Goal: Task Accomplishment & Management: Manage account settings

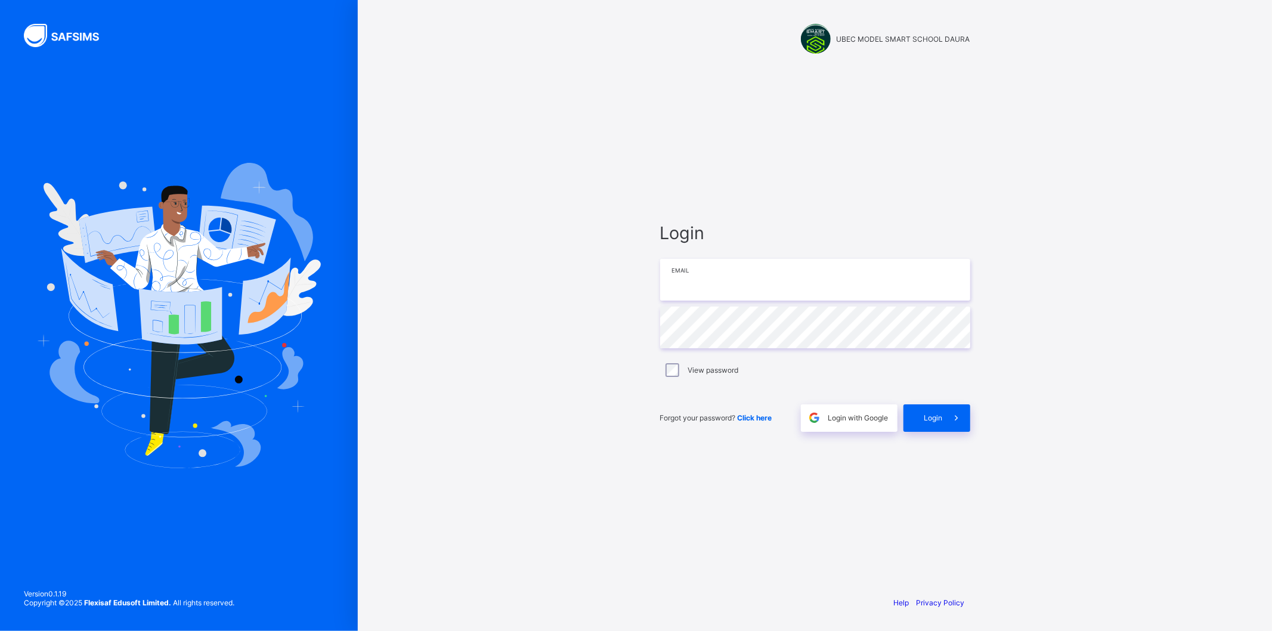
type input "**********"
click at [462, 196] on div "UBEC MODEL SMART SCHOOL DAURA Login Email Password View password Forgot your pa…" at bounding box center [815, 315] width 914 height 631
click at [743, 298] on input "email" at bounding box center [815, 280] width 310 height 42
click at [537, 270] on div "UBEC MODEL SMART SCHOOL DAURA Login Email Password View password Forgot your pa…" at bounding box center [815, 315] width 914 height 631
click at [710, 287] on input "email" at bounding box center [815, 280] width 310 height 42
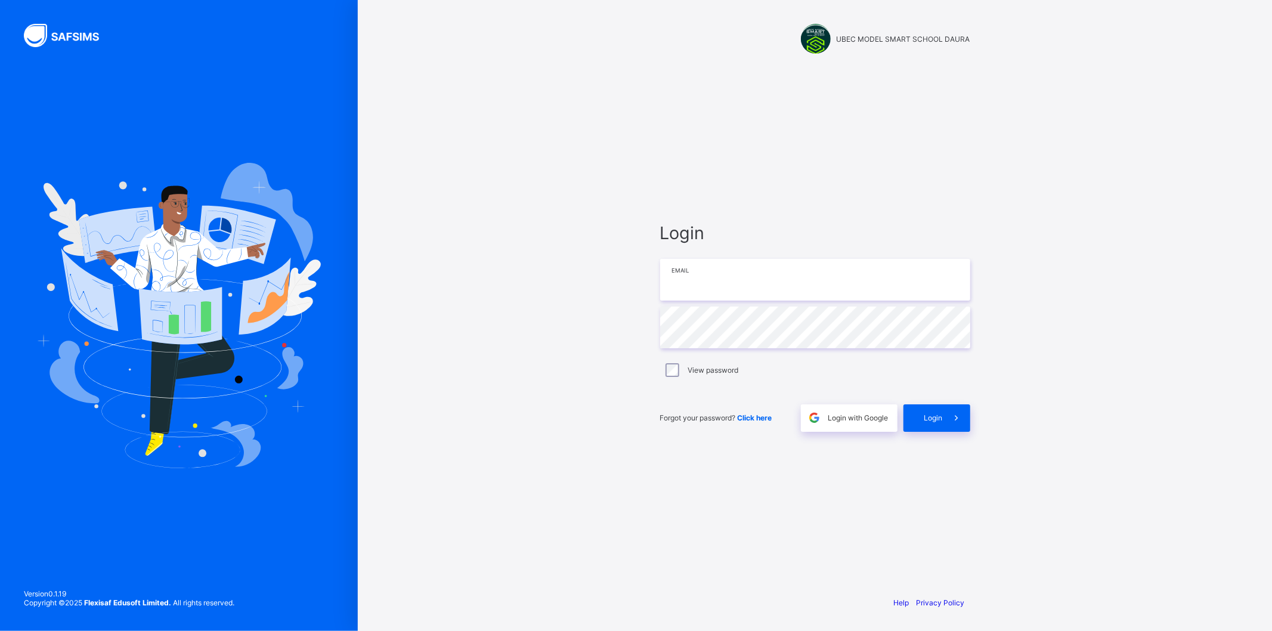
type input "**********"
click at [943, 423] on span at bounding box center [956, 417] width 27 height 27
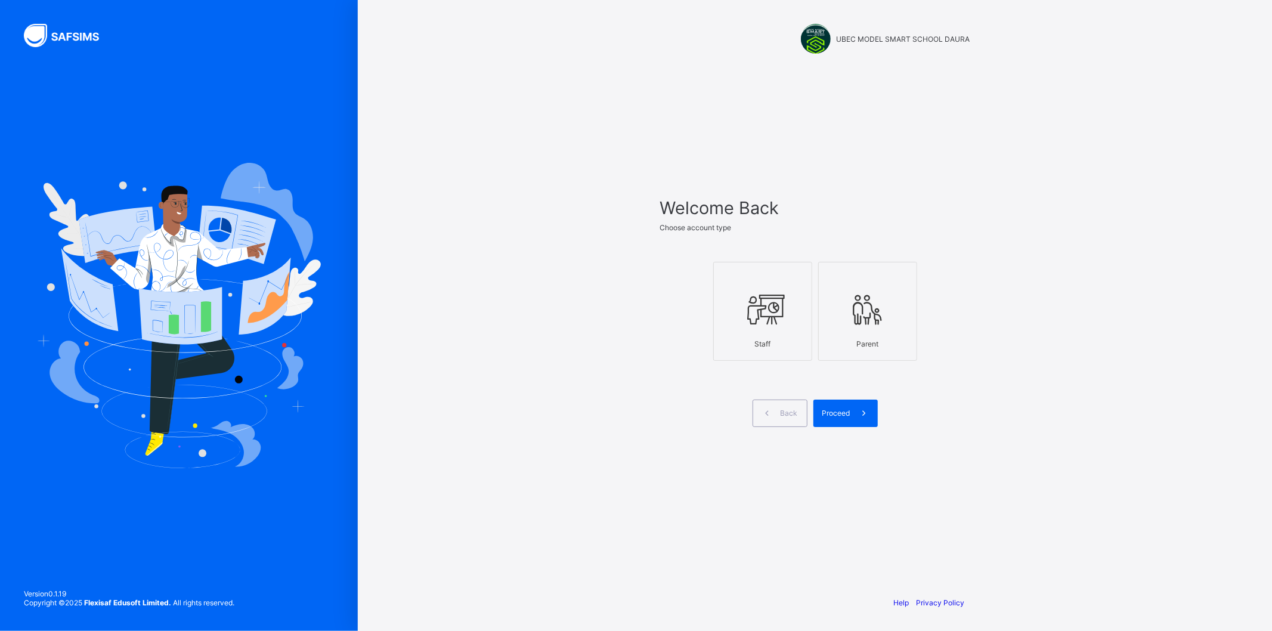
click at [725, 302] on div at bounding box center [763, 309] width 86 height 47
click at [866, 407] on span at bounding box center [863, 413] width 27 height 27
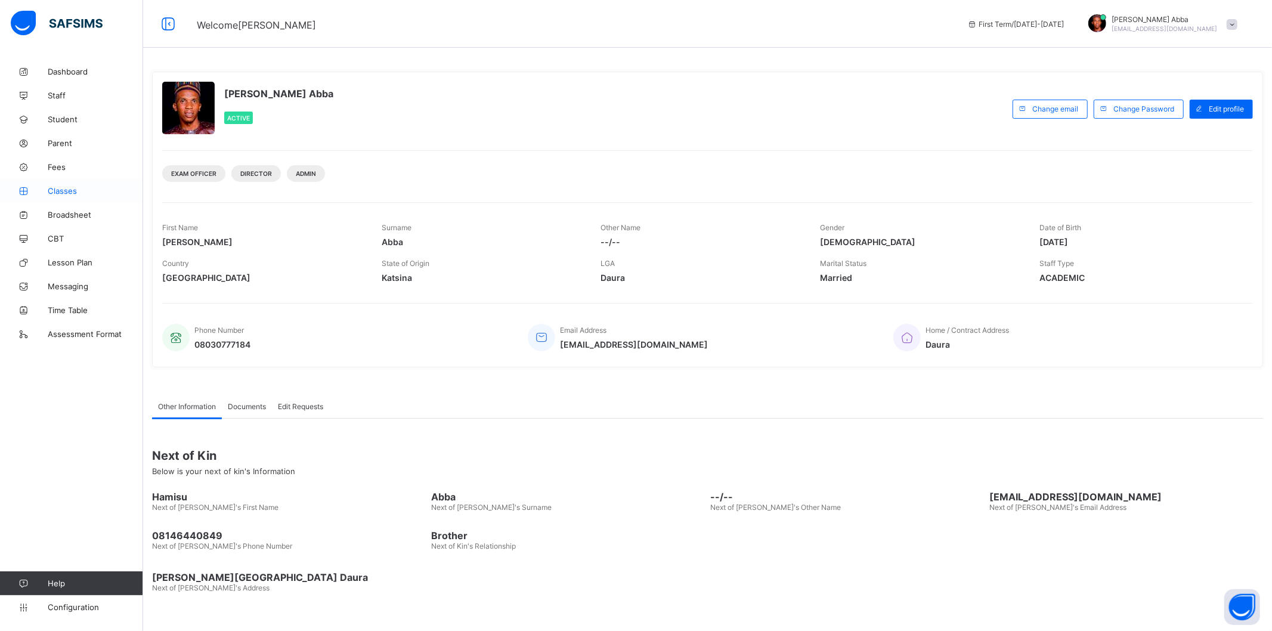
click at [73, 187] on span "Classes" at bounding box center [95, 191] width 95 height 10
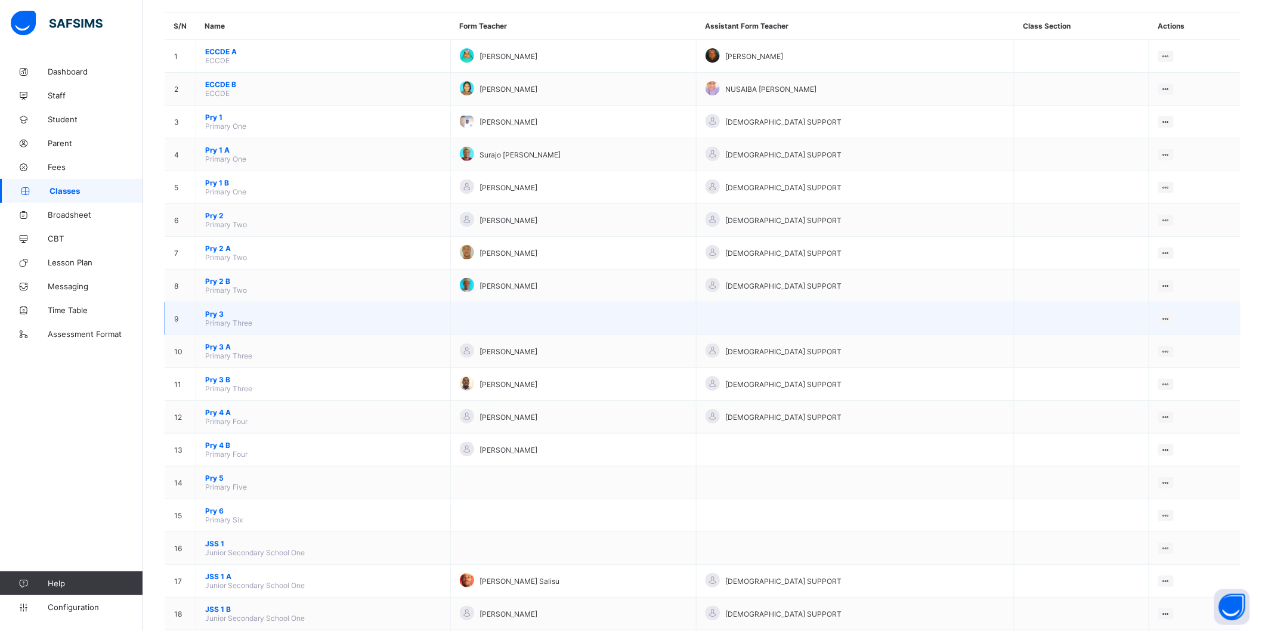
scroll to position [215, 0]
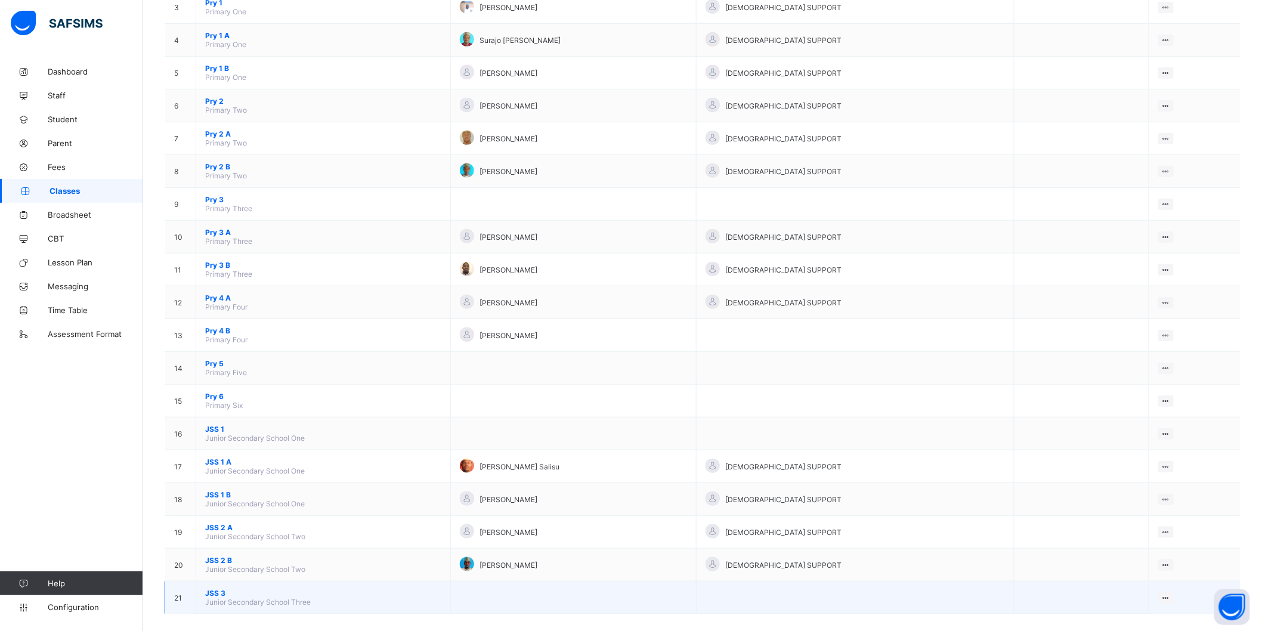
click at [230, 589] on span "JSS 3" at bounding box center [323, 593] width 236 height 9
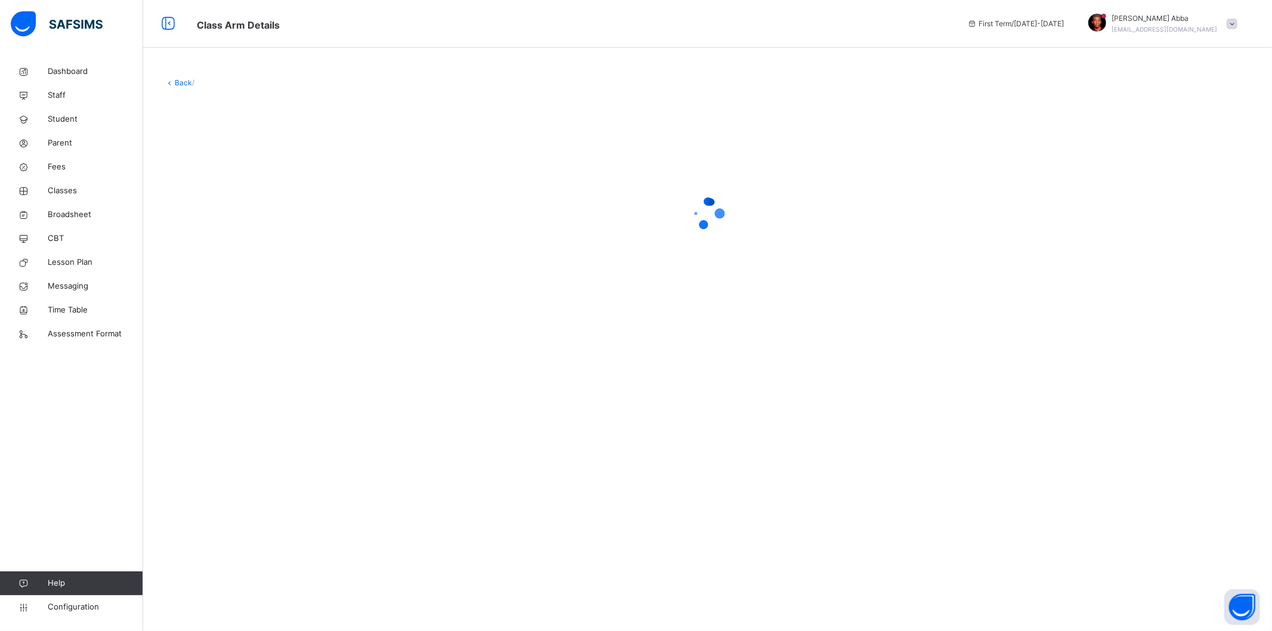
click at [175, 76] on div "Back /" at bounding box center [707, 202] width 1129 height 285
click at [178, 81] on link "Back" at bounding box center [183, 82] width 17 height 9
click at [76, 186] on span "Classes" at bounding box center [96, 191] width 94 height 12
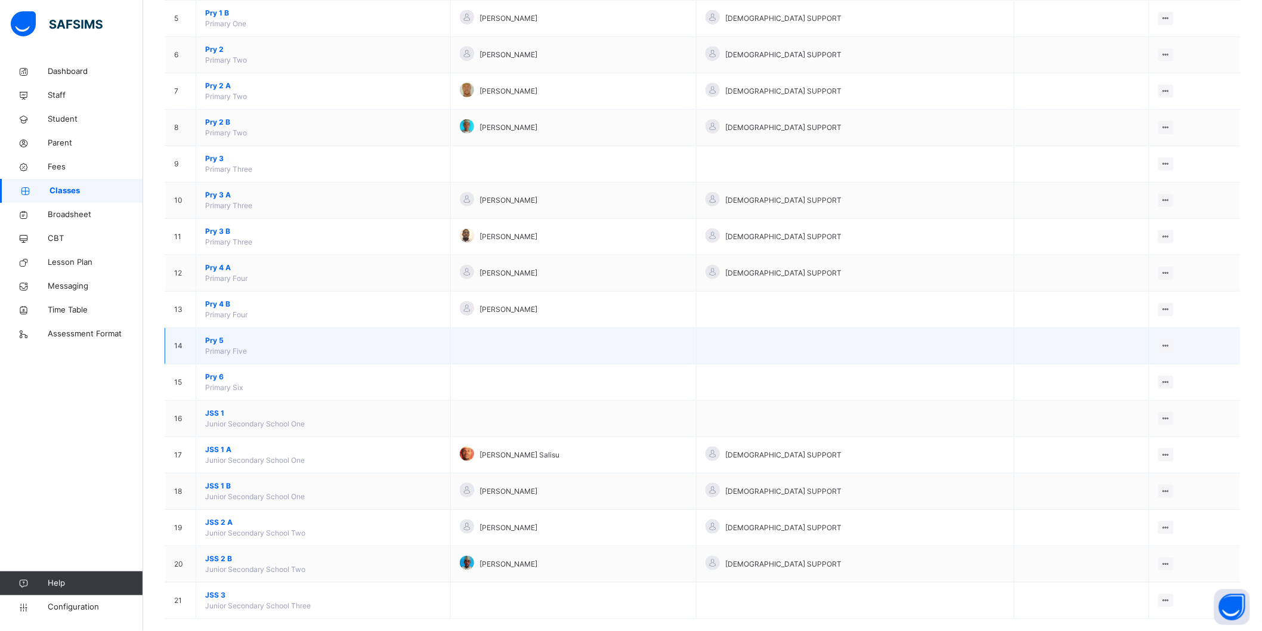
scroll to position [305, 0]
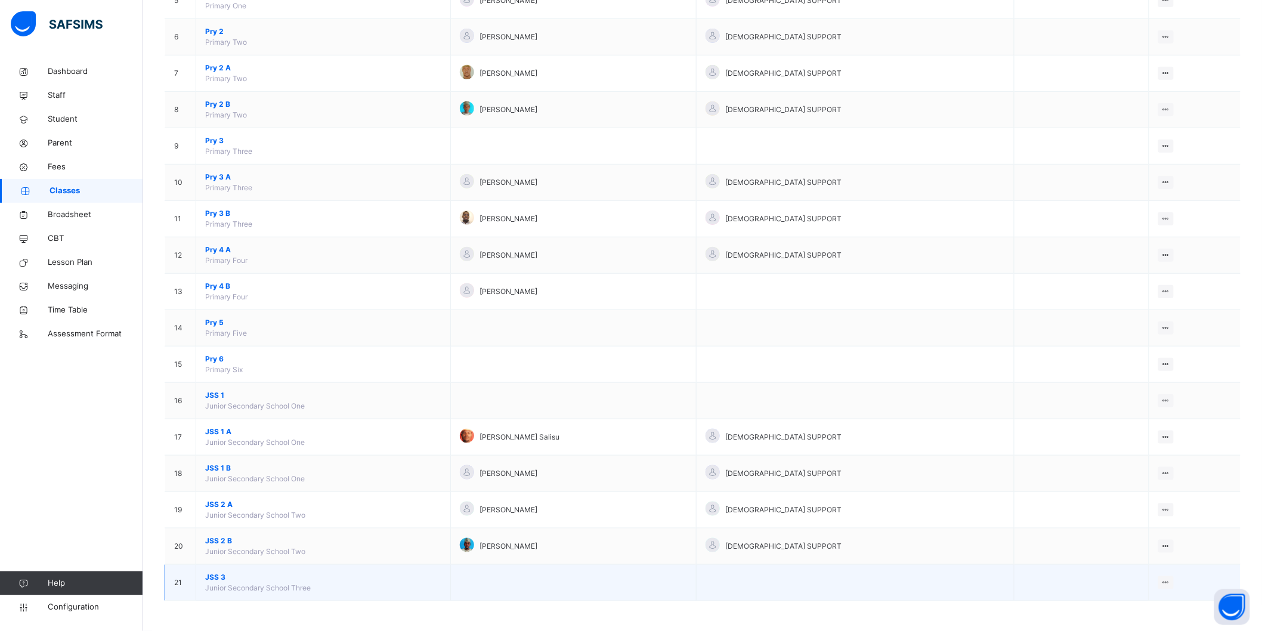
click at [329, 584] on td "JSS 3 Junior Secondary School Three" at bounding box center [323, 583] width 255 height 36
click at [217, 579] on span "JSS 3" at bounding box center [323, 577] width 236 height 11
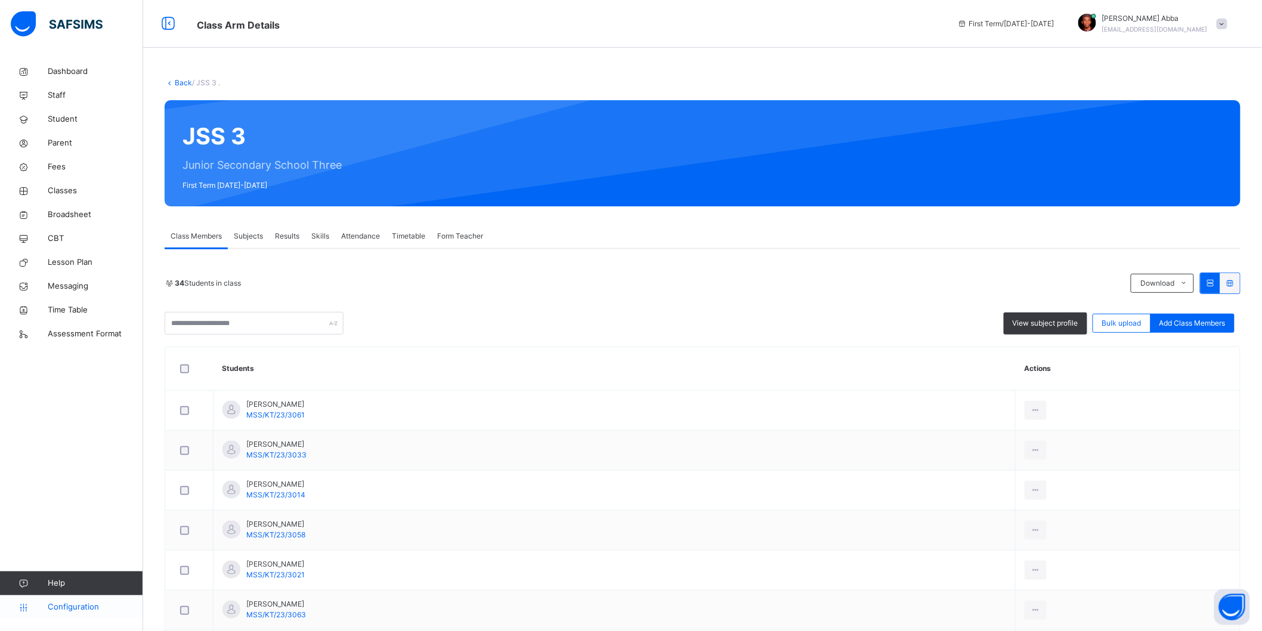
click at [84, 603] on span "Configuration" at bounding box center [95, 607] width 95 height 12
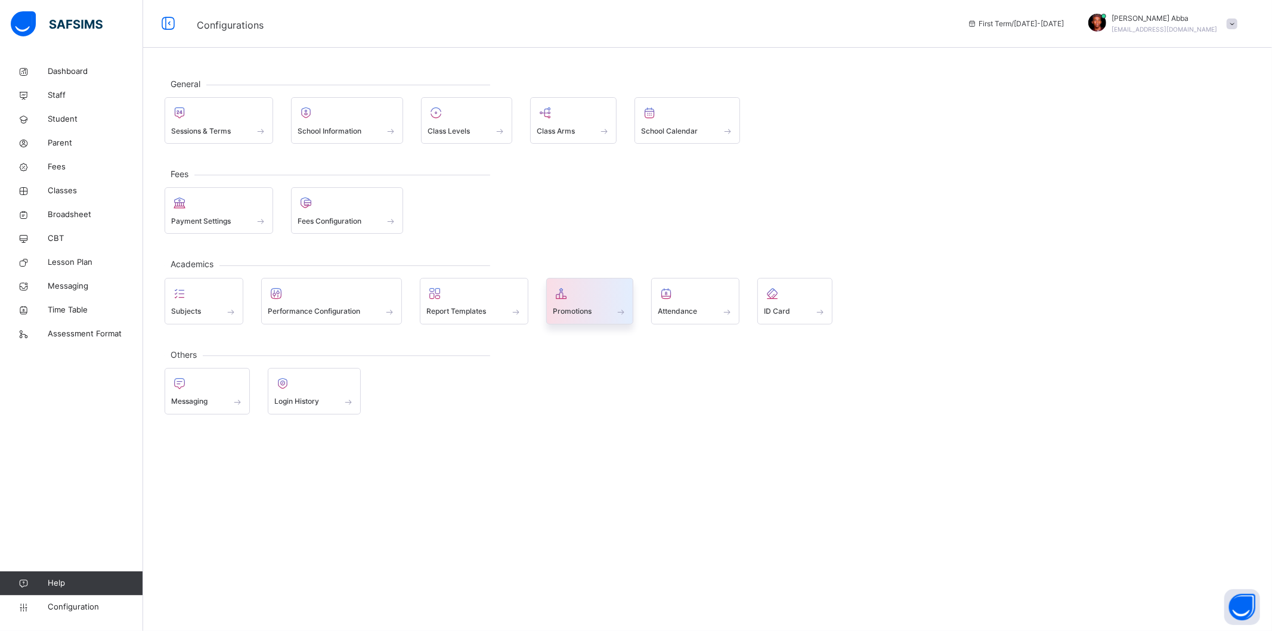
click at [579, 302] on div at bounding box center [590, 293] width 75 height 18
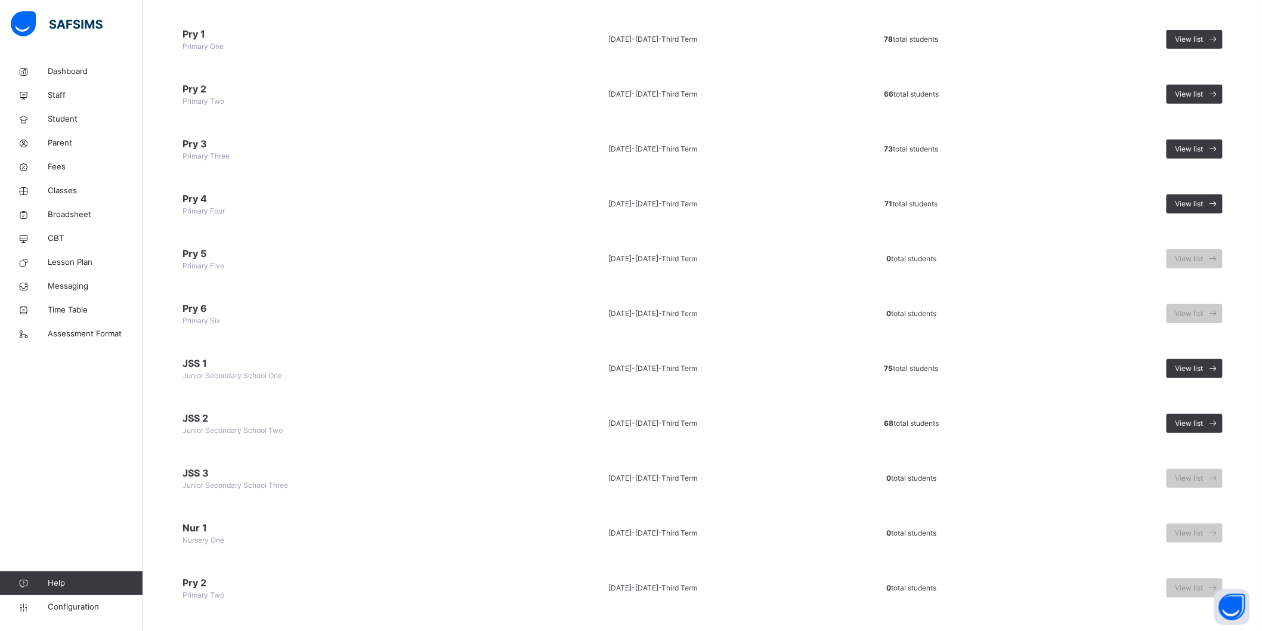
scroll to position [193, 0]
click at [1203, 422] on span "View list" at bounding box center [1189, 424] width 28 height 11
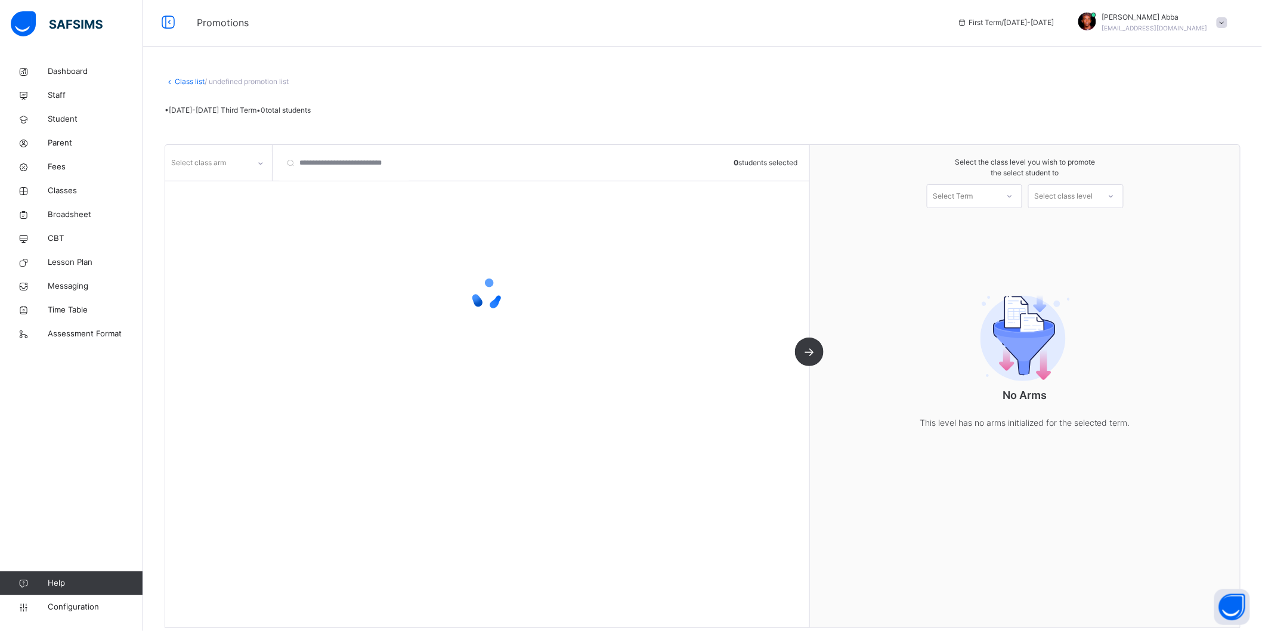
scroll to position [16, 0]
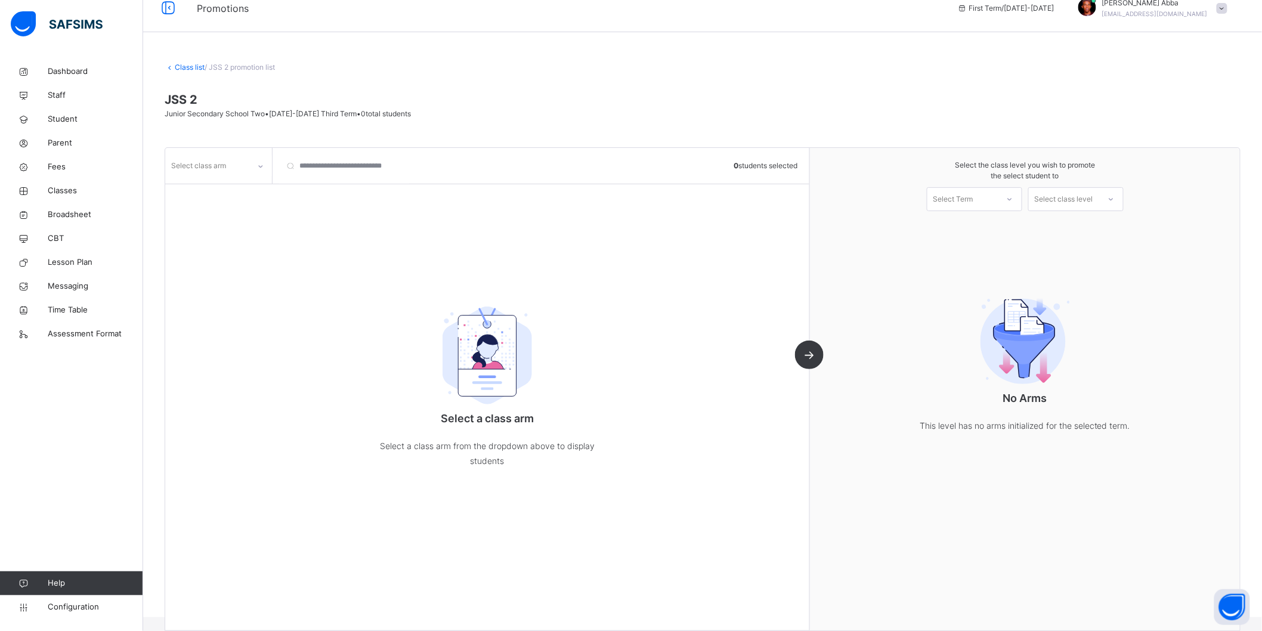
click at [244, 151] on div "Select class arm" at bounding box center [218, 166] width 107 height 36
click at [246, 165] on div "Select class arm" at bounding box center [207, 166] width 84 height 18
click at [235, 211] on div "B" at bounding box center [219, 213] width 106 height 20
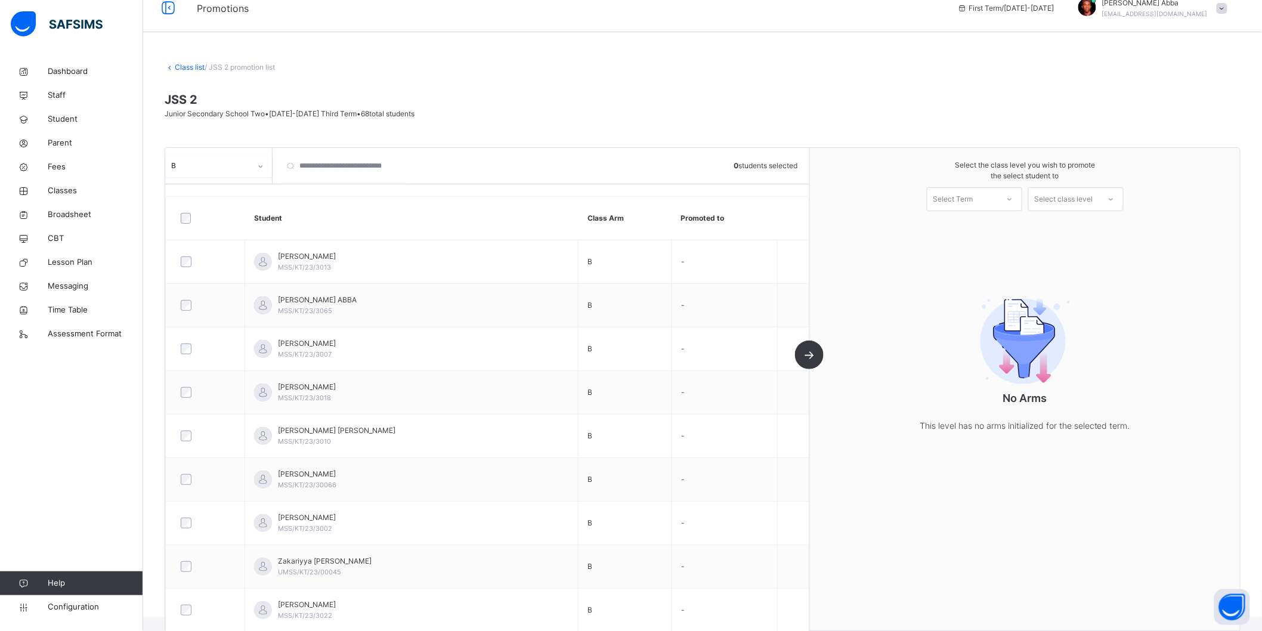
click at [998, 194] on div "Select Term" at bounding box center [962, 199] width 70 height 18
click at [979, 228] on div "First Term [DATE]-[DATE]" at bounding box center [974, 231] width 94 height 31
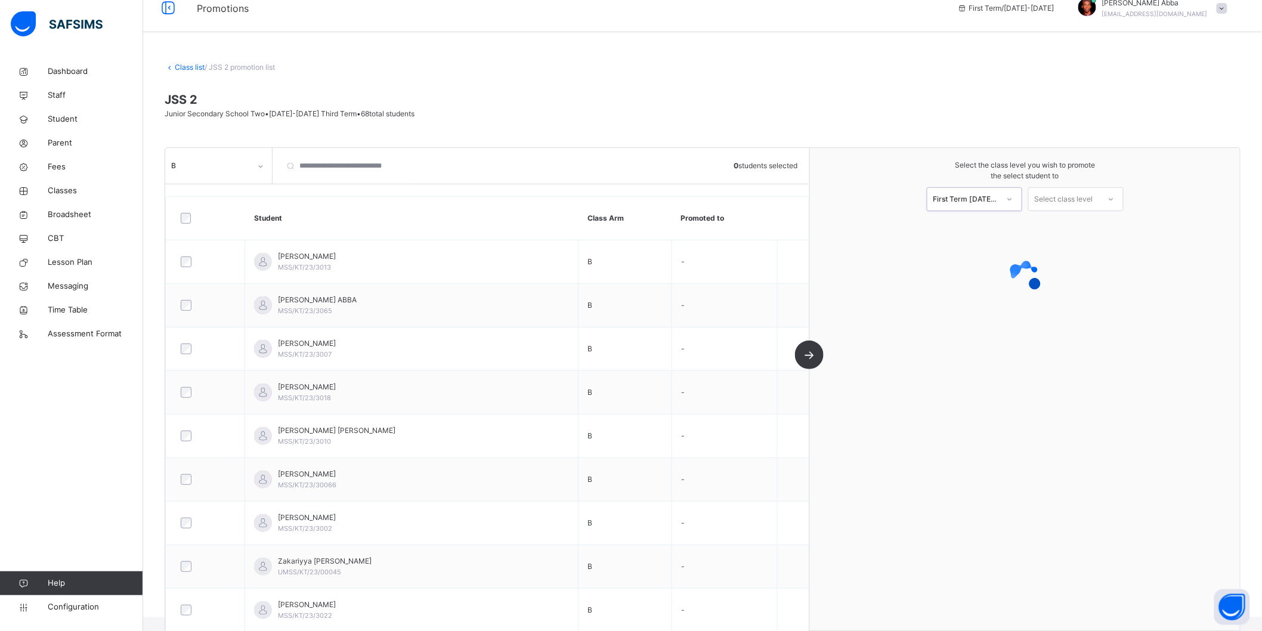
click at [1072, 201] on div "Select class level" at bounding box center [1064, 199] width 58 height 24
click at [956, 289] on div "No Arms This level has no arms initialized for the selected term." at bounding box center [1025, 361] width 239 height 192
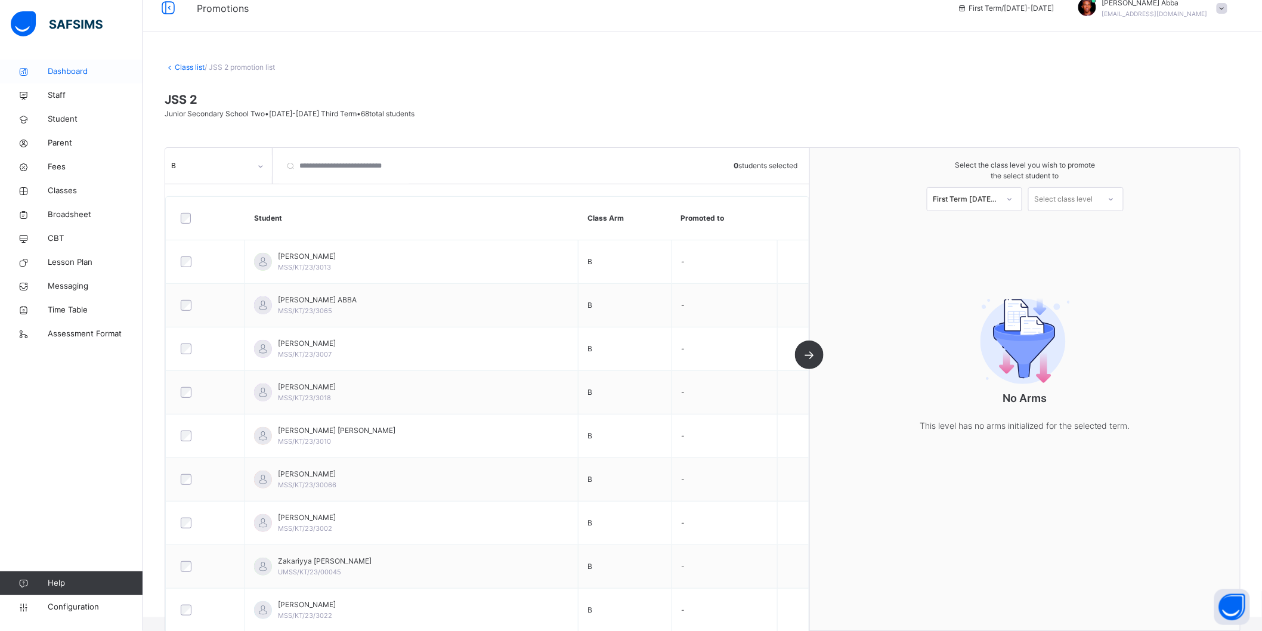
click at [73, 70] on span "Dashboard" at bounding box center [95, 72] width 95 height 12
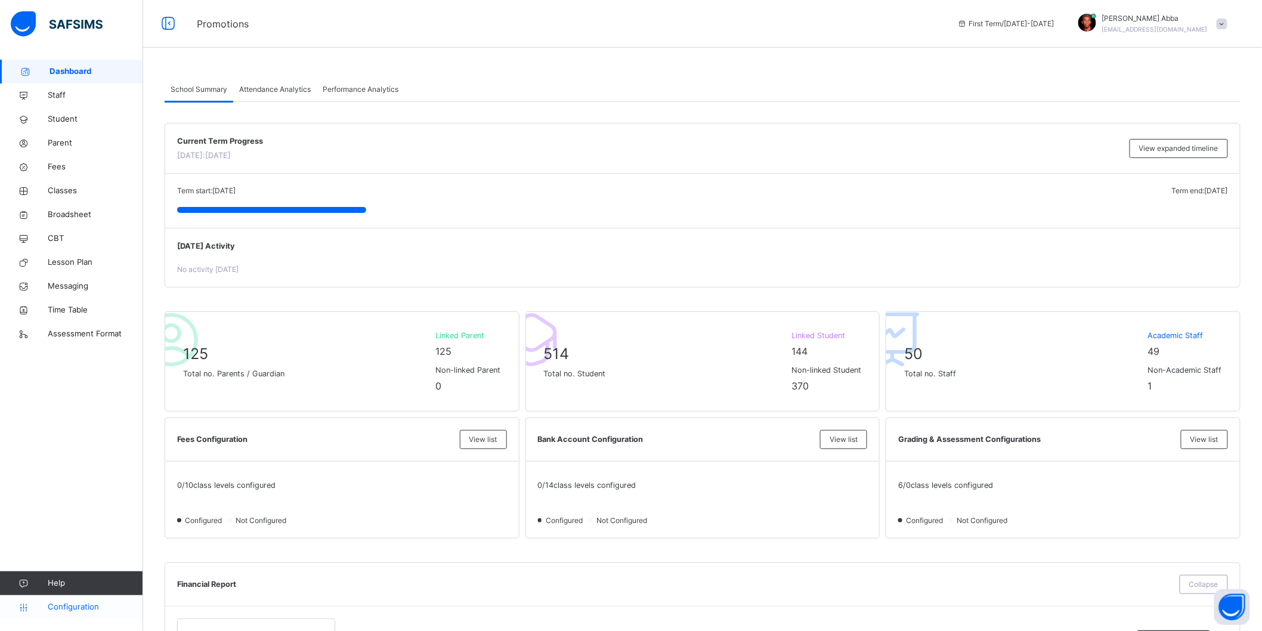
click at [79, 599] on link "Configuration" at bounding box center [71, 607] width 143 height 24
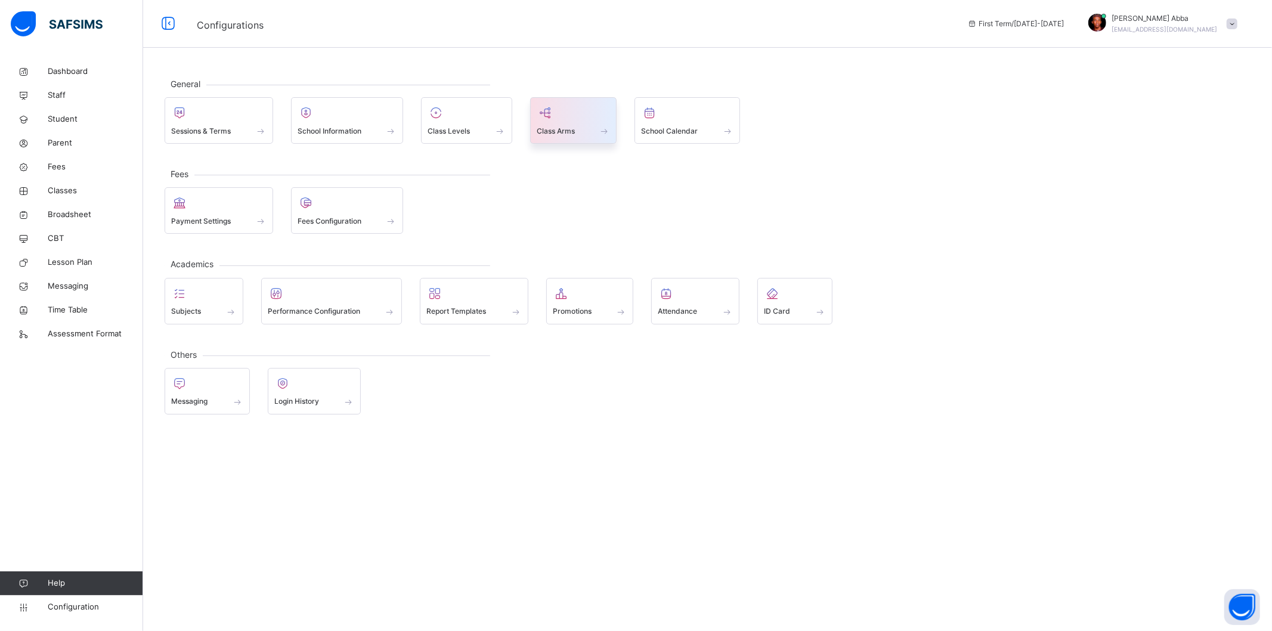
click at [574, 126] on span "Class Arms" at bounding box center [556, 131] width 38 height 11
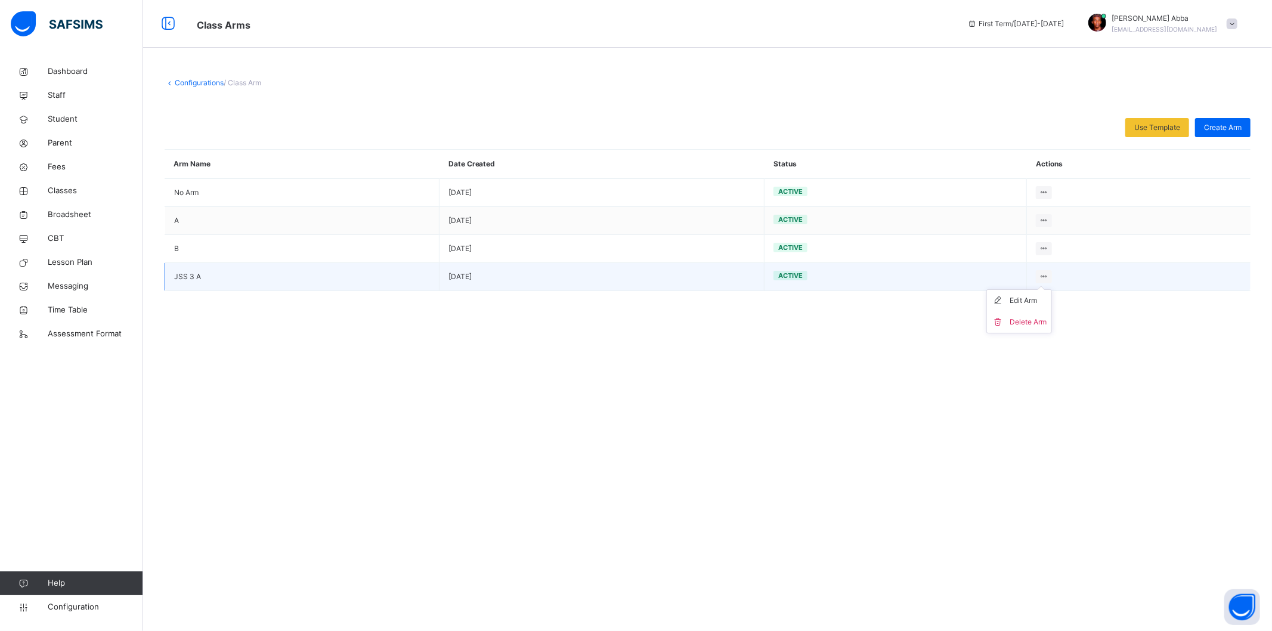
click at [1048, 289] on ul "Edit Arm Delete Arm" at bounding box center [1019, 311] width 66 height 44
click at [1018, 297] on div "Edit Arm" at bounding box center [1028, 301] width 37 height 12
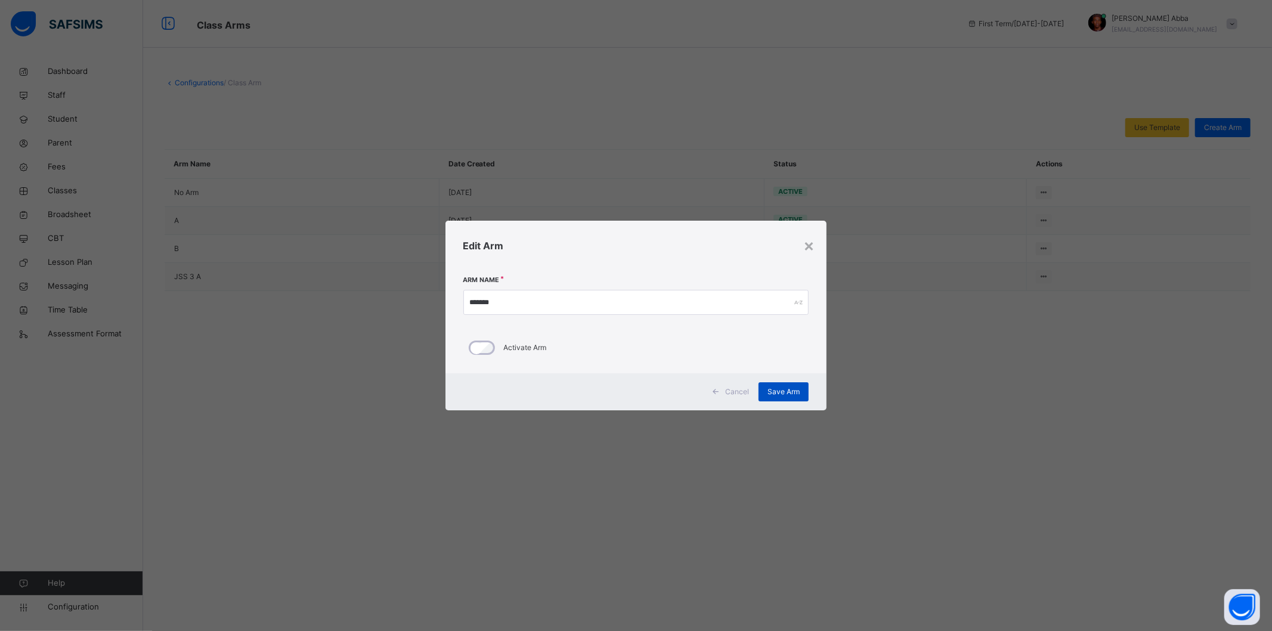
click at [796, 396] on span "Save Arm" at bounding box center [783, 391] width 32 height 11
click at [807, 243] on div "×" at bounding box center [808, 245] width 11 height 25
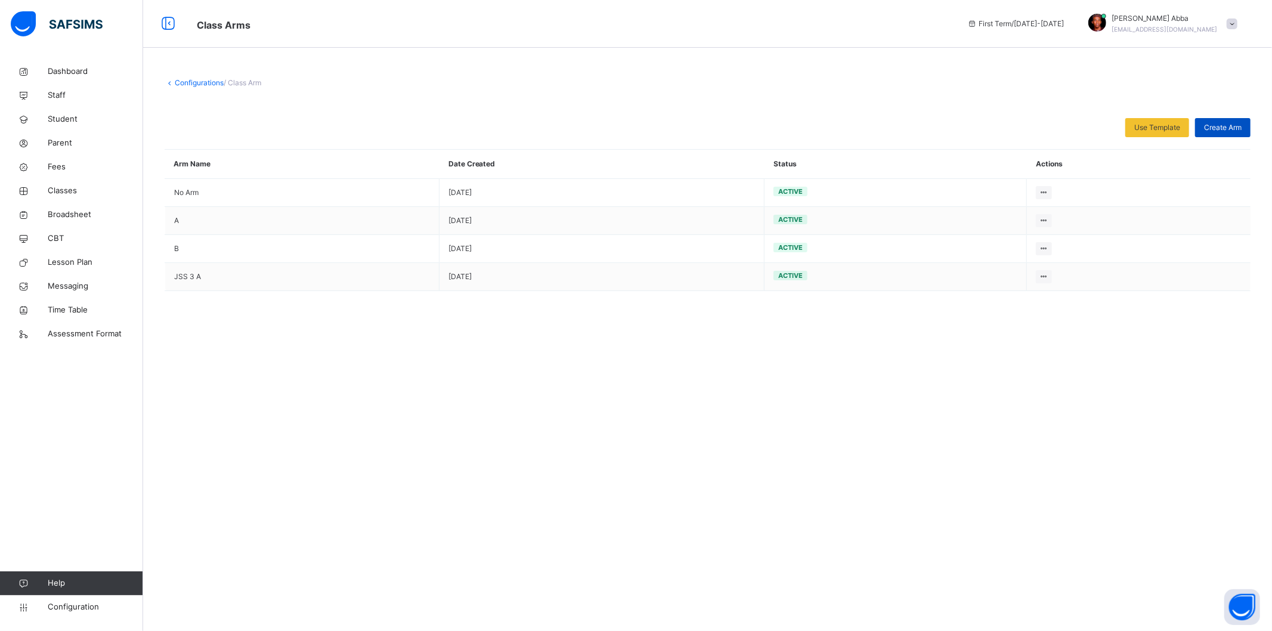
click at [1215, 128] on span "Create Arm" at bounding box center [1223, 127] width 38 height 11
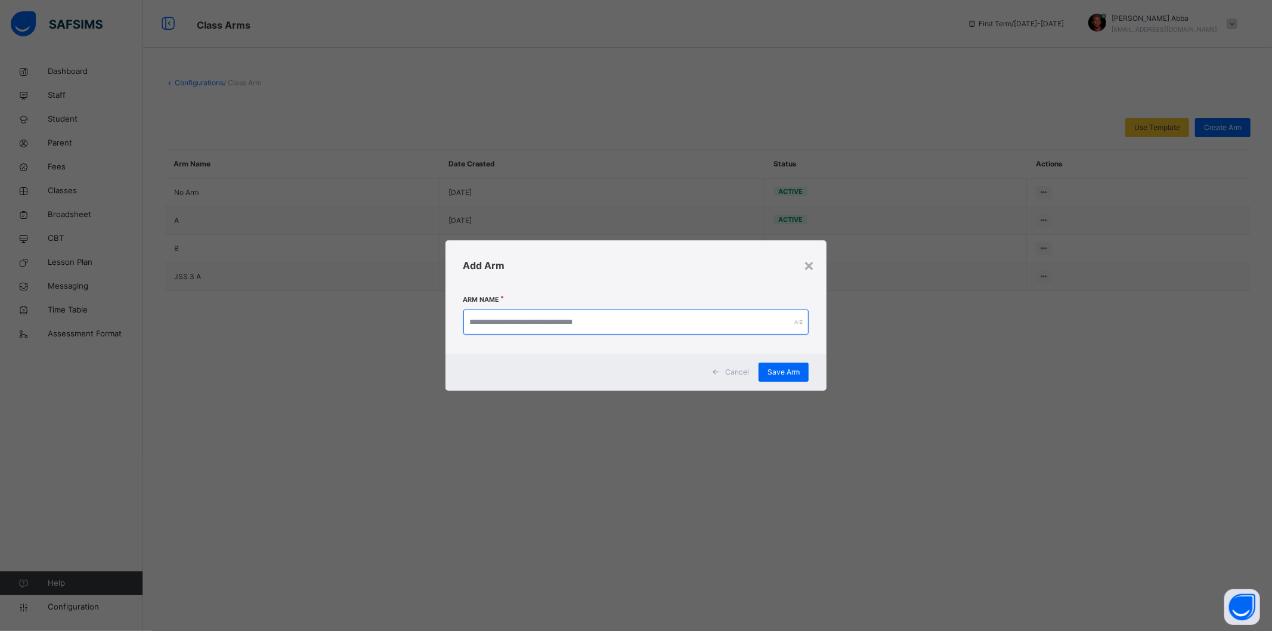
click at [653, 330] on input "text" at bounding box center [636, 321] width 346 height 25
click at [787, 376] on span "Save Arm" at bounding box center [783, 372] width 32 height 11
click at [809, 267] on div "×" at bounding box center [808, 264] width 11 height 25
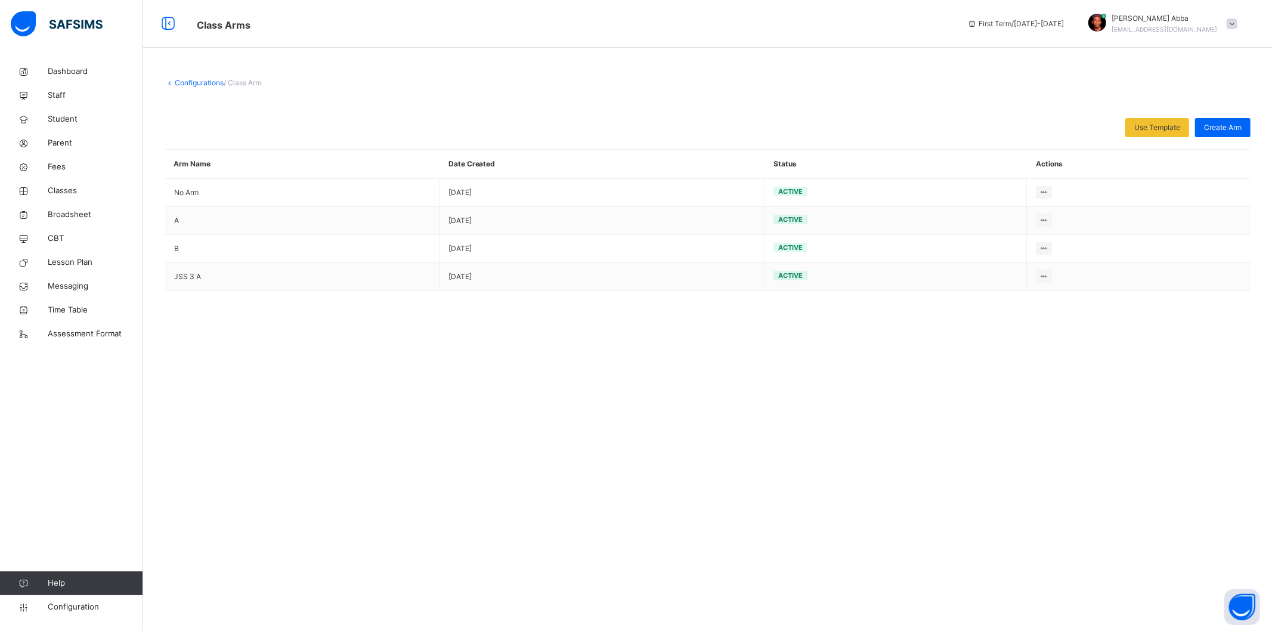
click at [0, 0] on div "Edit Arm" at bounding box center [0, 0] width 0 height 0
type input "*"
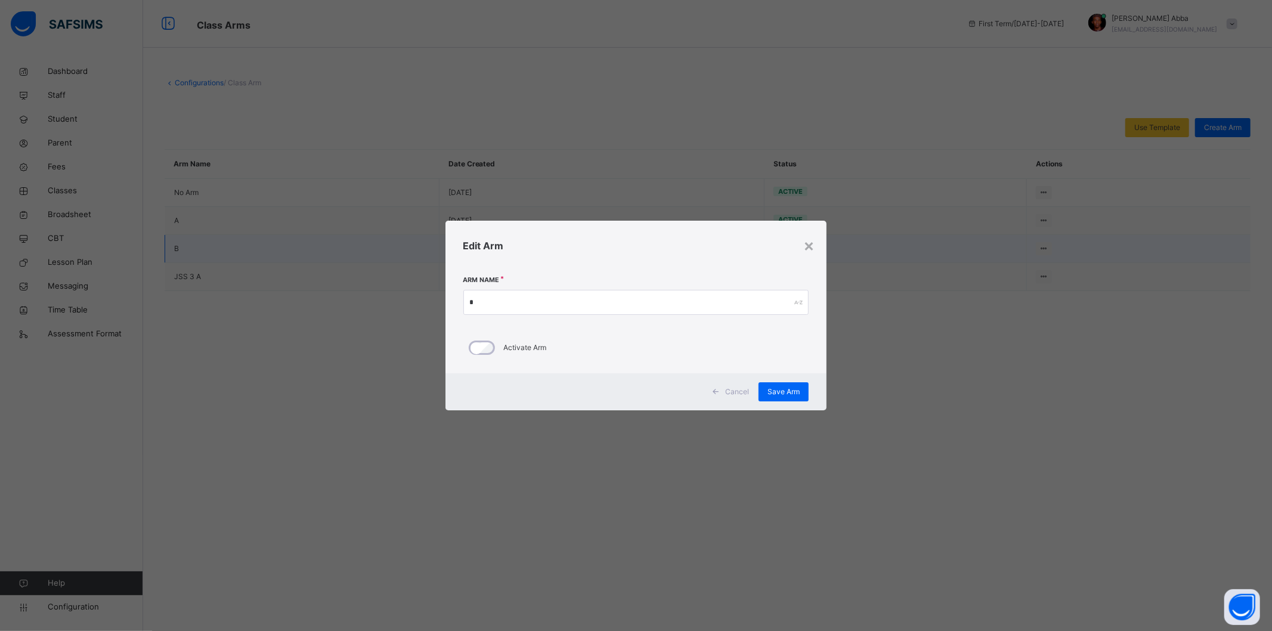
click at [803, 243] on div "×" at bounding box center [808, 245] width 11 height 25
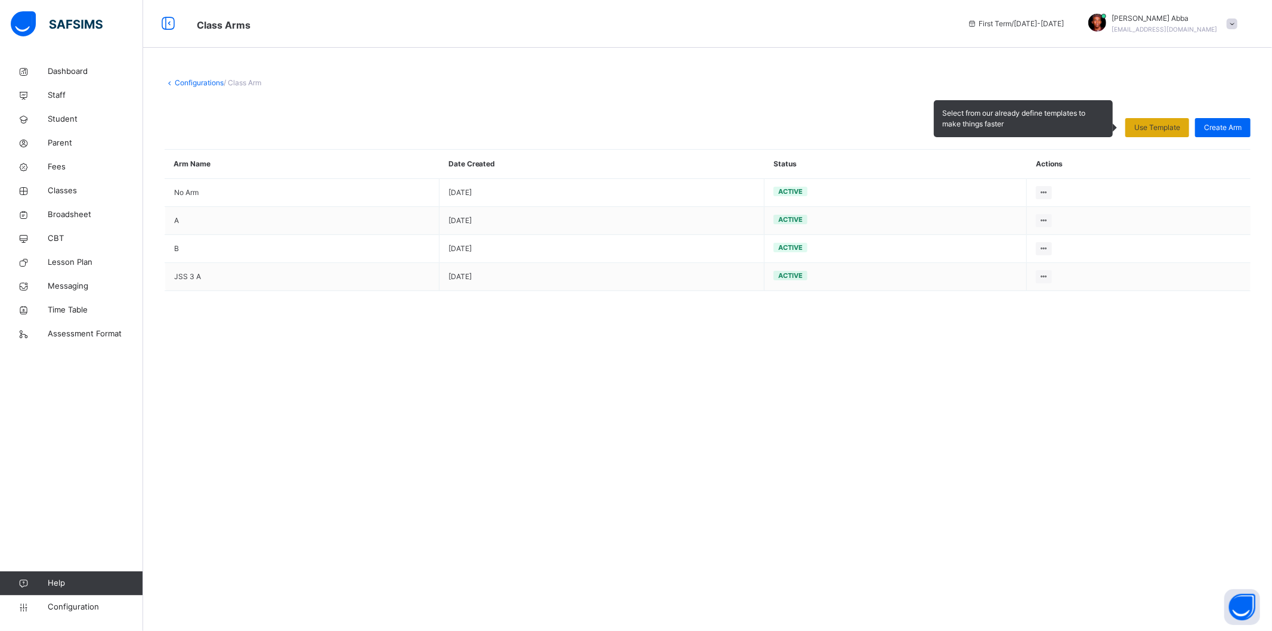
click at [1160, 134] on div "Use Template" at bounding box center [1157, 127] width 64 height 19
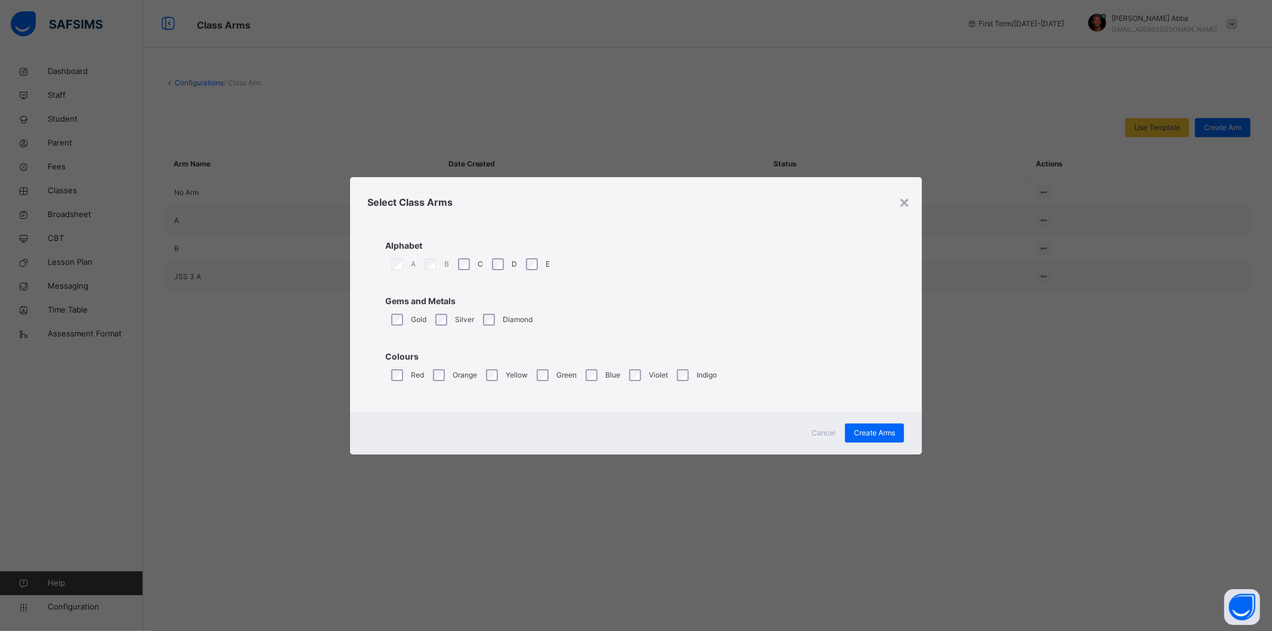
click at [438, 264] on div "B" at bounding box center [435, 264] width 27 height 12
click at [820, 429] on span "Cancel" at bounding box center [824, 433] width 24 height 11
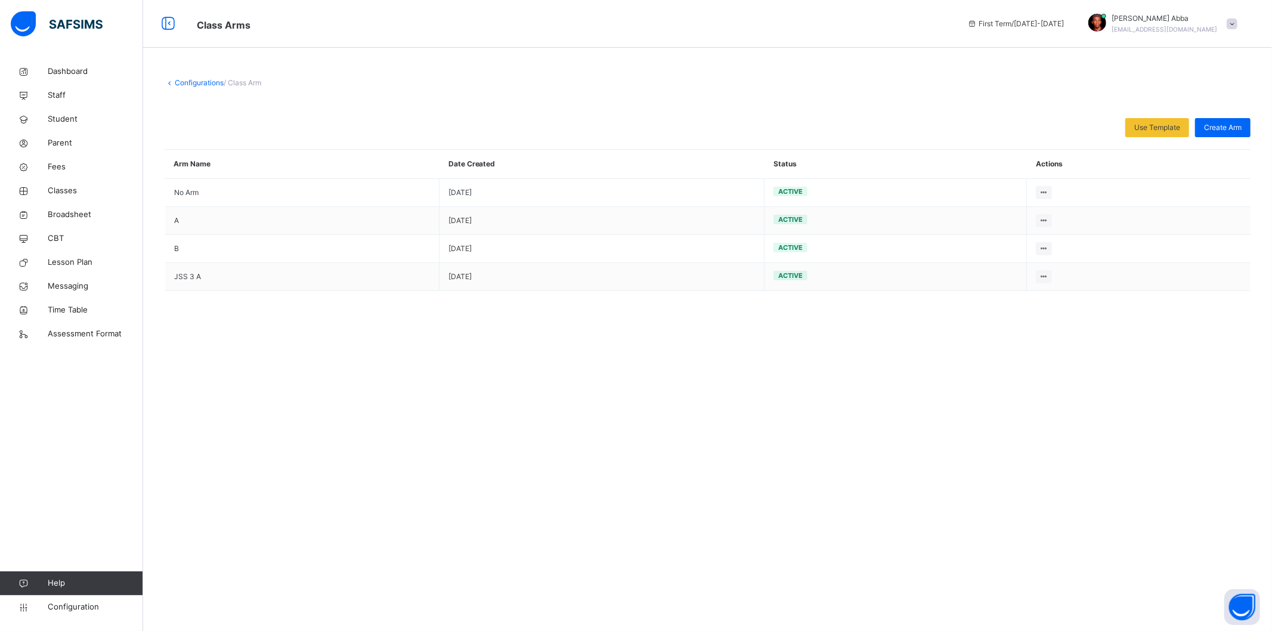
click at [203, 81] on link "Configurations" at bounding box center [199, 82] width 49 height 9
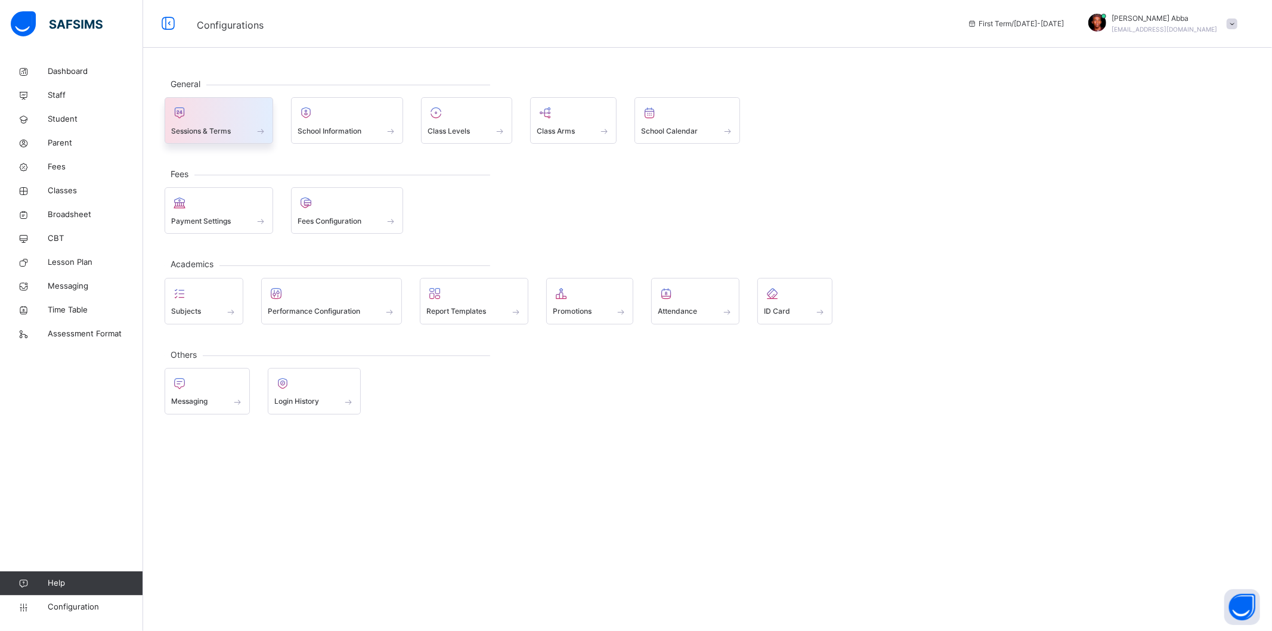
click at [235, 120] on div at bounding box center [218, 113] width 95 height 18
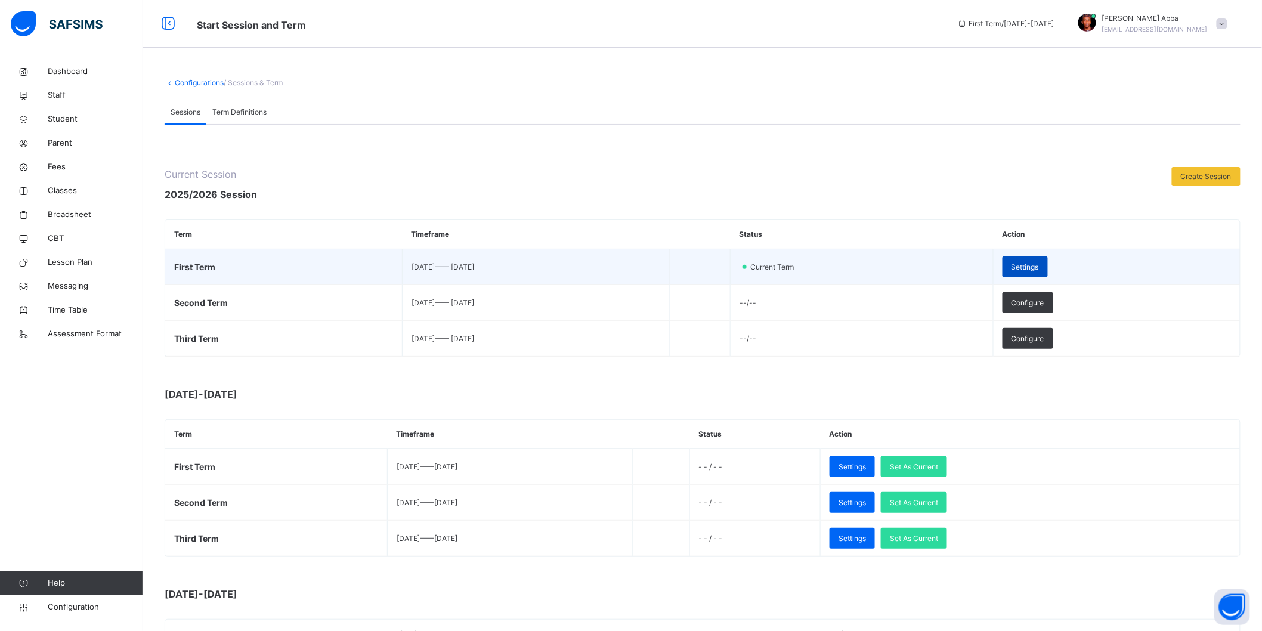
click at [1039, 266] on span "Settings" at bounding box center [1024, 267] width 27 height 11
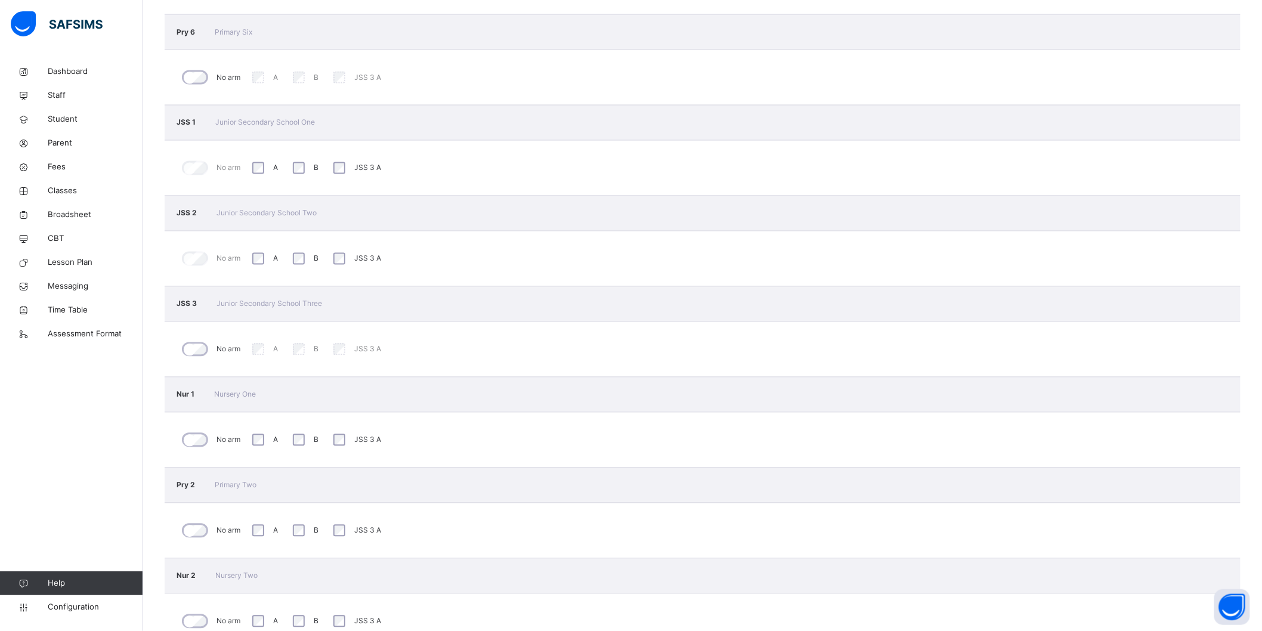
scroll to position [861, 0]
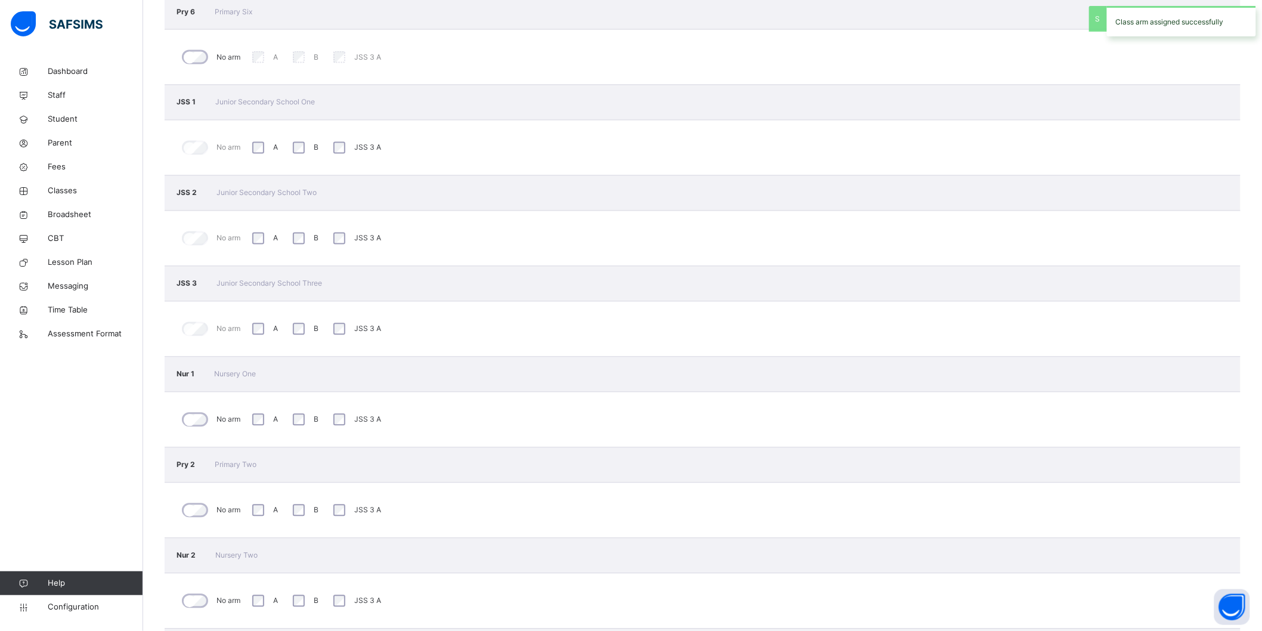
click at [474, 405] on div "No arm A B JSS 3 A" at bounding box center [703, 419] width 1076 height 55
click at [55, 190] on span "Classes" at bounding box center [95, 191] width 95 height 12
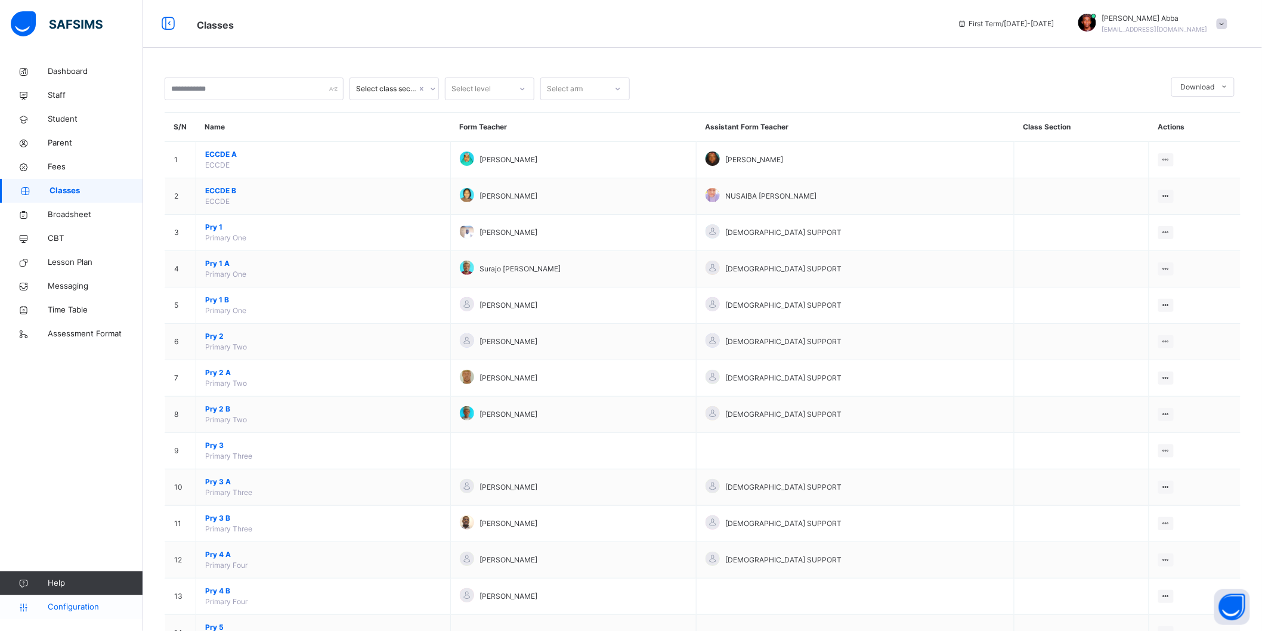
click at [64, 605] on span "Configuration" at bounding box center [95, 607] width 95 height 12
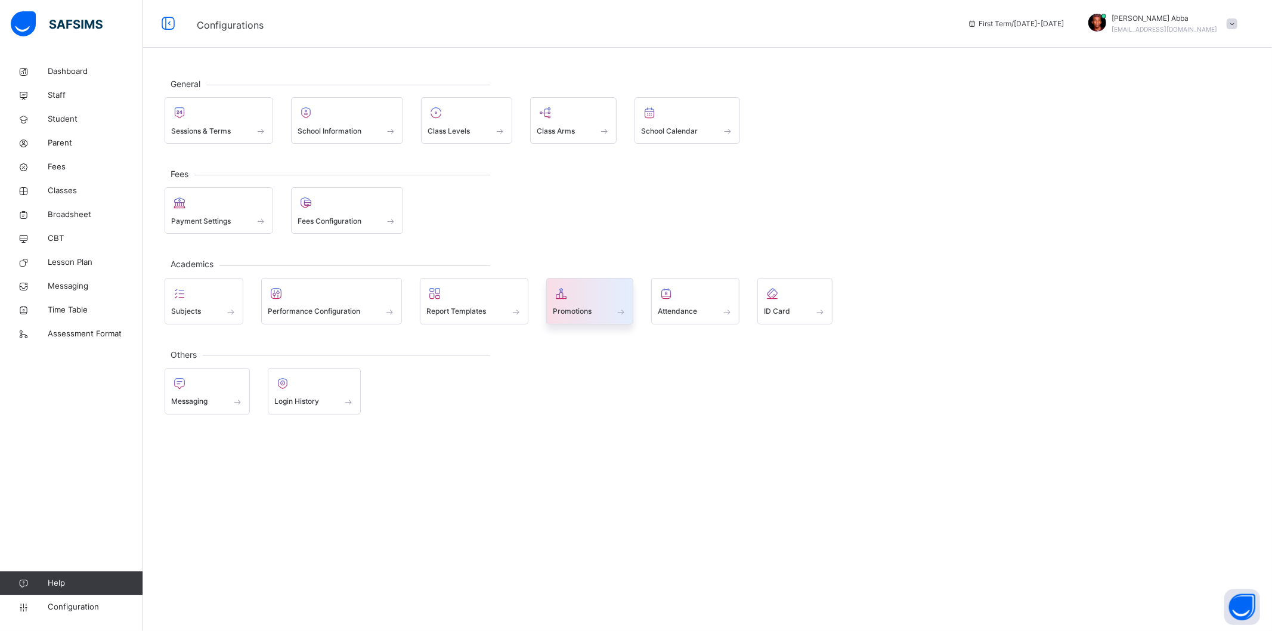
click at [600, 311] on div "Promotions" at bounding box center [590, 311] width 75 height 13
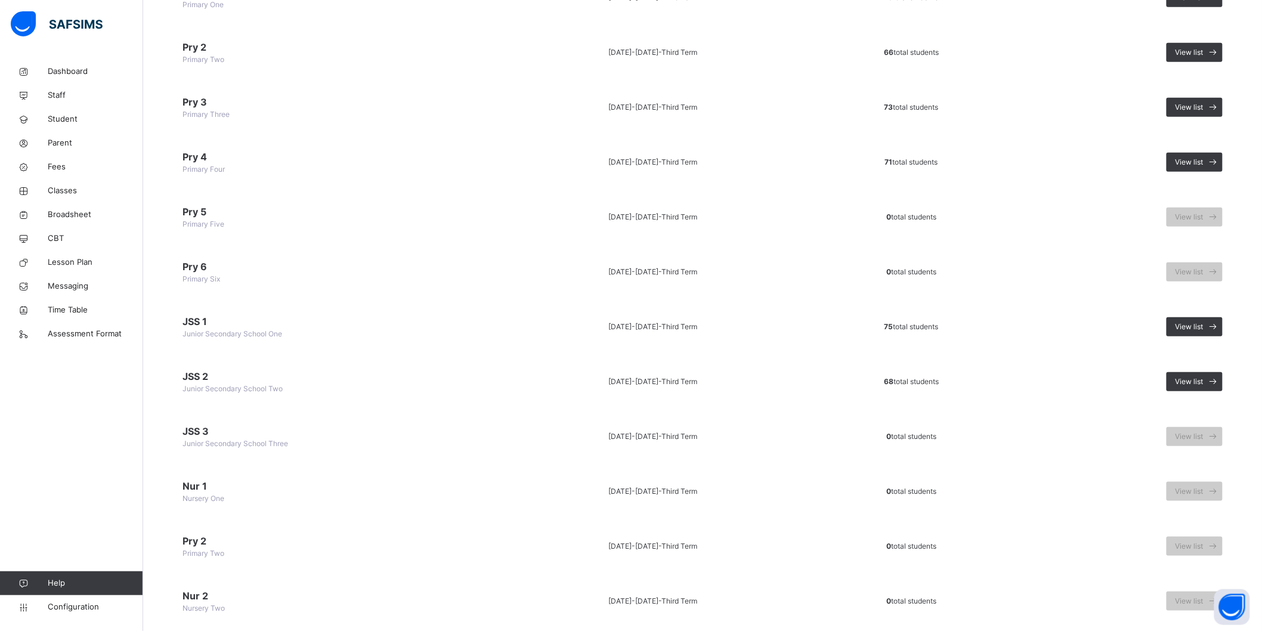
scroll to position [259, 0]
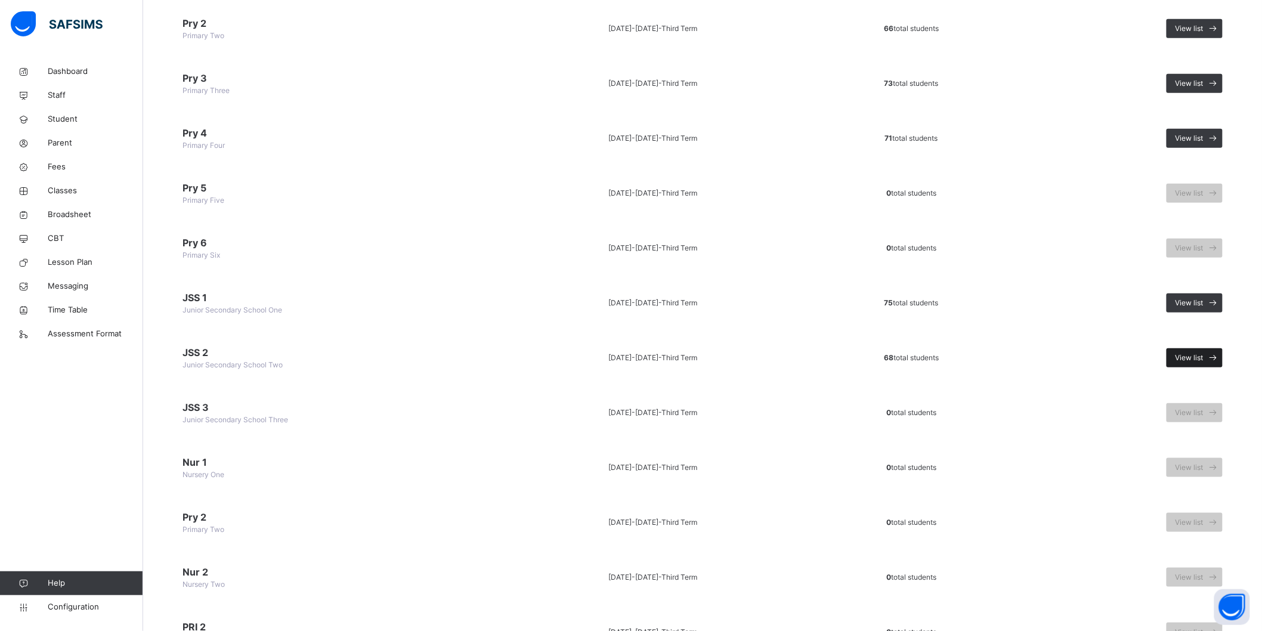
click at [1201, 355] on span "View list" at bounding box center [1189, 357] width 28 height 11
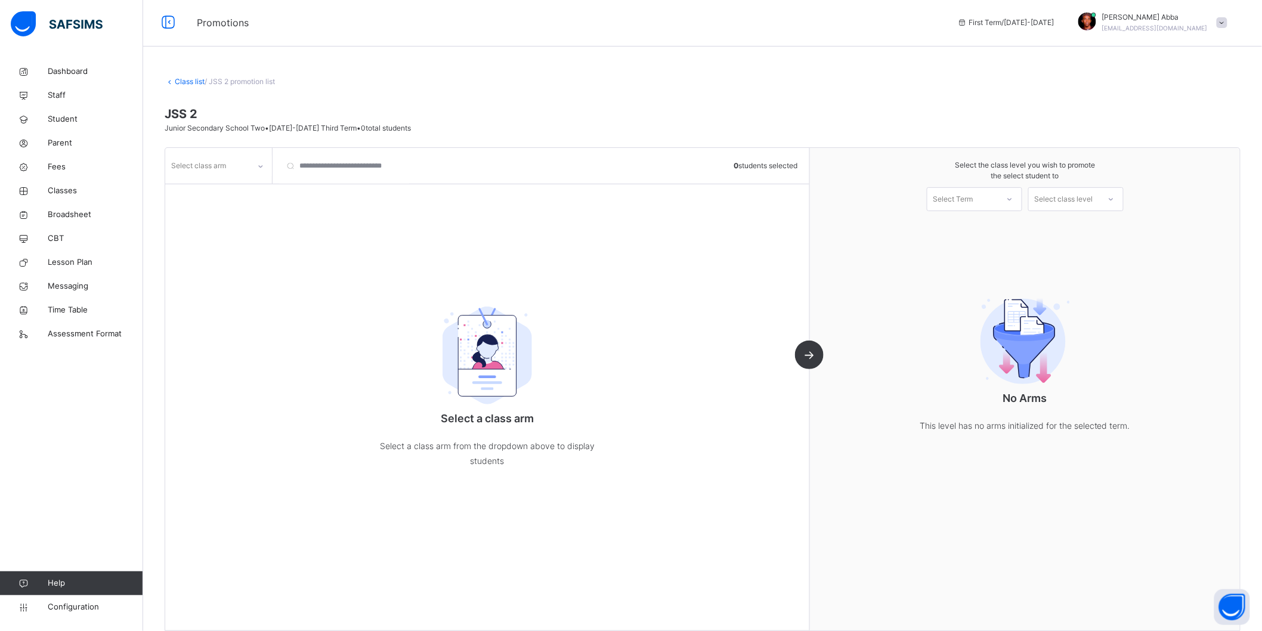
scroll to position [16, 0]
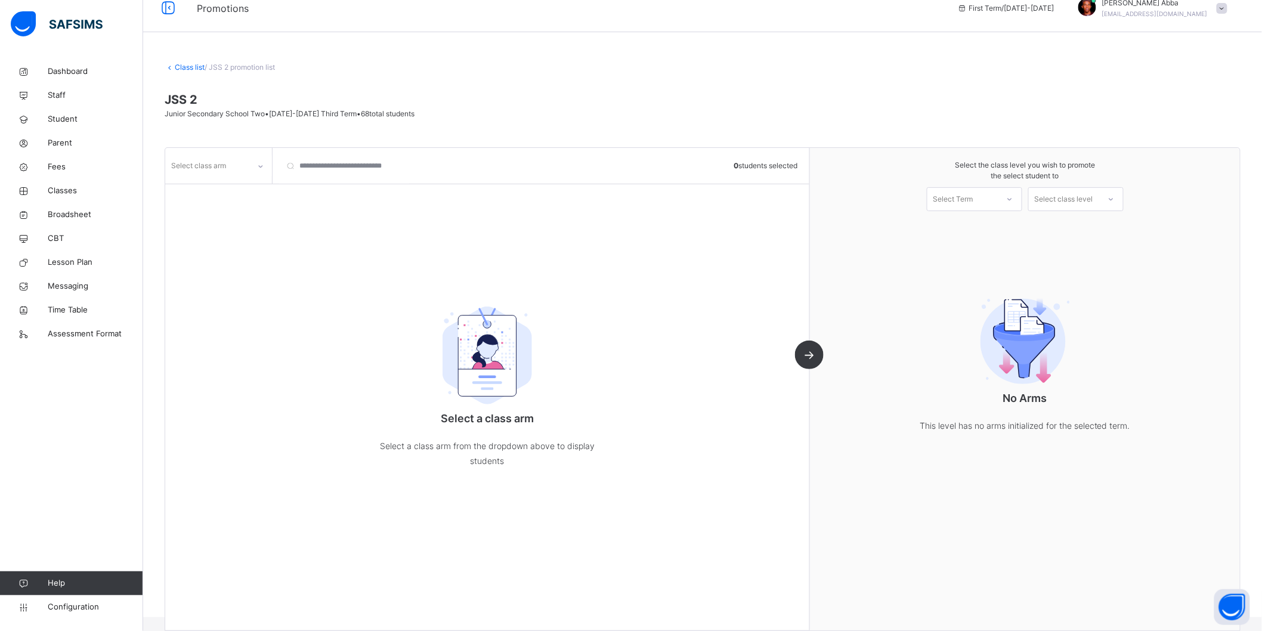
click at [249, 165] on div "Select class arm" at bounding box center [207, 166] width 84 height 18
click at [219, 197] on div "A" at bounding box center [219, 192] width 106 height 20
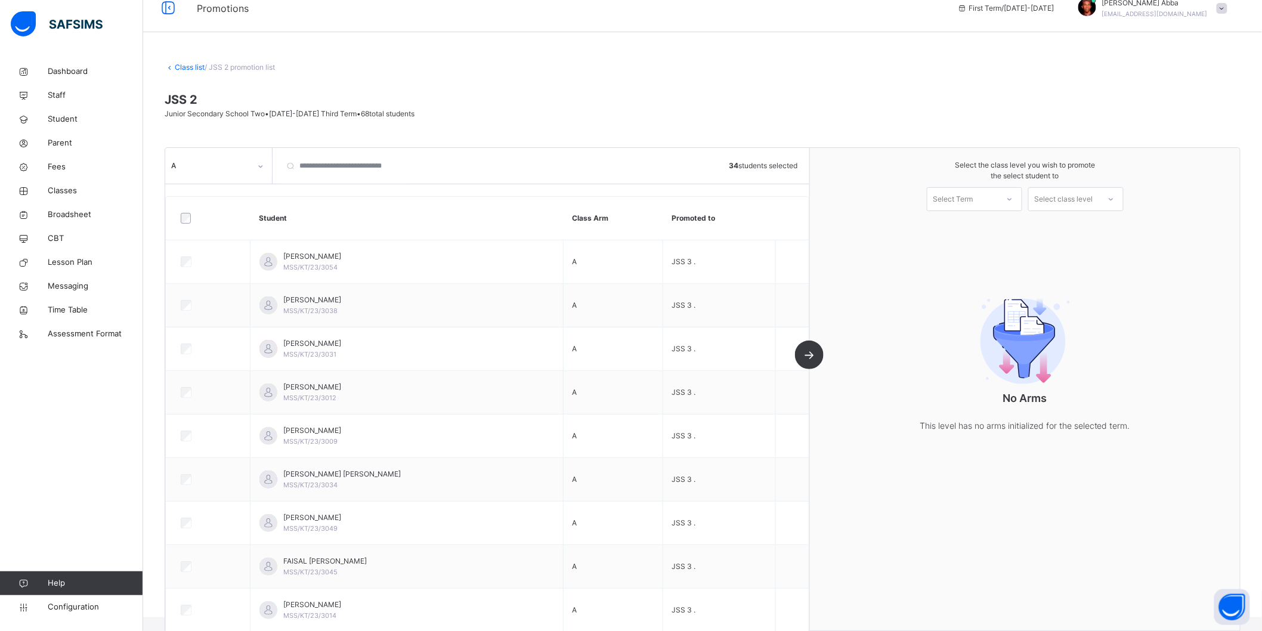
click at [1013, 200] on icon at bounding box center [1009, 199] width 7 height 12
click at [975, 227] on div "First Term [DATE]-[DATE]" at bounding box center [974, 231] width 94 height 31
click at [1093, 203] on div "Select class level" at bounding box center [1064, 199] width 58 height 24
click at [1077, 200] on div "Select class level" at bounding box center [1064, 199] width 58 height 24
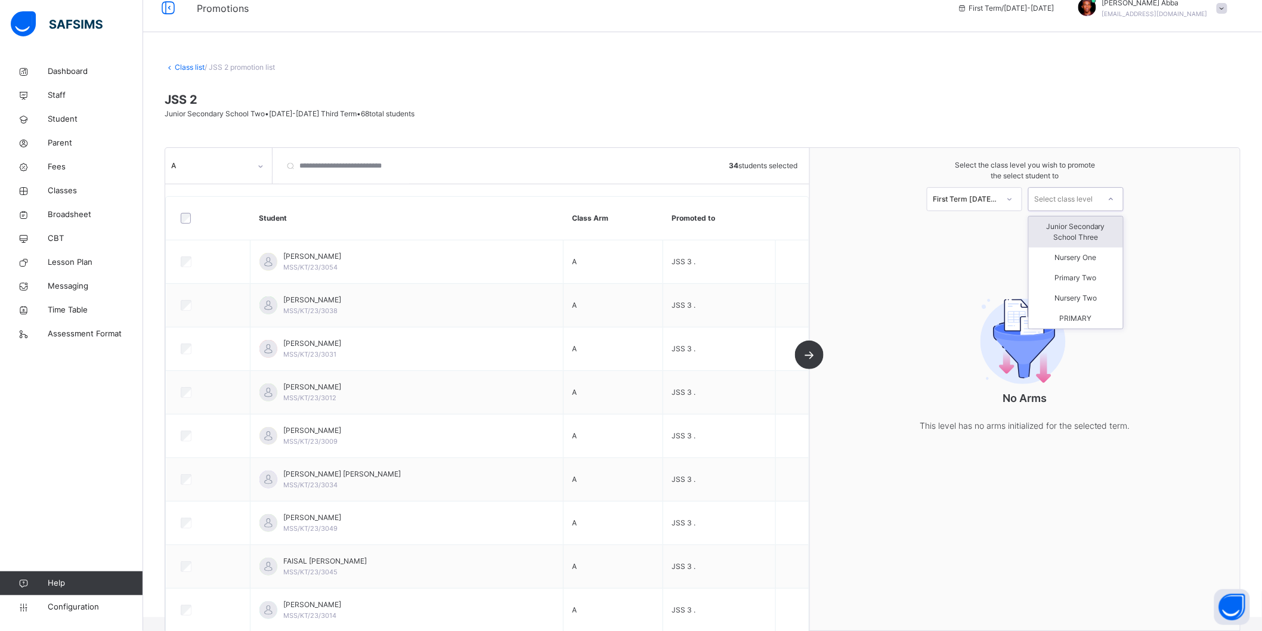
click at [1074, 227] on div "Junior Secondary School Three" at bounding box center [1076, 231] width 94 height 31
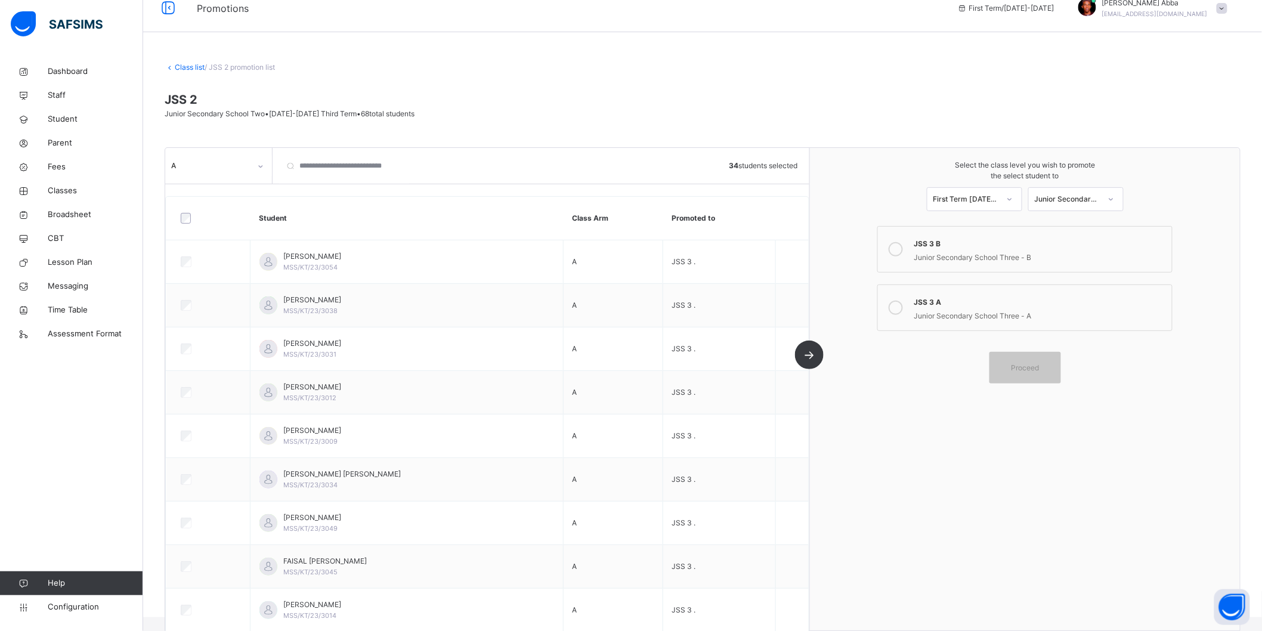
click at [903, 309] on icon at bounding box center [896, 308] width 14 height 14
click at [1027, 372] on span "Proceed" at bounding box center [1025, 368] width 28 height 11
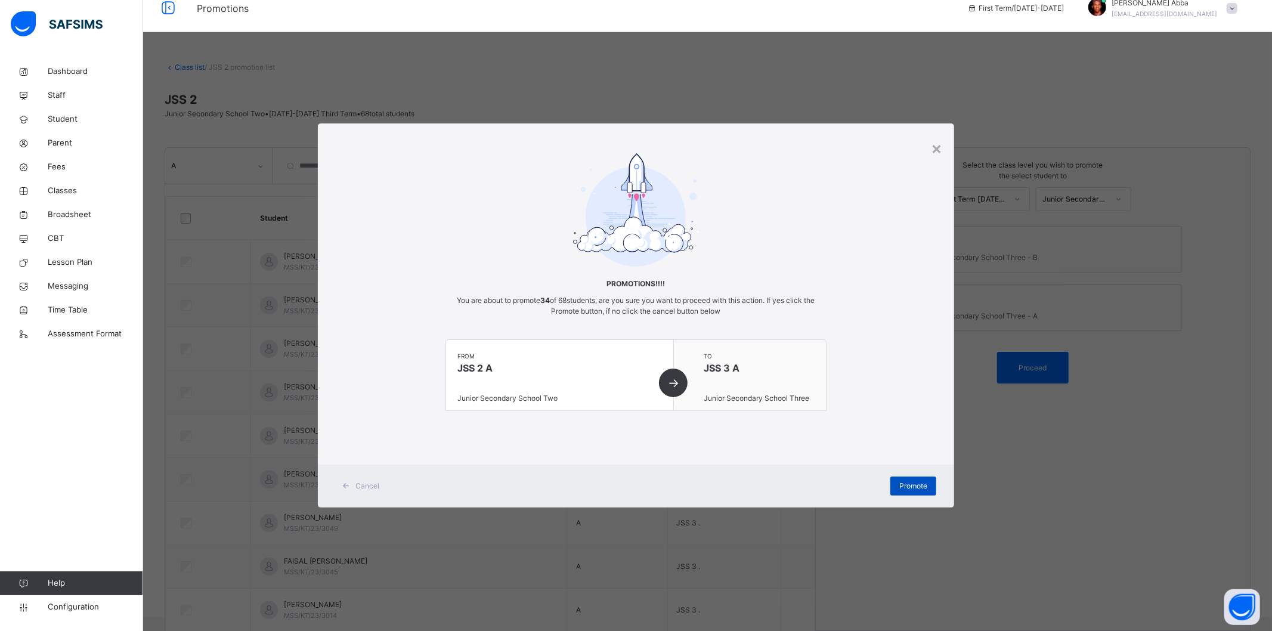
click at [917, 485] on span "Promote" at bounding box center [913, 486] width 28 height 11
click at [914, 489] on span "Promote" at bounding box center [913, 486] width 28 height 11
click at [937, 150] on div "×" at bounding box center [936, 147] width 11 height 25
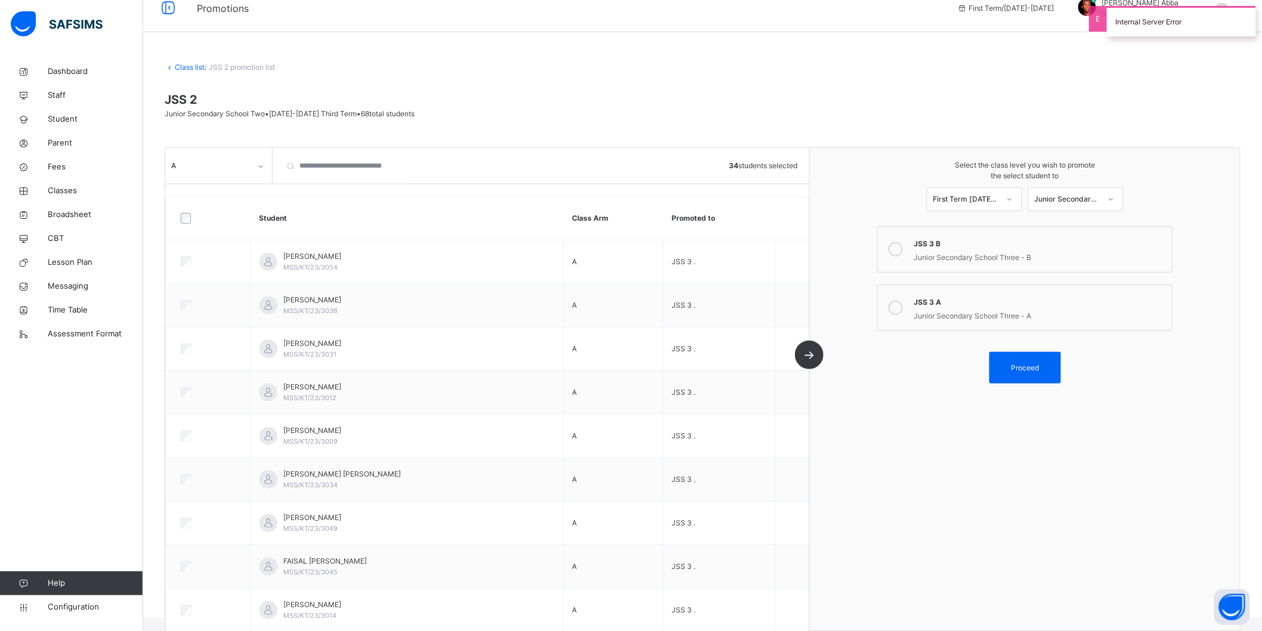
click at [908, 254] on div at bounding box center [896, 249] width 24 height 27
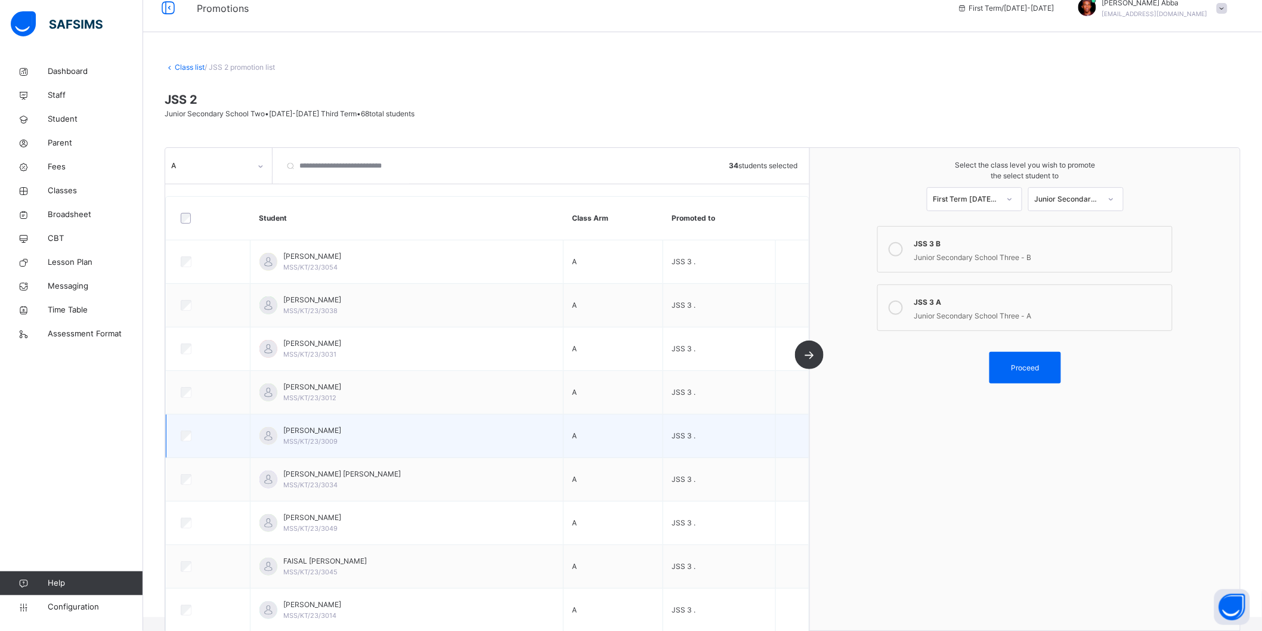
scroll to position [82, 0]
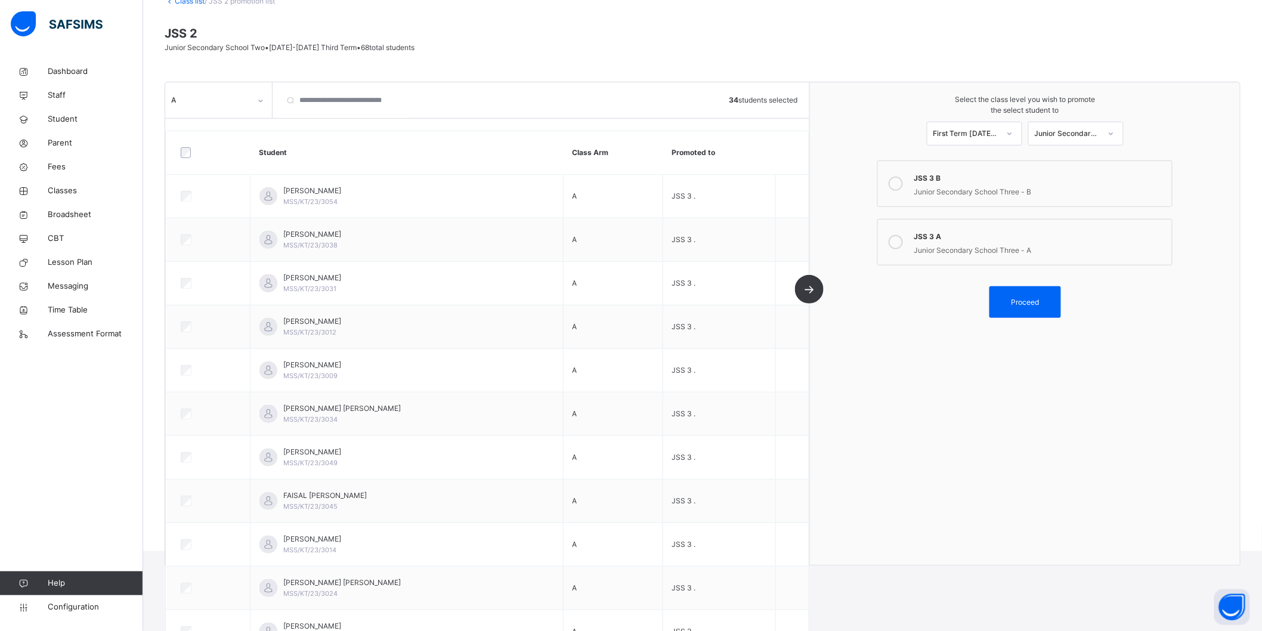
click at [917, 240] on label "JSS 3 A Junior Secondary School Three - A" at bounding box center [1024, 242] width 295 height 47
click at [1026, 298] on span "Proceed" at bounding box center [1025, 302] width 28 height 11
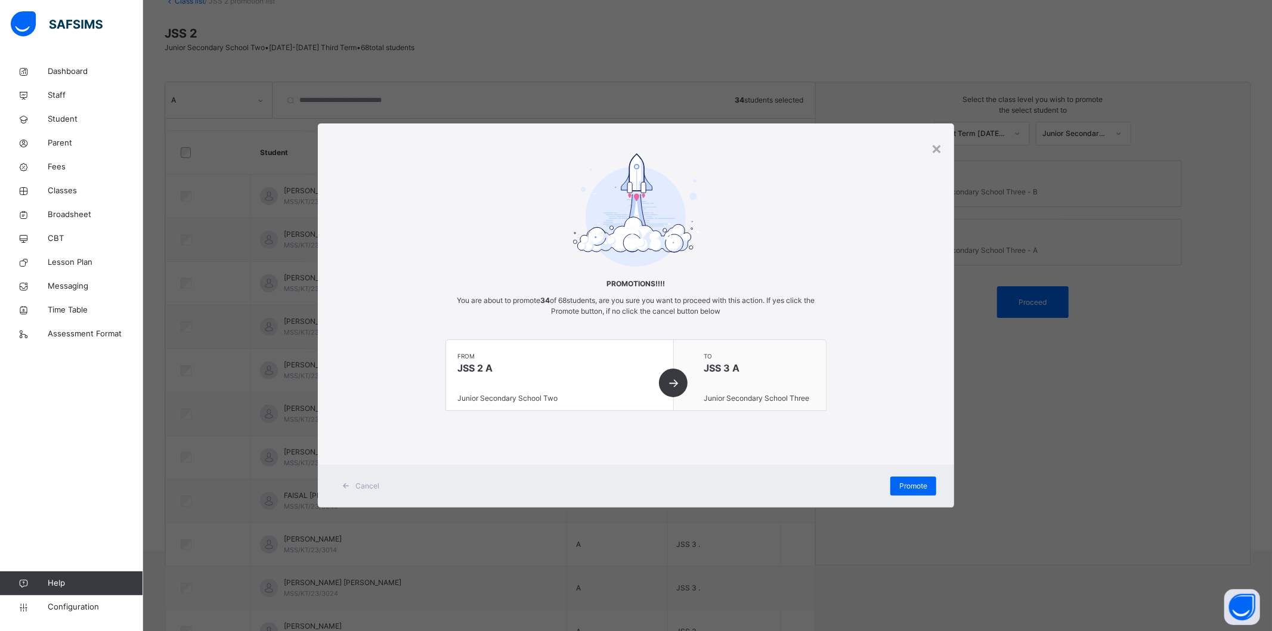
click at [672, 383] on div "from JSS 2 A Junior Secondary School Two" at bounding box center [560, 375] width 228 height 70
click at [900, 487] on span "Promote" at bounding box center [913, 486] width 28 height 11
click at [937, 151] on div "×" at bounding box center [936, 147] width 11 height 25
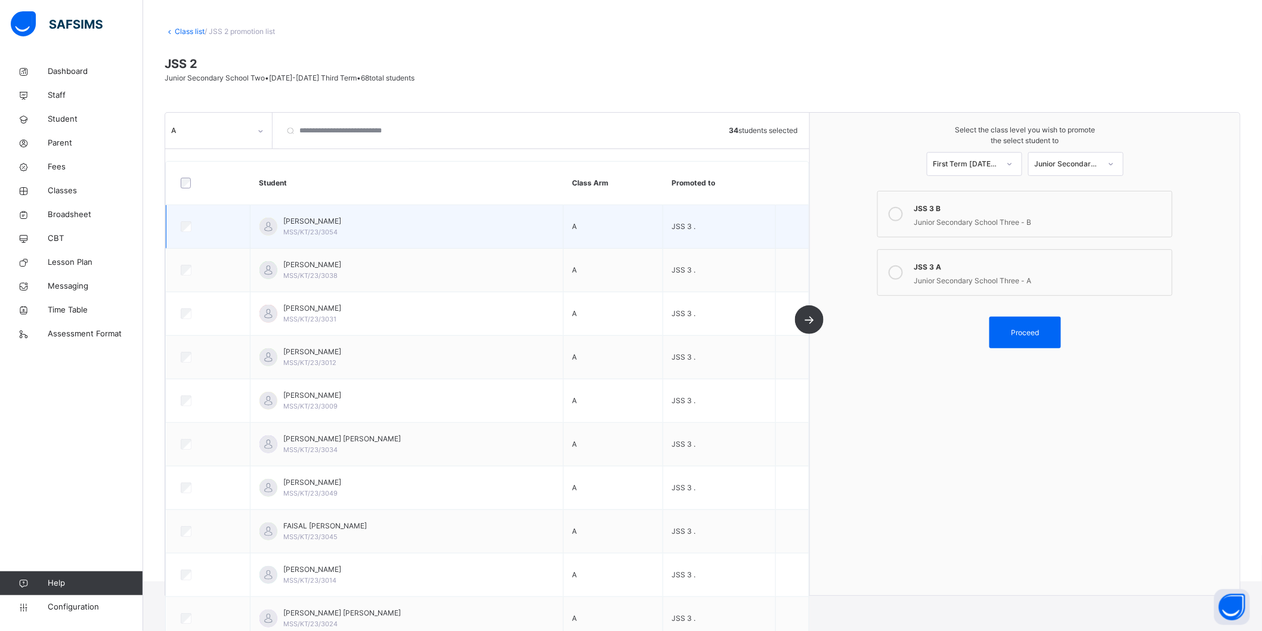
scroll to position [0, 0]
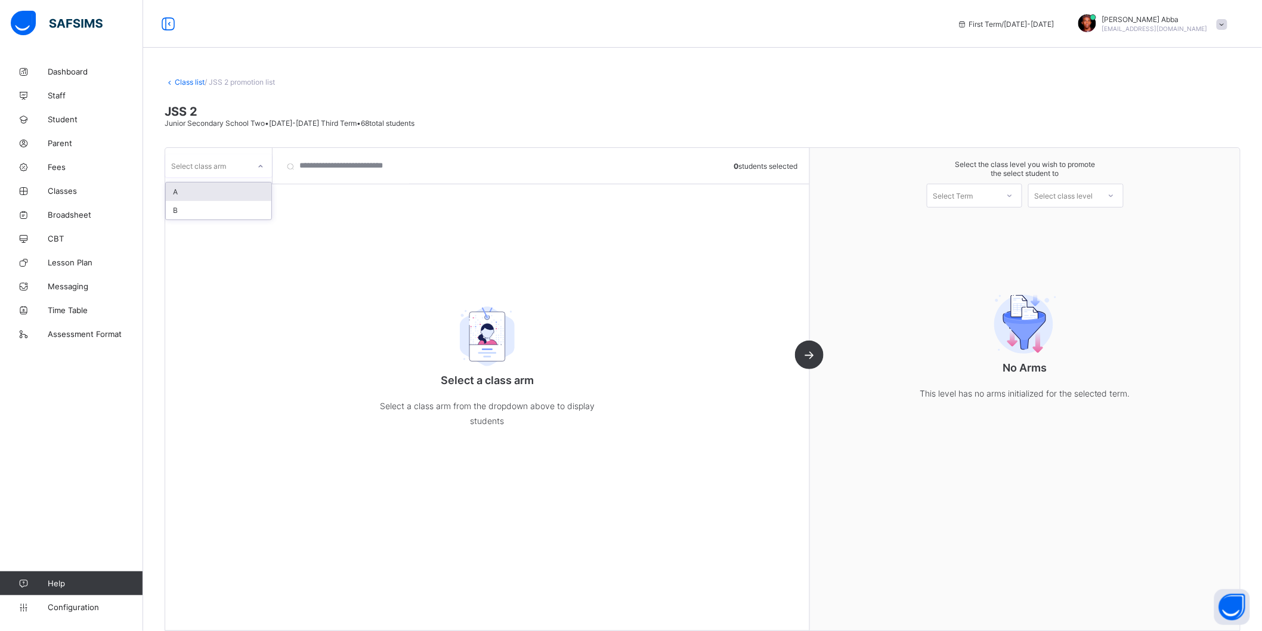
click at [244, 165] on div "Select class arm" at bounding box center [207, 165] width 84 height 17
click at [237, 191] on div "A" at bounding box center [219, 191] width 106 height 18
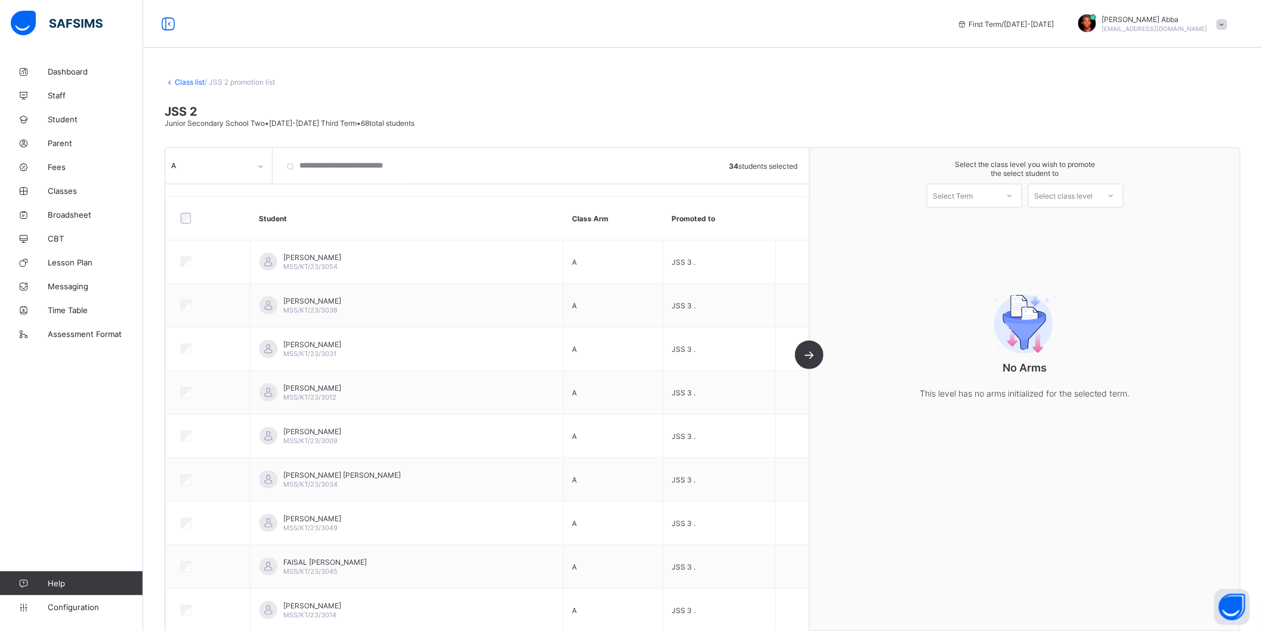
click at [988, 199] on div "Select Term" at bounding box center [962, 195] width 70 height 17
click at [986, 224] on div "First Term 2025-2026" at bounding box center [974, 226] width 94 height 27
click at [1113, 201] on div at bounding box center [1110, 195] width 21 height 20
click at [1082, 224] on div "Junior Secondary School Three" at bounding box center [1076, 226] width 94 height 27
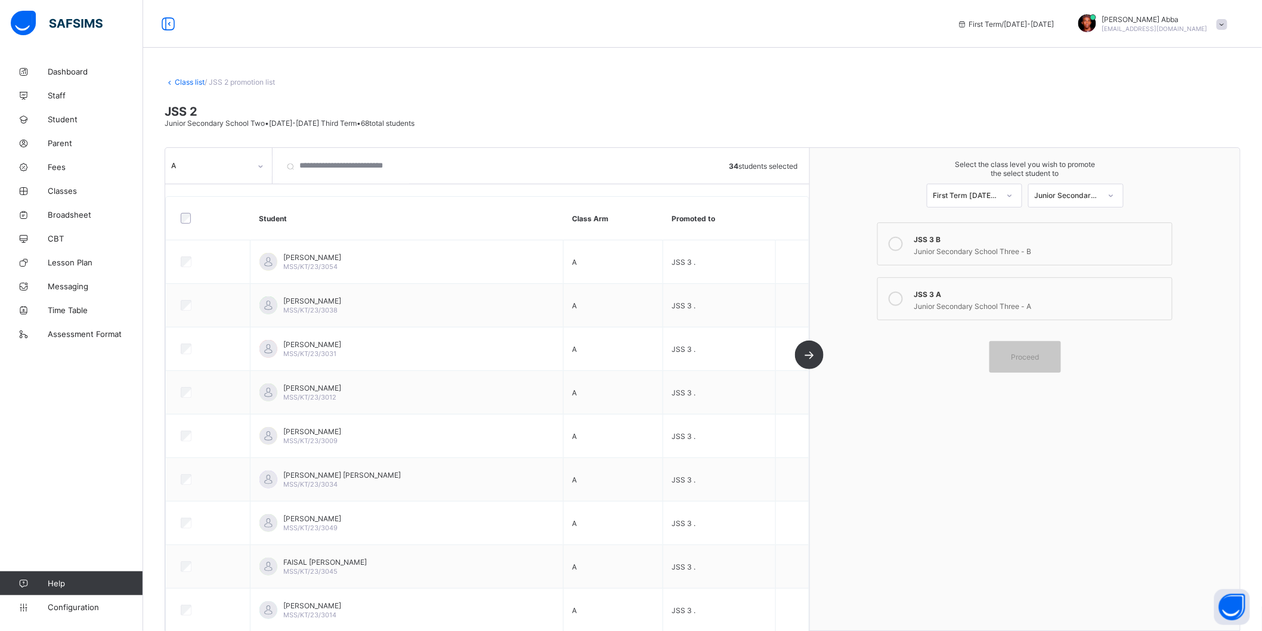
click at [903, 292] on icon at bounding box center [896, 299] width 14 height 14
click at [1039, 355] on span "Proceed" at bounding box center [1025, 356] width 28 height 9
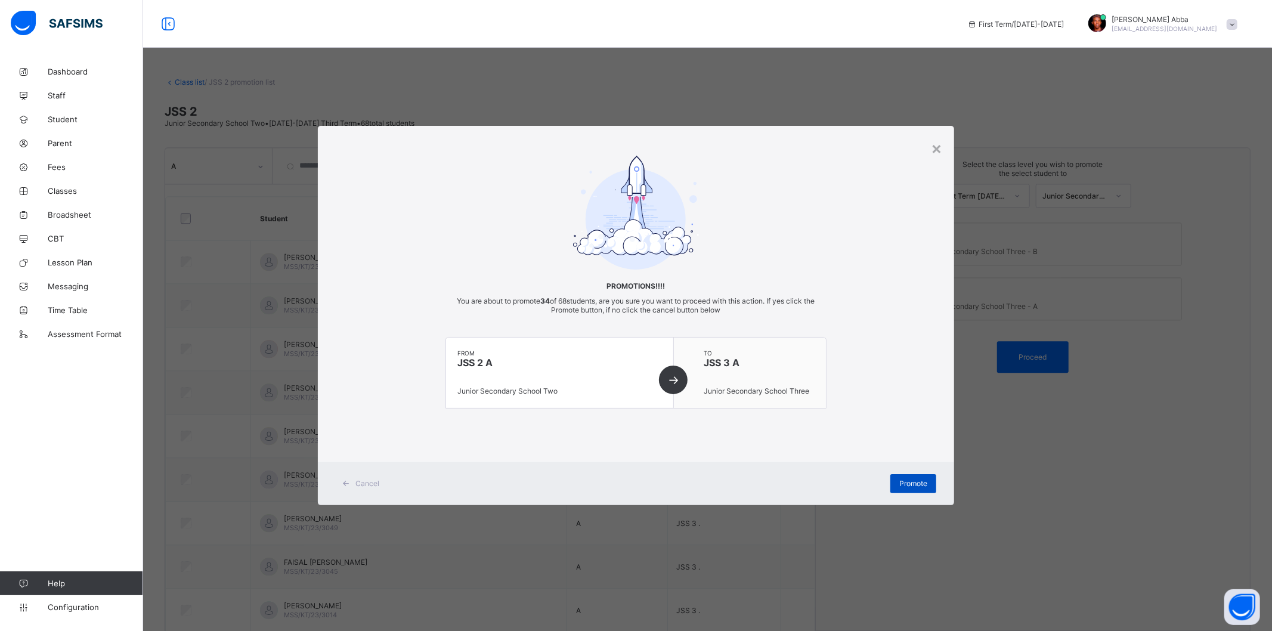
click at [899, 484] on span "Promote" at bounding box center [913, 483] width 28 height 9
click at [937, 153] on div "×" at bounding box center [936, 148] width 11 height 20
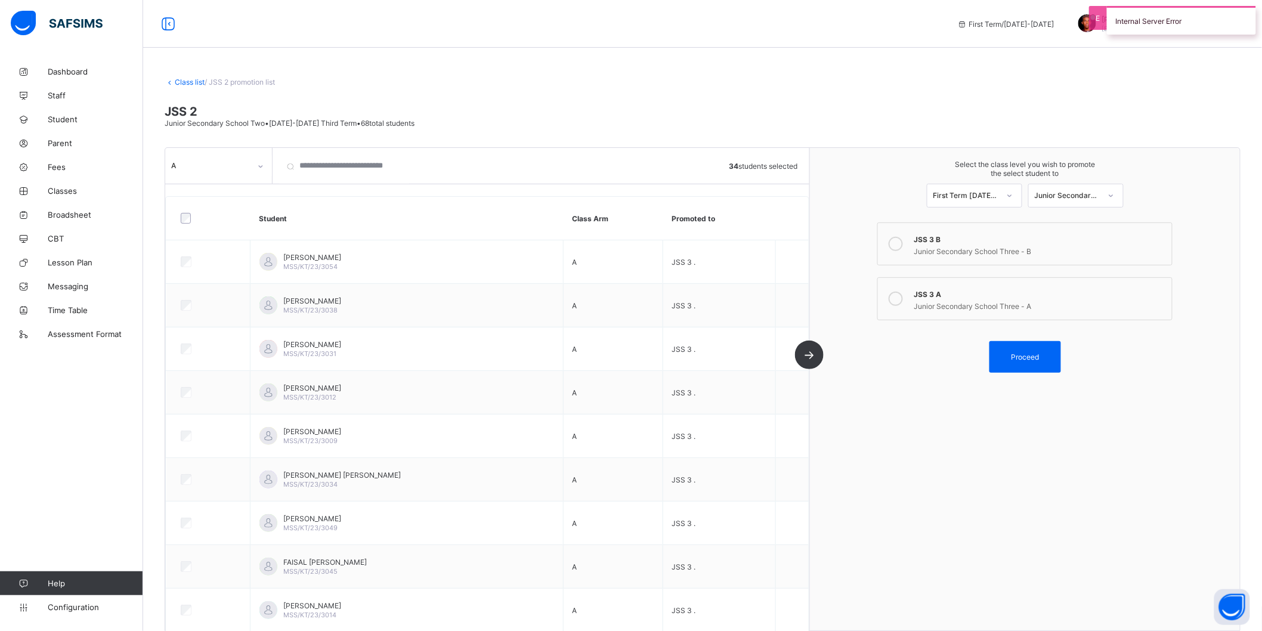
click at [241, 180] on div "A" at bounding box center [218, 166] width 107 height 36
click at [181, 82] on link "Class list" at bounding box center [190, 82] width 30 height 9
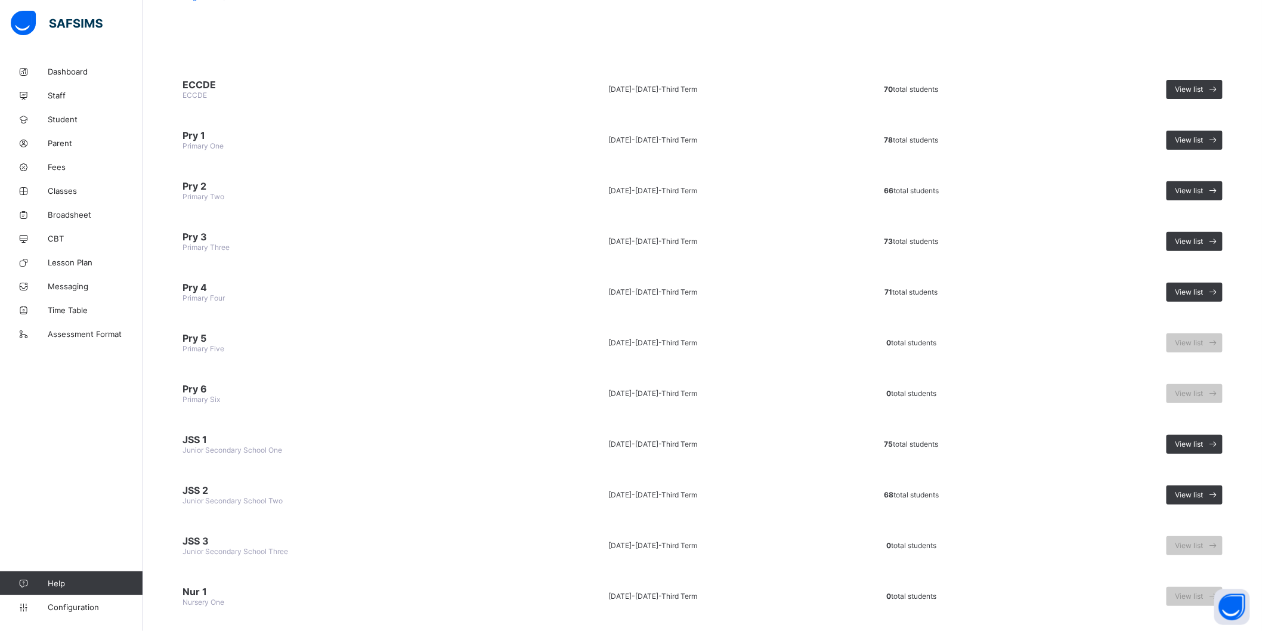
scroll to position [252, 0]
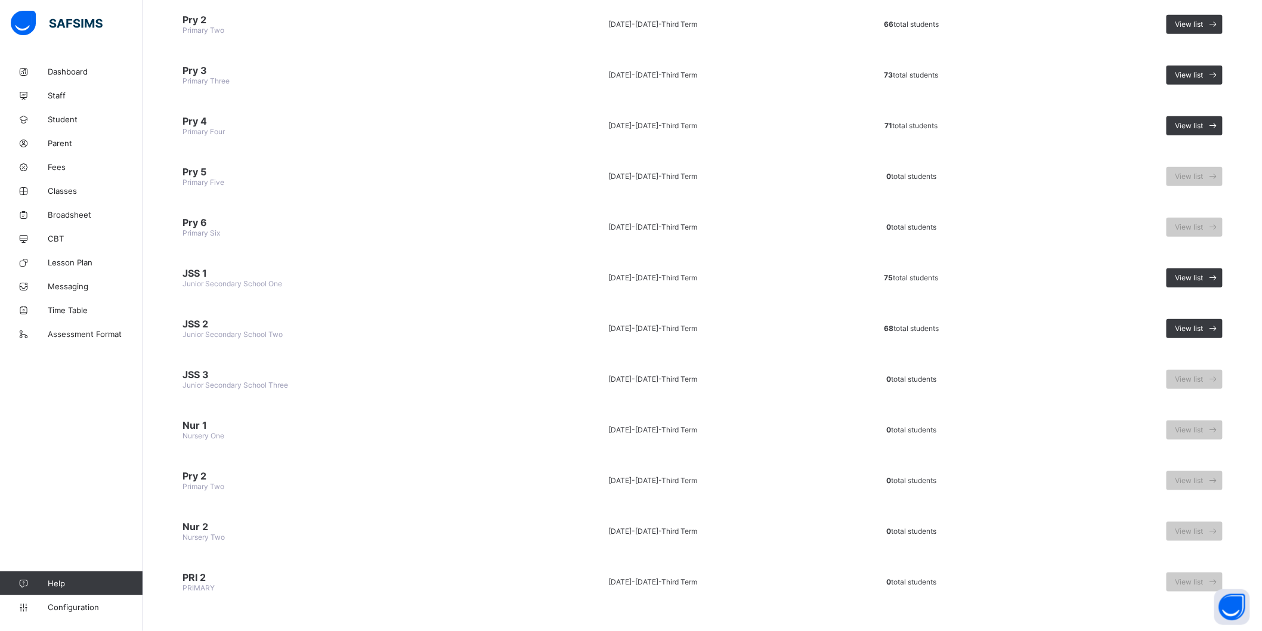
click at [234, 370] on span "JSS 3" at bounding box center [334, 375] width 304 height 12
click at [1189, 319] on div "View list" at bounding box center [1194, 328] width 56 height 19
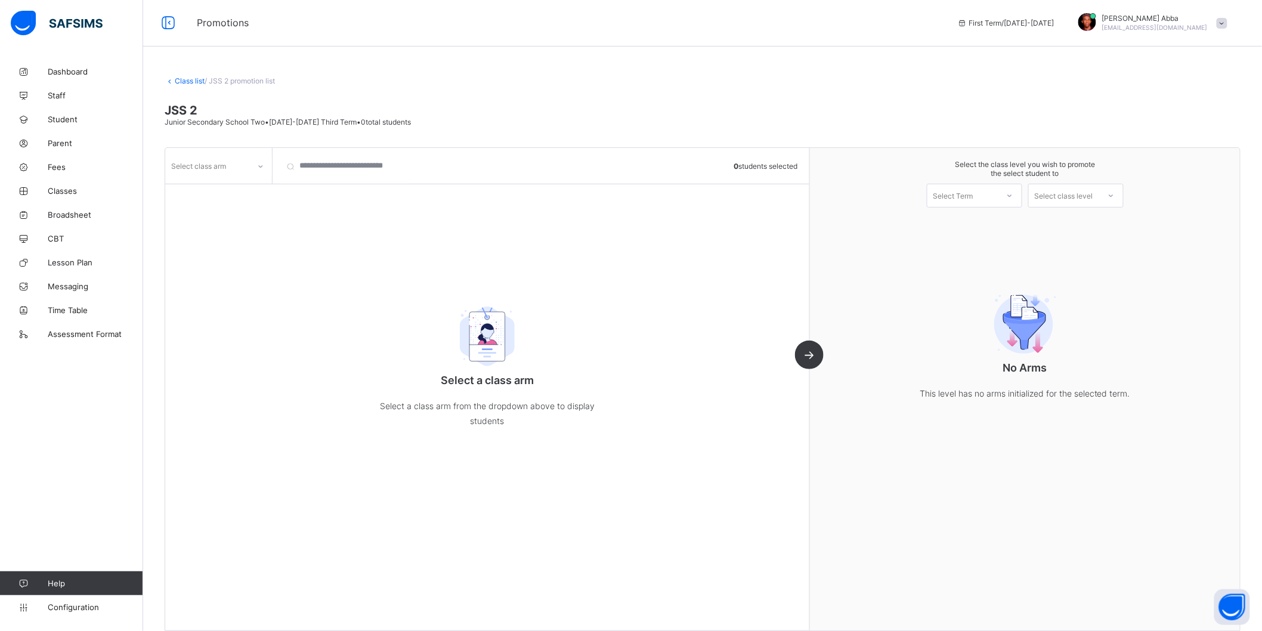
scroll to position [7, 0]
click at [185, 159] on div "Select class arm" at bounding box center [198, 165] width 55 height 23
click at [196, 206] on div "B" at bounding box center [219, 210] width 106 height 18
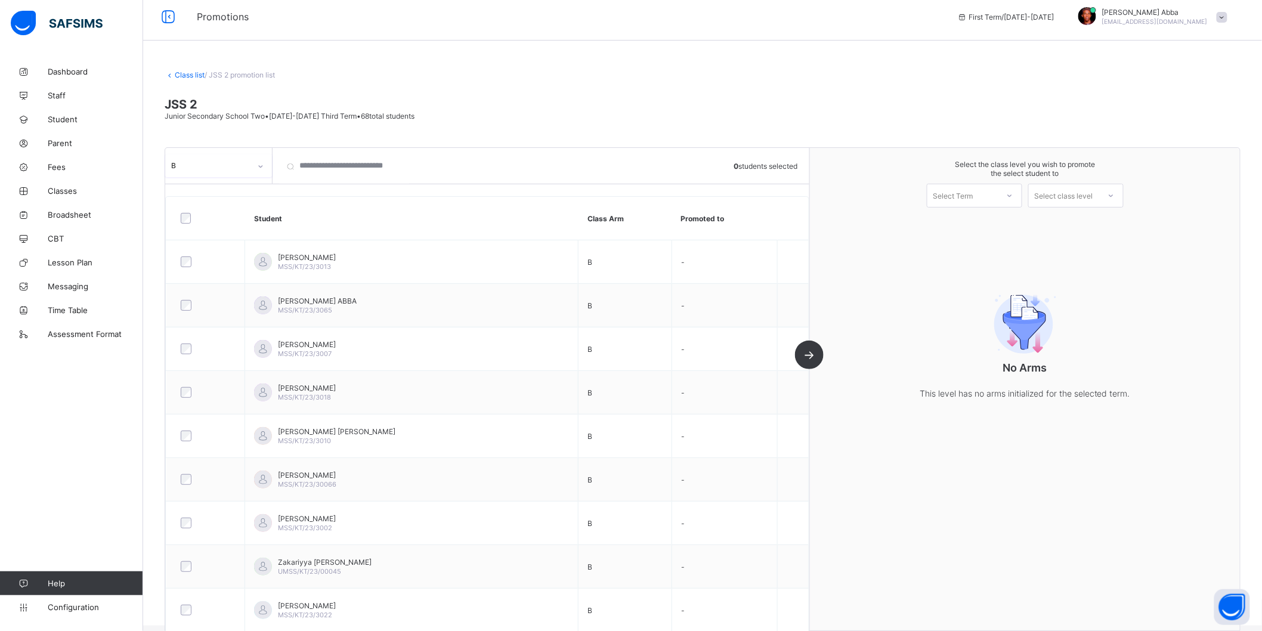
click at [956, 192] on div "Select Term" at bounding box center [953, 196] width 40 height 24
click at [970, 223] on div "First Term [DATE]-[DATE]" at bounding box center [974, 226] width 94 height 27
click at [1053, 191] on div "Select class level" at bounding box center [1064, 196] width 58 height 24
click at [1078, 230] on div "Junior Secondary School Three" at bounding box center [1076, 226] width 94 height 27
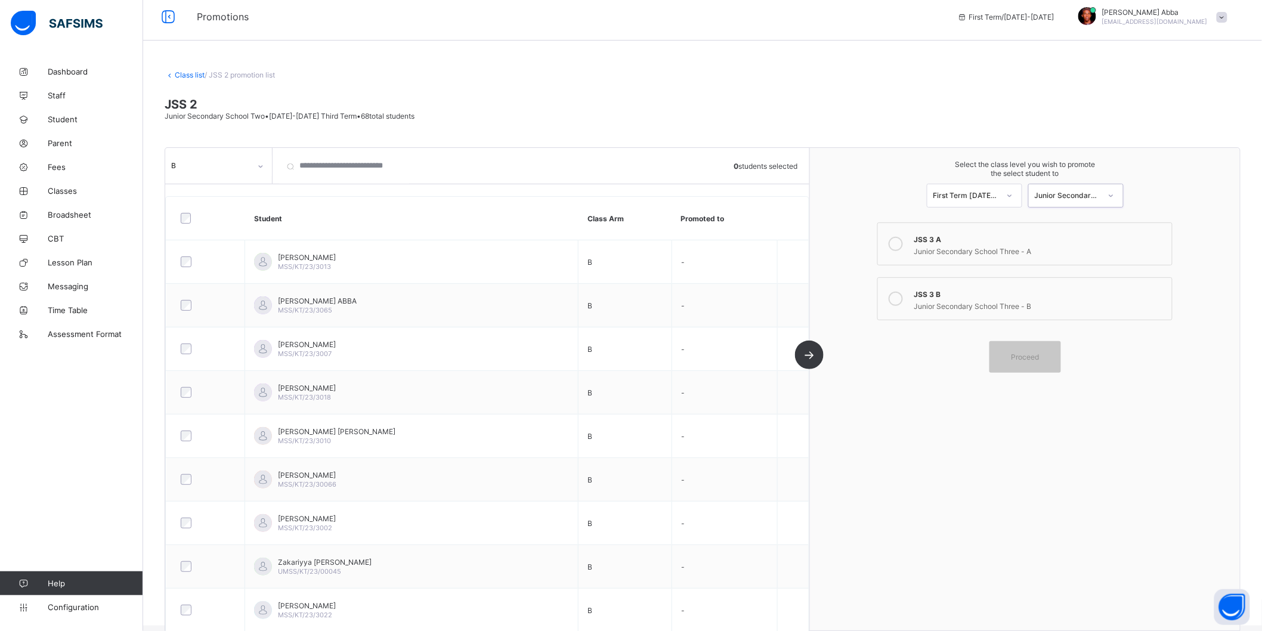
click at [903, 296] on icon at bounding box center [896, 299] width 14 height 14
click at [182, 225] on div at bounding box center [205, 218] width 61 height 25
click at [1001, 350] on div "Proceed" at bounding box center [1025, 357] width 72 height 32
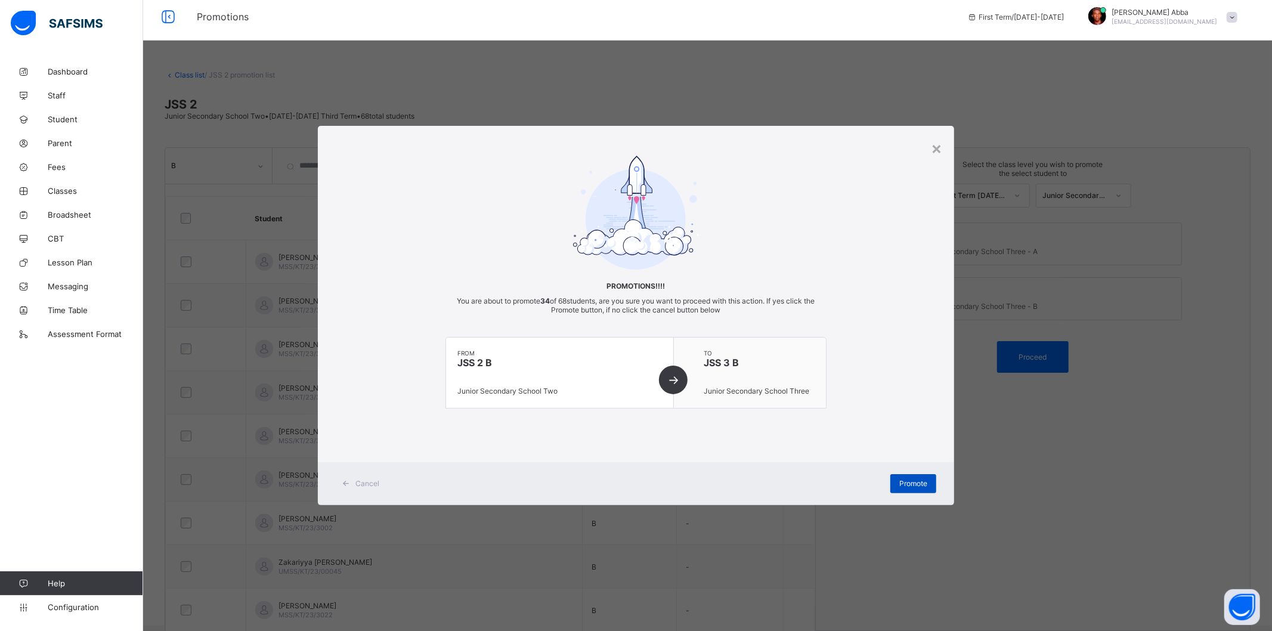
click at [916, 477] on div "Promote" at bounding box center [913, 483] width 46 height 19
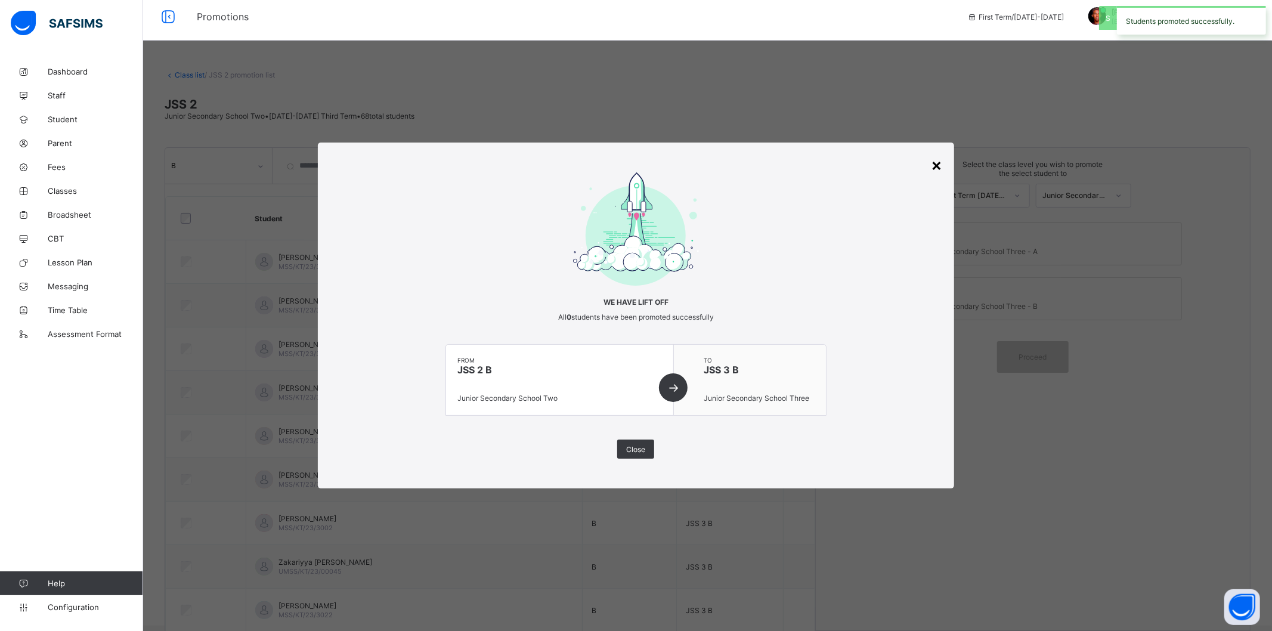
click at [936, 170] on div "×" at bounding box center [936, 164] width 11 height 20
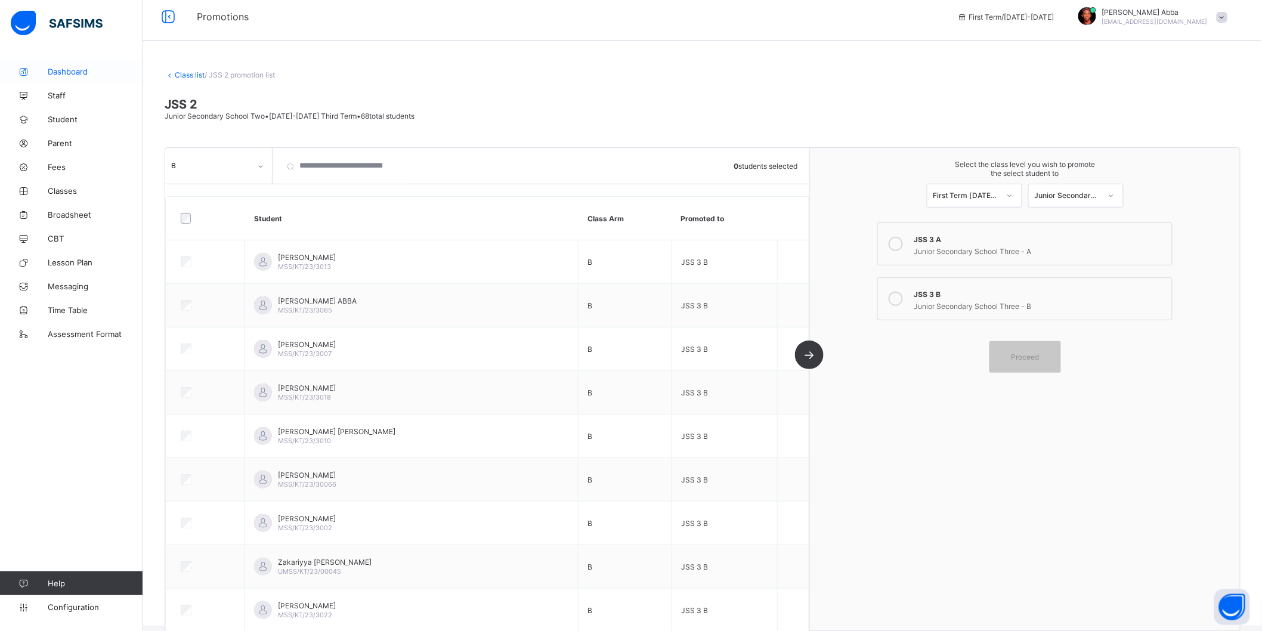
click at [78, 73] on span "Dashboard" at bounding box center [95, 72] width 95 height 10
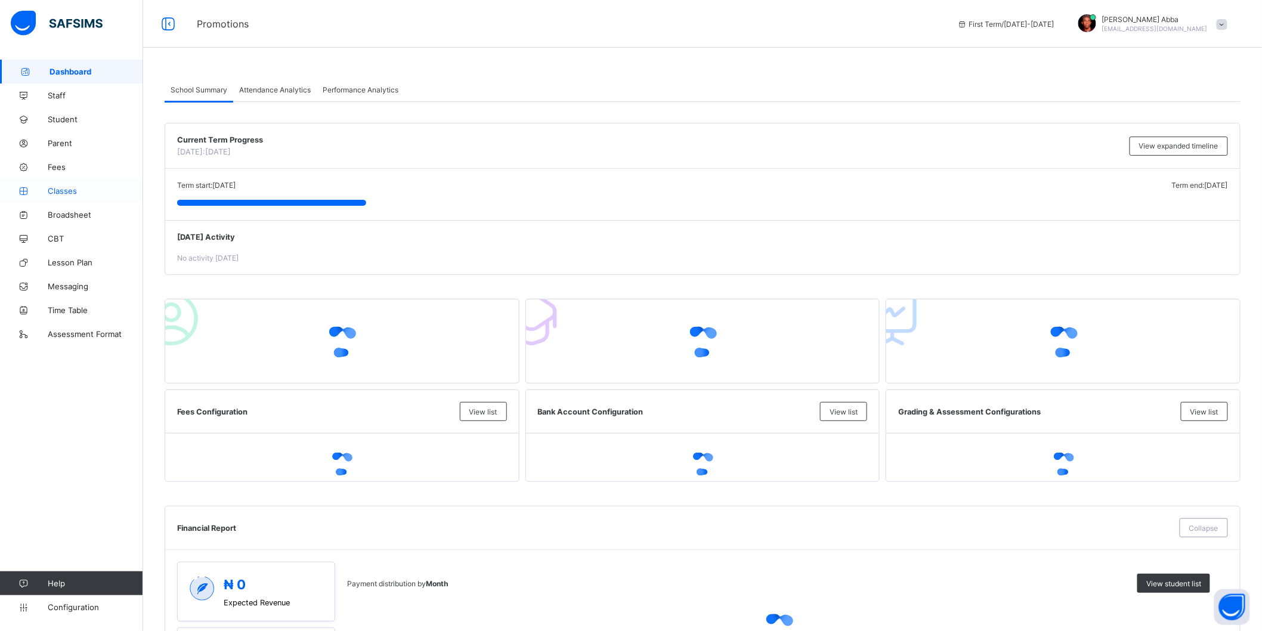
click at [76, 195] on link "Classes" at bounding box center [71, 191] width 143 height 24
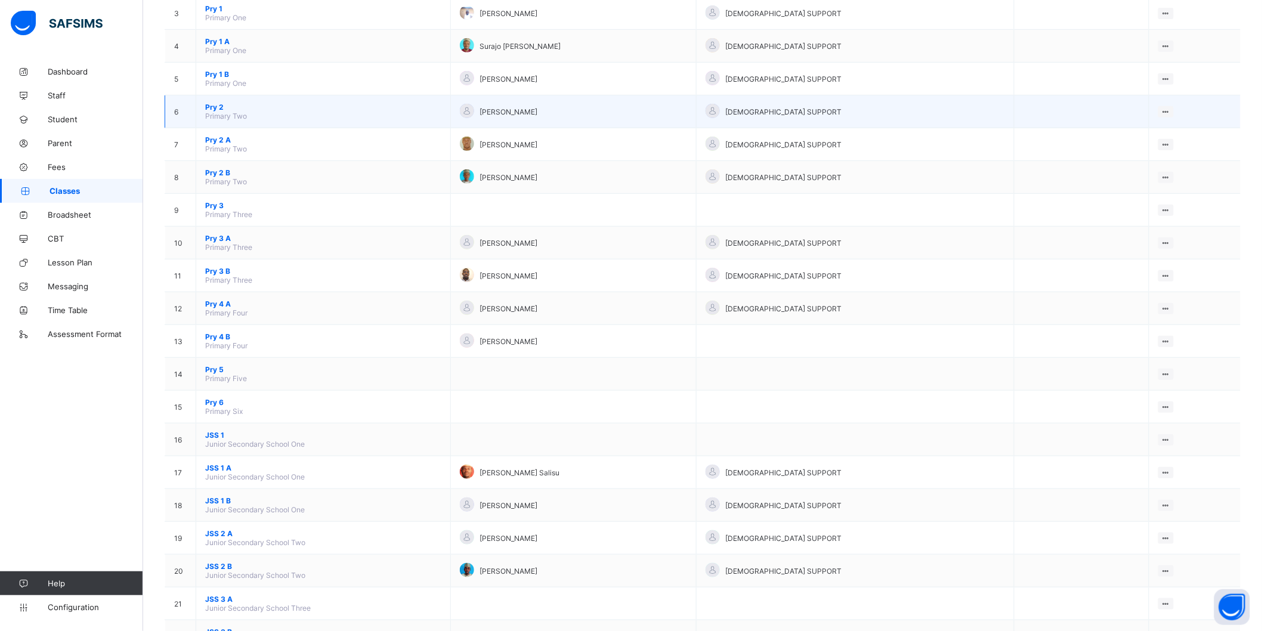
scroll to position [246, 0]
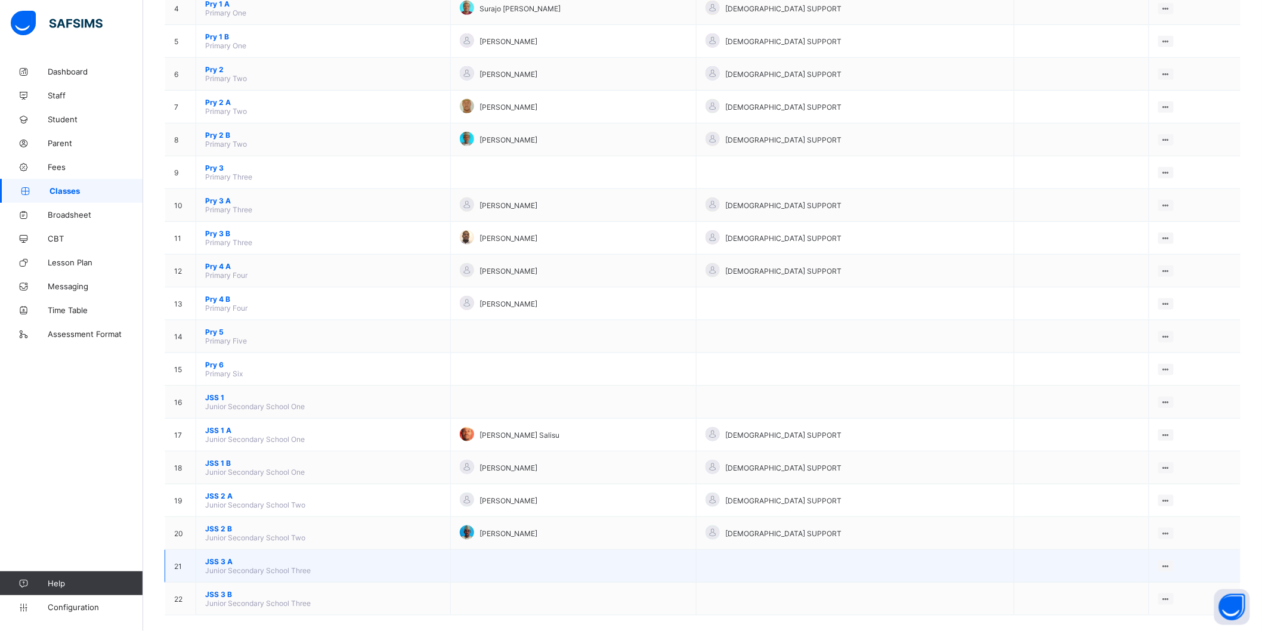
click at [233, 557] on span "JSS 3 A" at bounding box center [323, 561] width 236 height 9
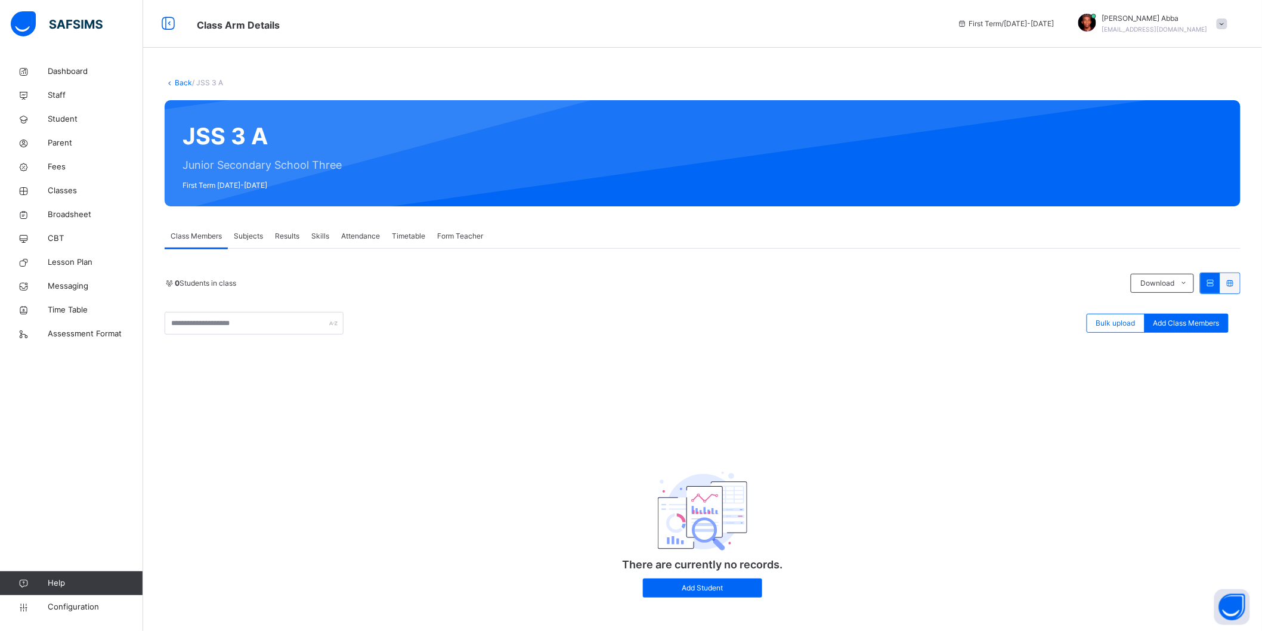
click at [175, 82] on link "Back" at bounding box center [183, 82] width 17 height 9
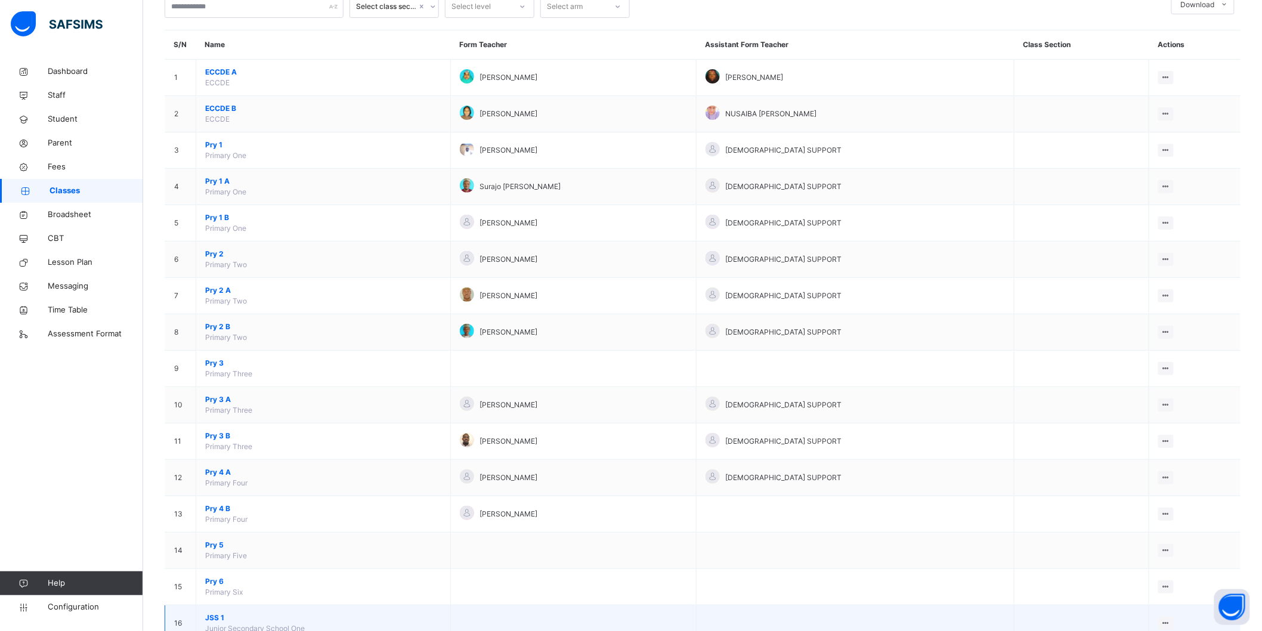
scroll to position [342, 0]
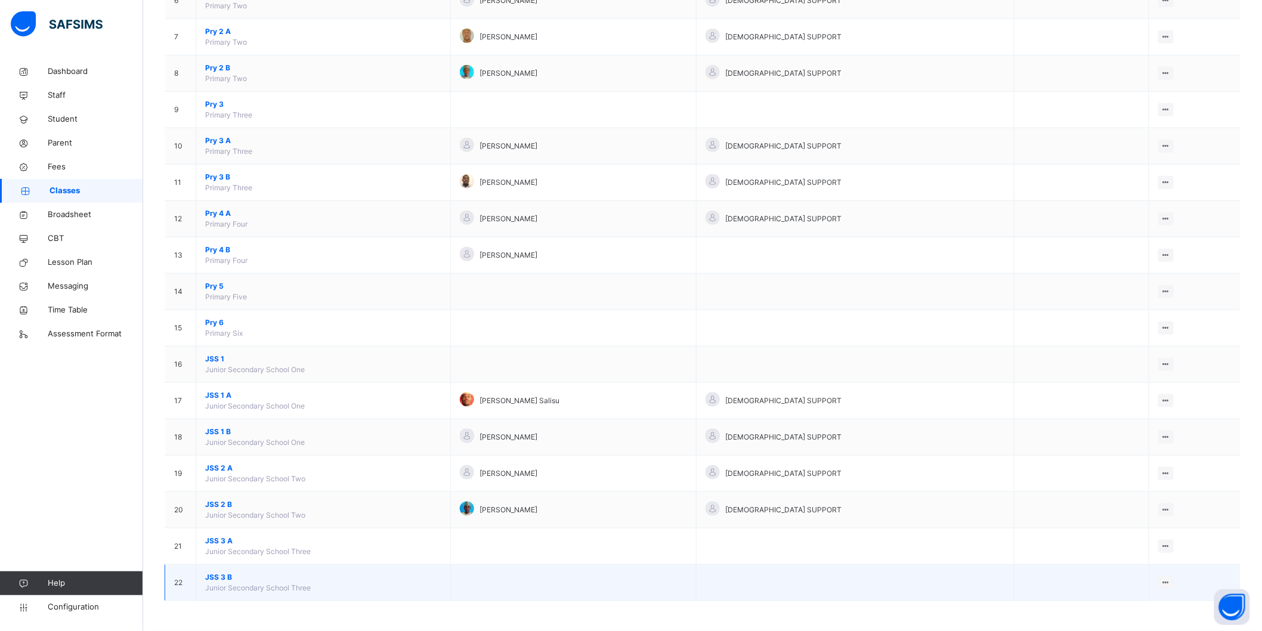
click at [231, 575] on span "JSS 3 B" at bounding box center [323, 577] width 236 height 11
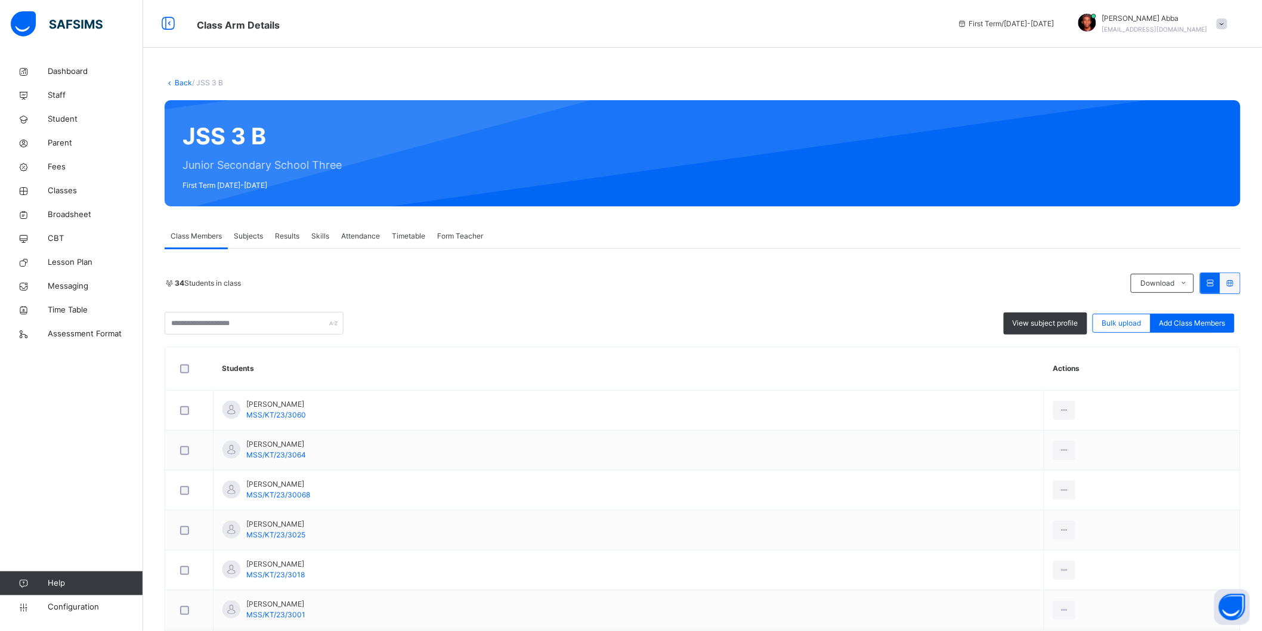
click at [176, 82] on link "Back" at bounding box center [183, 82] width 17 height 9
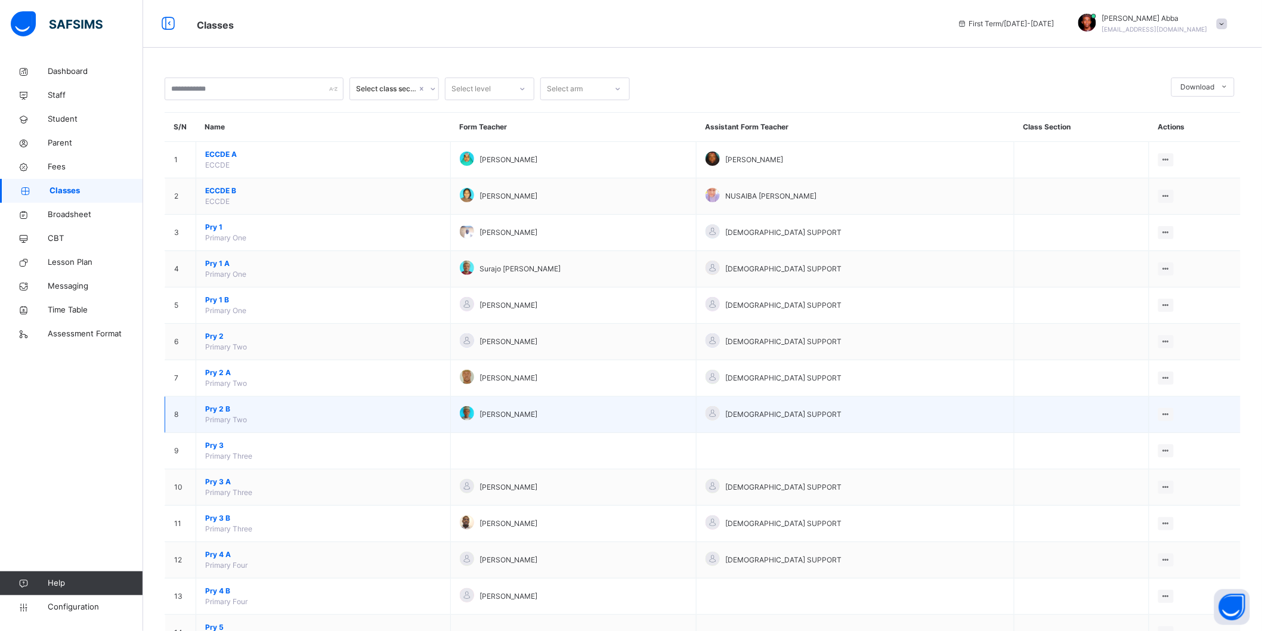
scroll to position [342, 0]
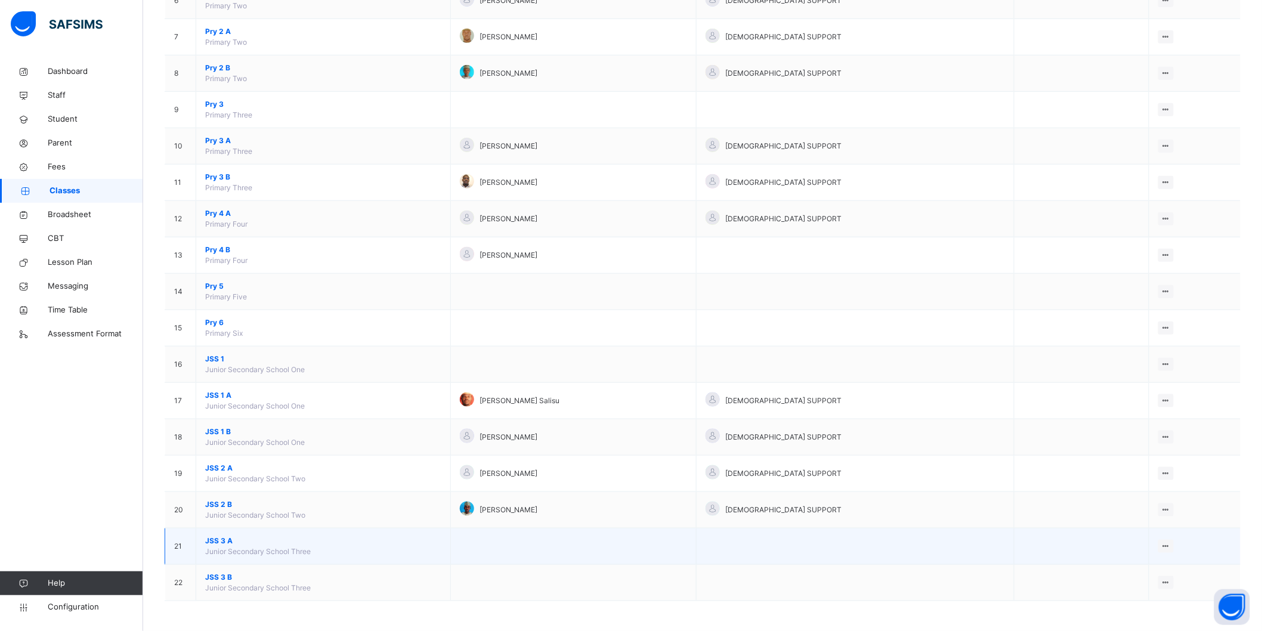
click at [227, 537] on span "JSS 3 A" at bounding box center [323, 540] width 236 height 11
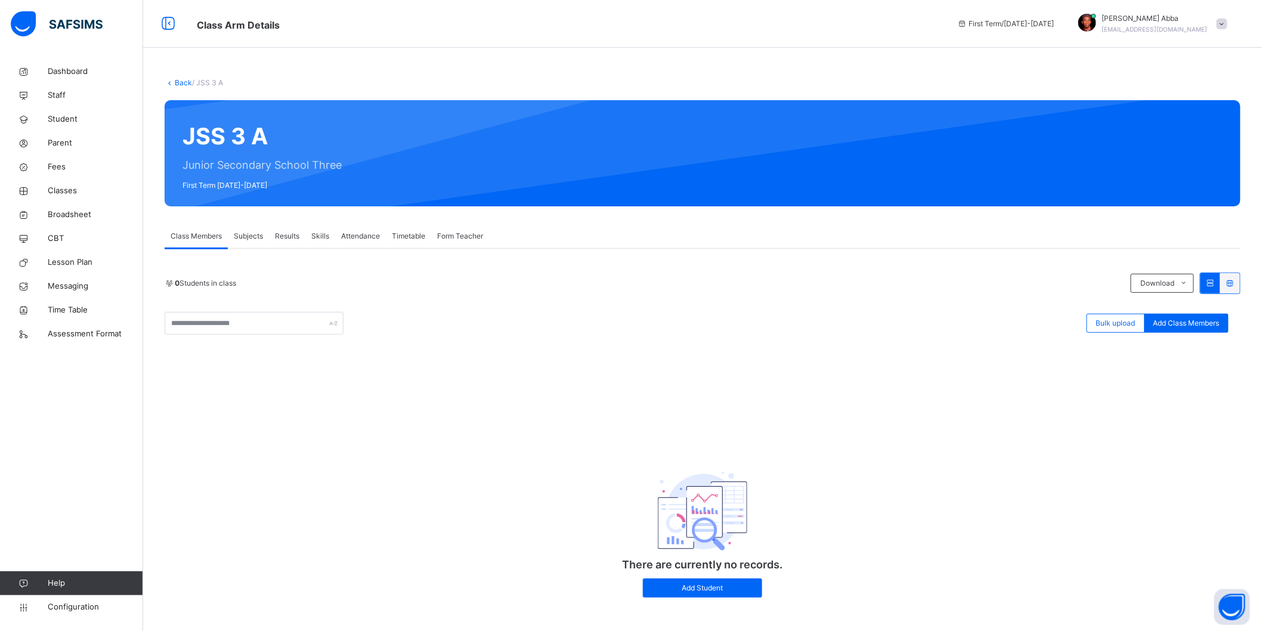
click at [181, 82] on link "Back" at bounding box center [183, 82] width 17 height 9
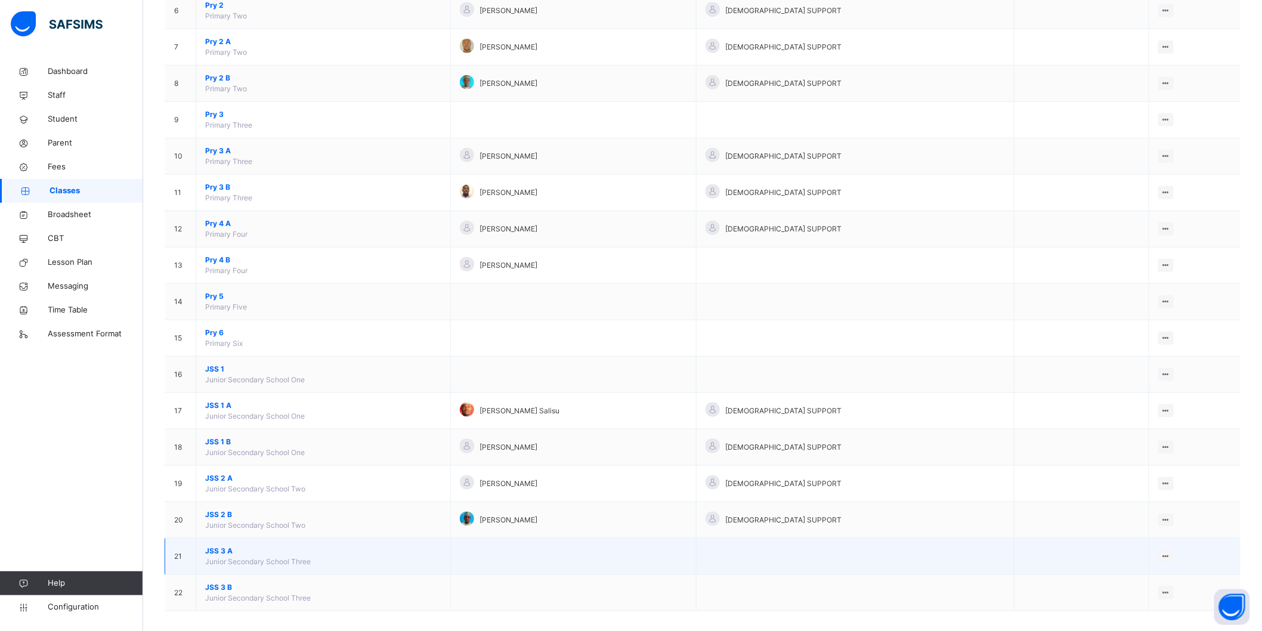
scroll to position [342, 0]
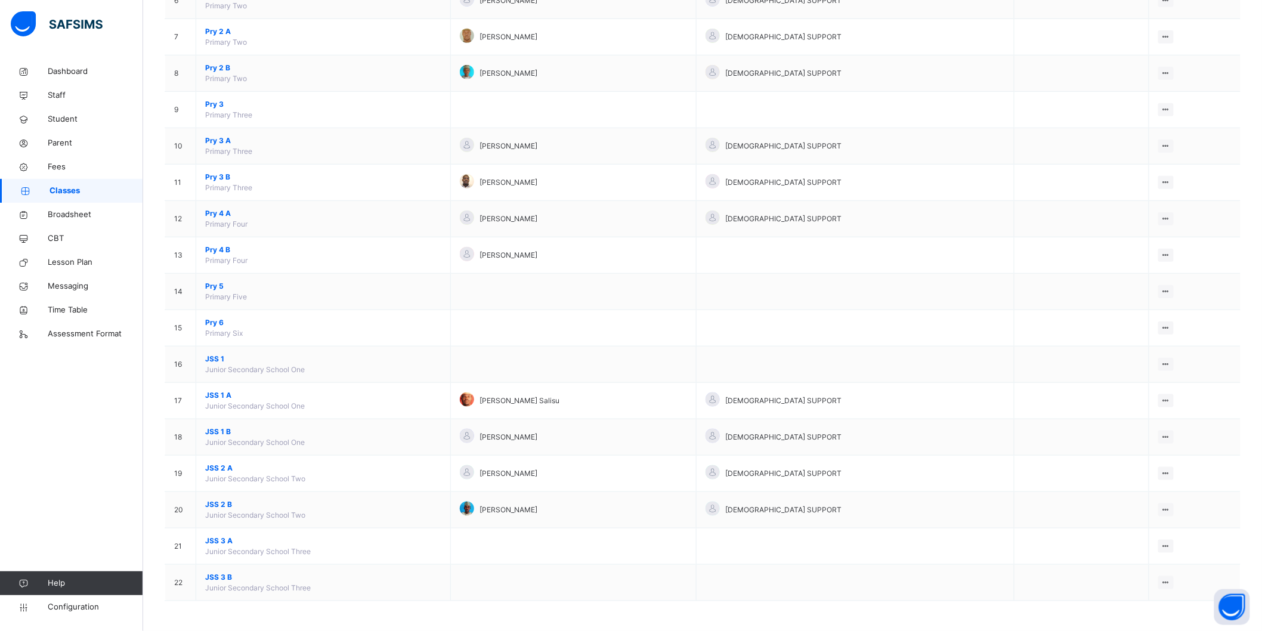
click at [0, 0] on div "View Class" at bounding box center [0, 0] width 0 height 0
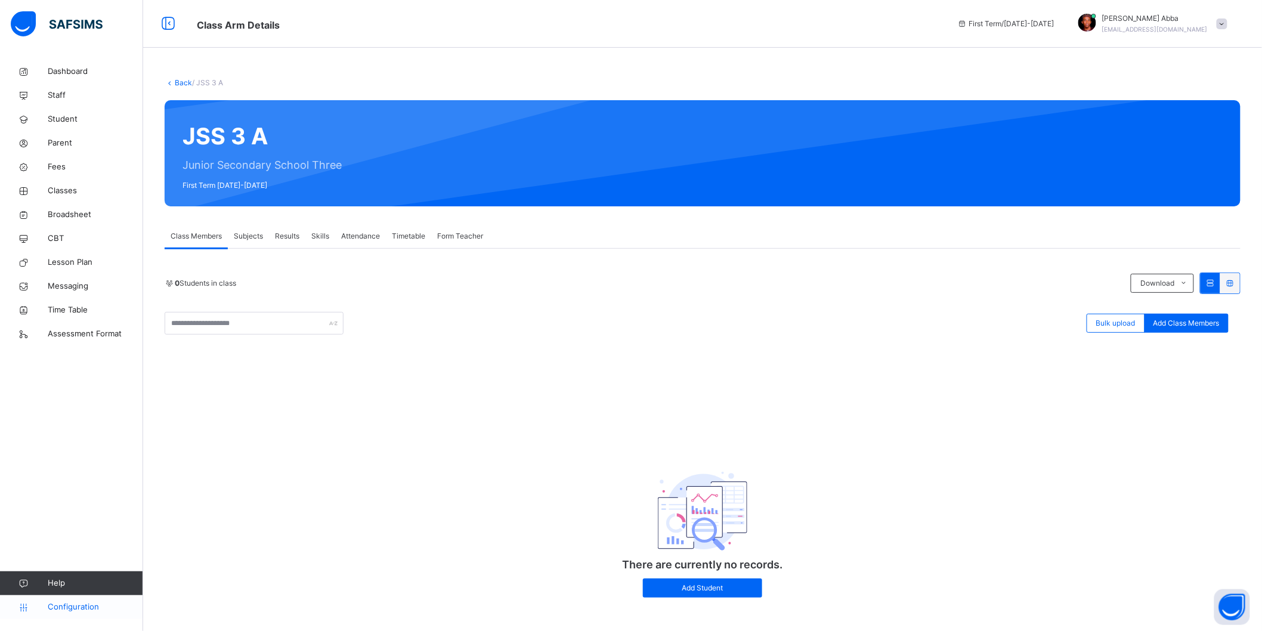
click at [83, 602] on span "Configuration" at bounding box center [95, 607] width 95 height 12
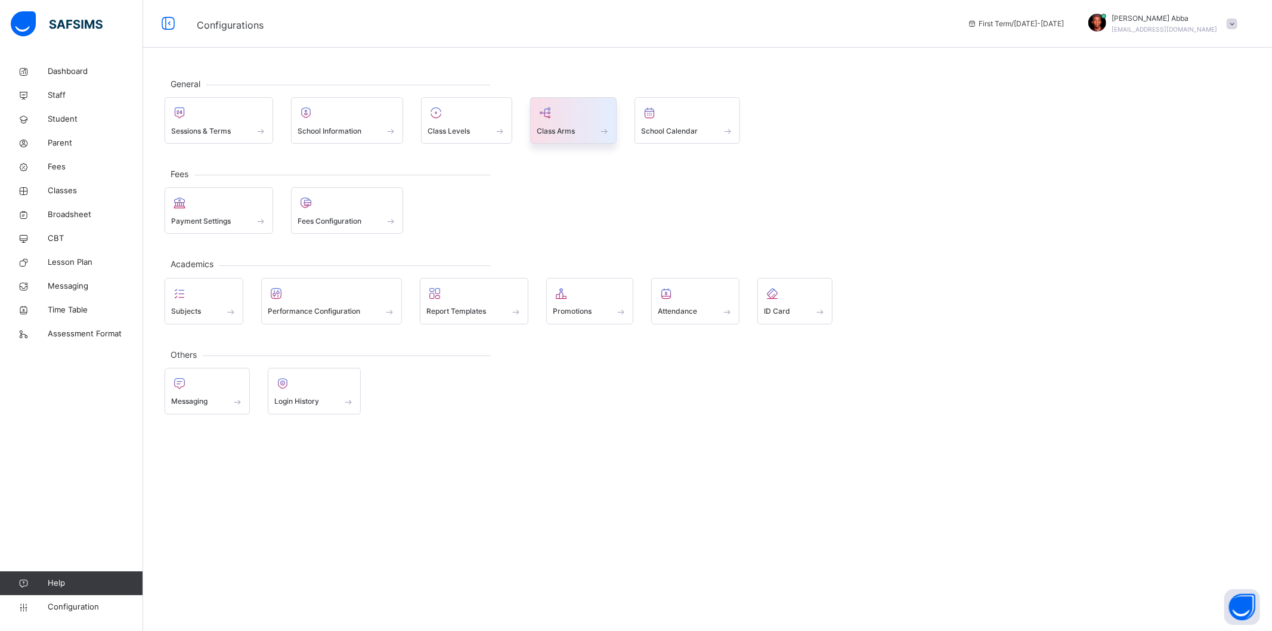
click at [574, 122] on span at bounding box center [574, 123] width 74 height 3
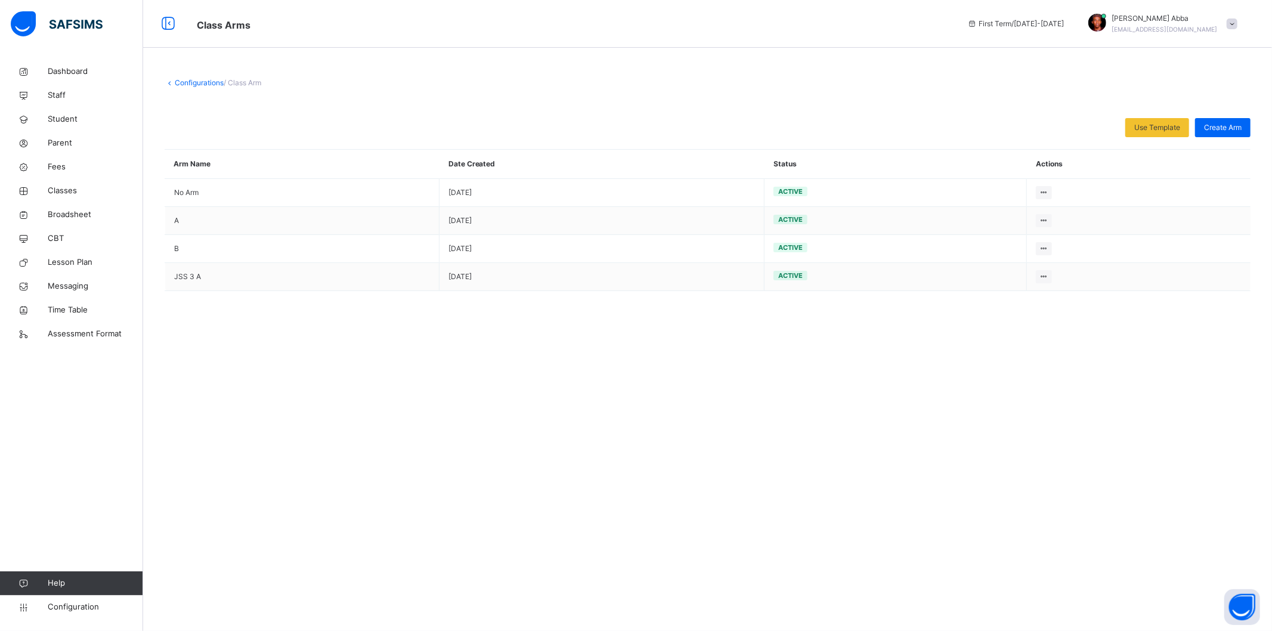
click at [0, 0] on div "Delete Arm" at bounding box center [0, 0] width 0 height 0
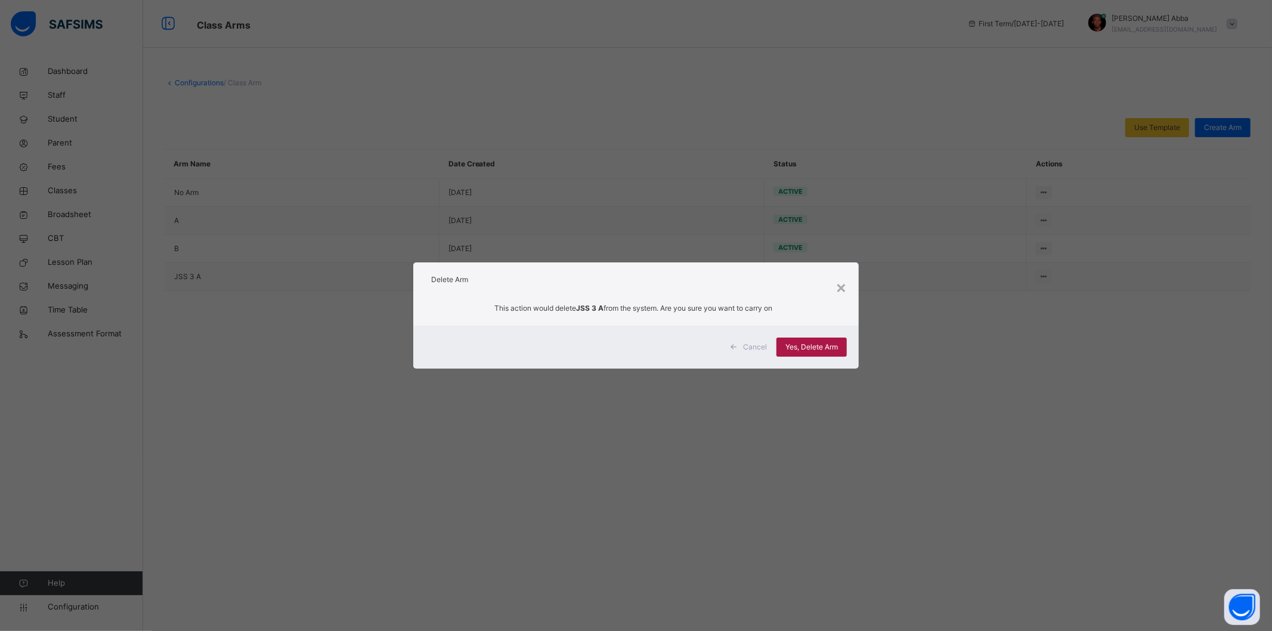
click at [838, 346] on div "Yes, Delete Arm" at bounding box center [811, 347] width 70 height 19
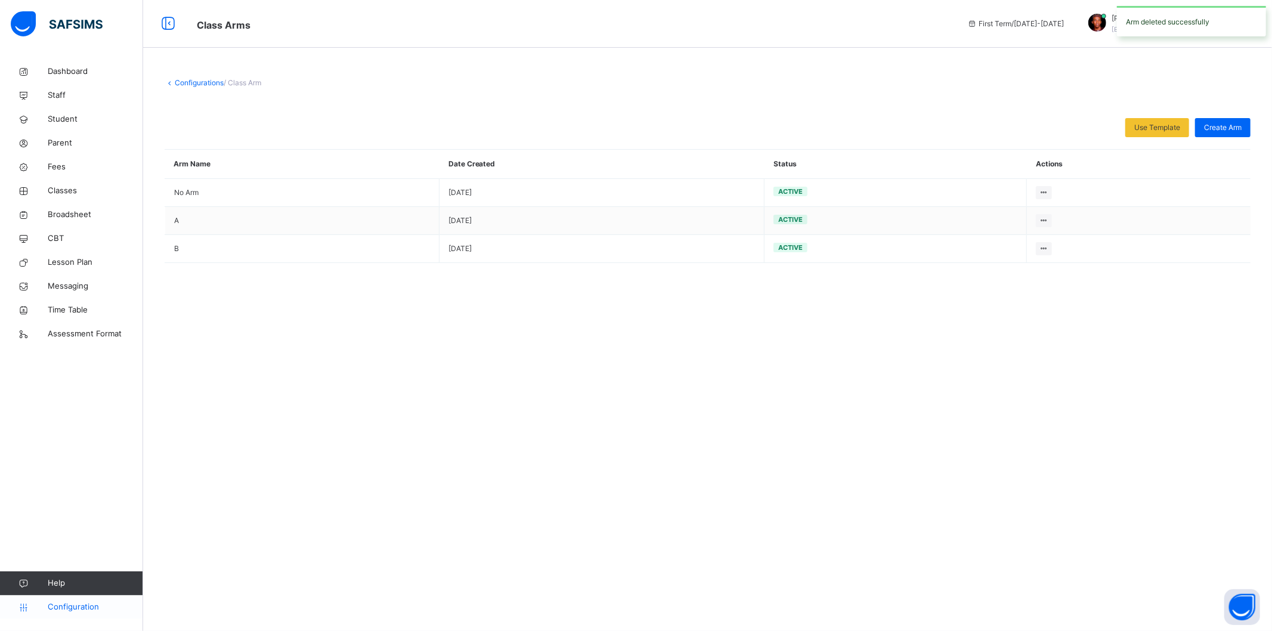
click at [83, 601] on span "Configuration" at bounding box center [95, 607] width 95 height 12
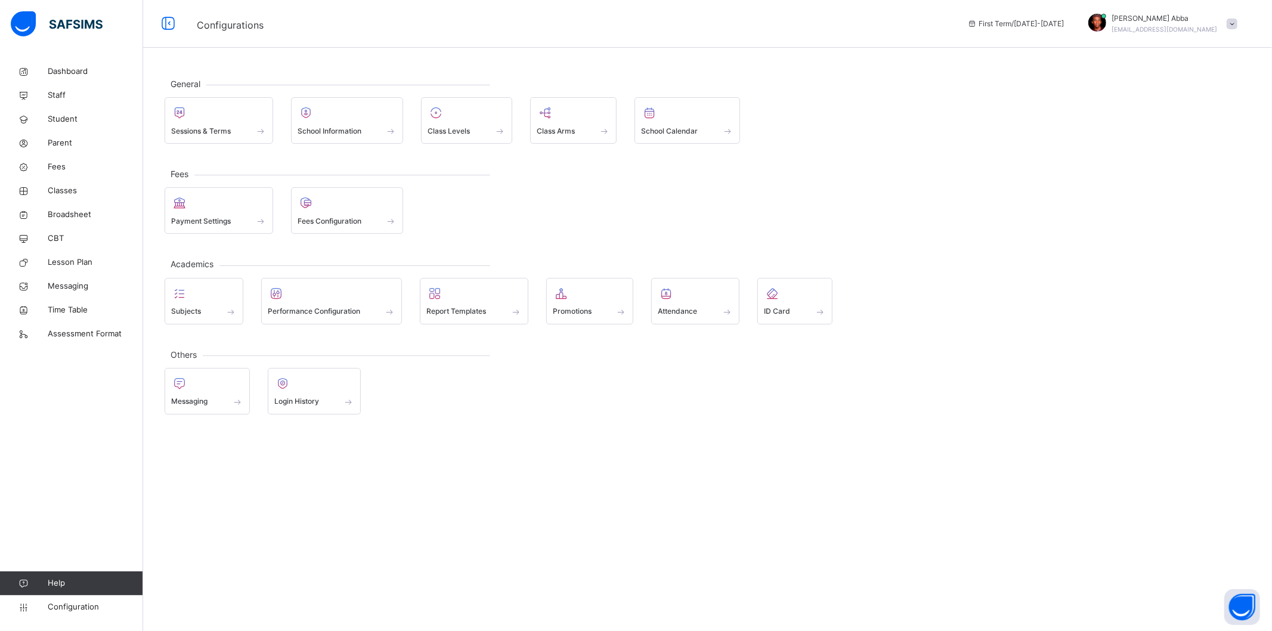
click at [569, 302] on div at bounding box center [590, 293] width 75 height 18
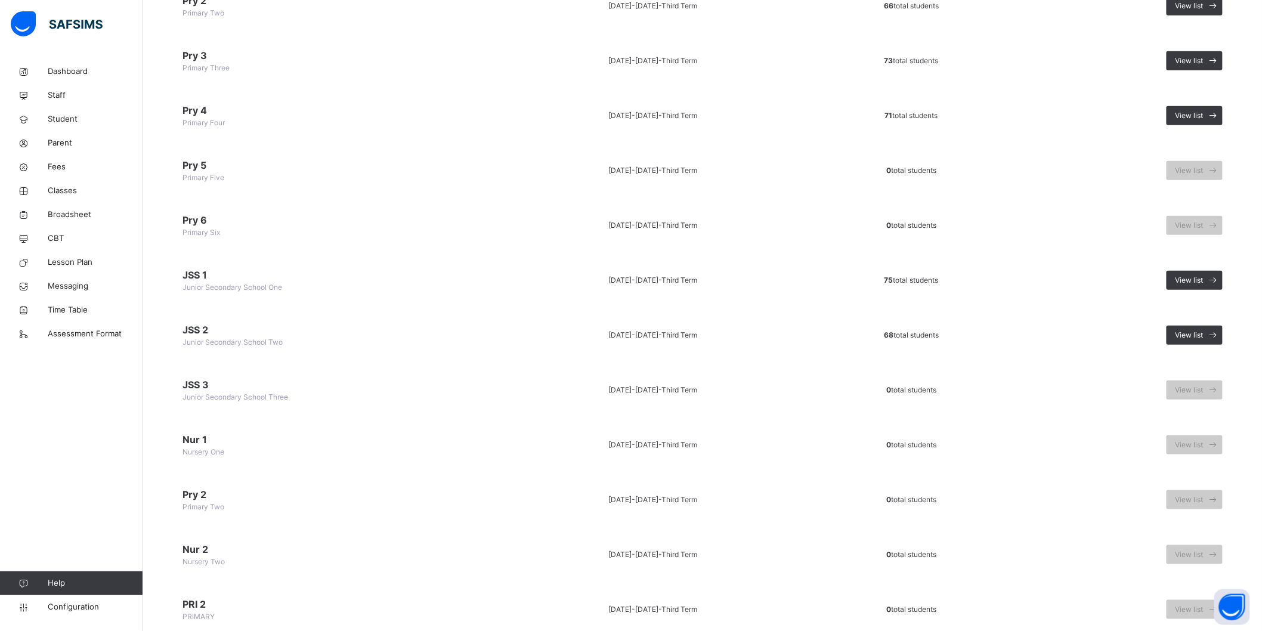
scroll to position [259, 0]
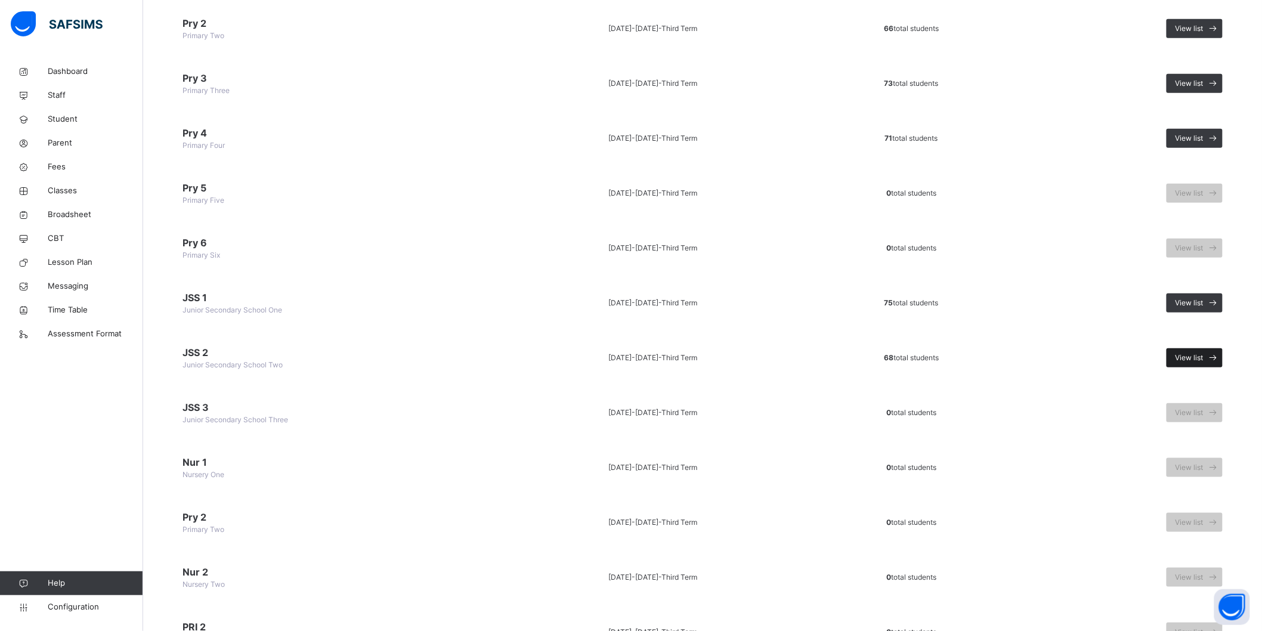
click at [1214, 354] on span at bounding box center [1212, 357] width 19 height 19
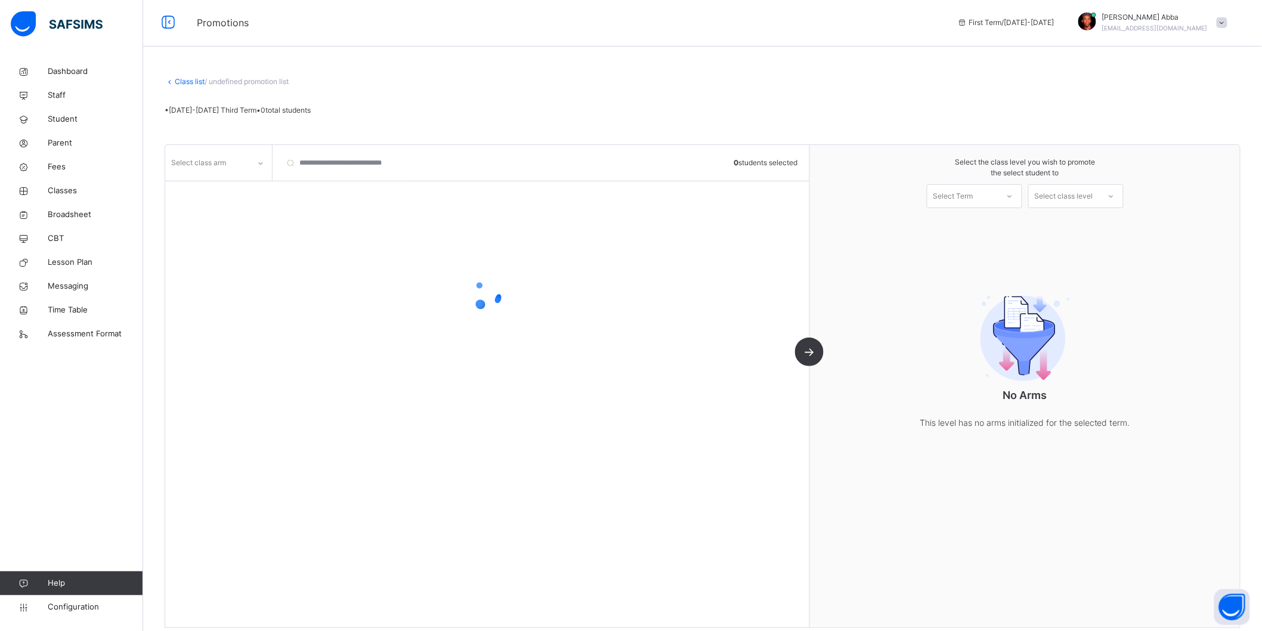
scroll to position [16, 0]
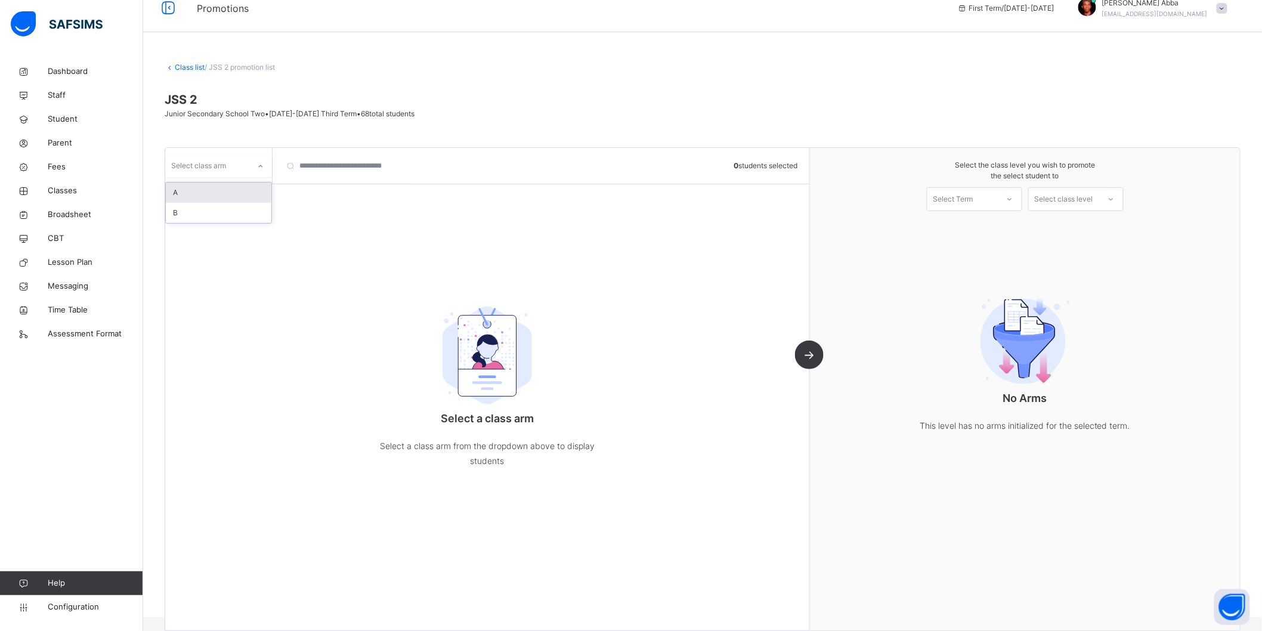
click at [219, 172] on div "Select class arm" at bounding box center [198, 165] width 55 height 23
click at [221, 197] on div "A" at bounding box center [219, 192] width 106 height 20
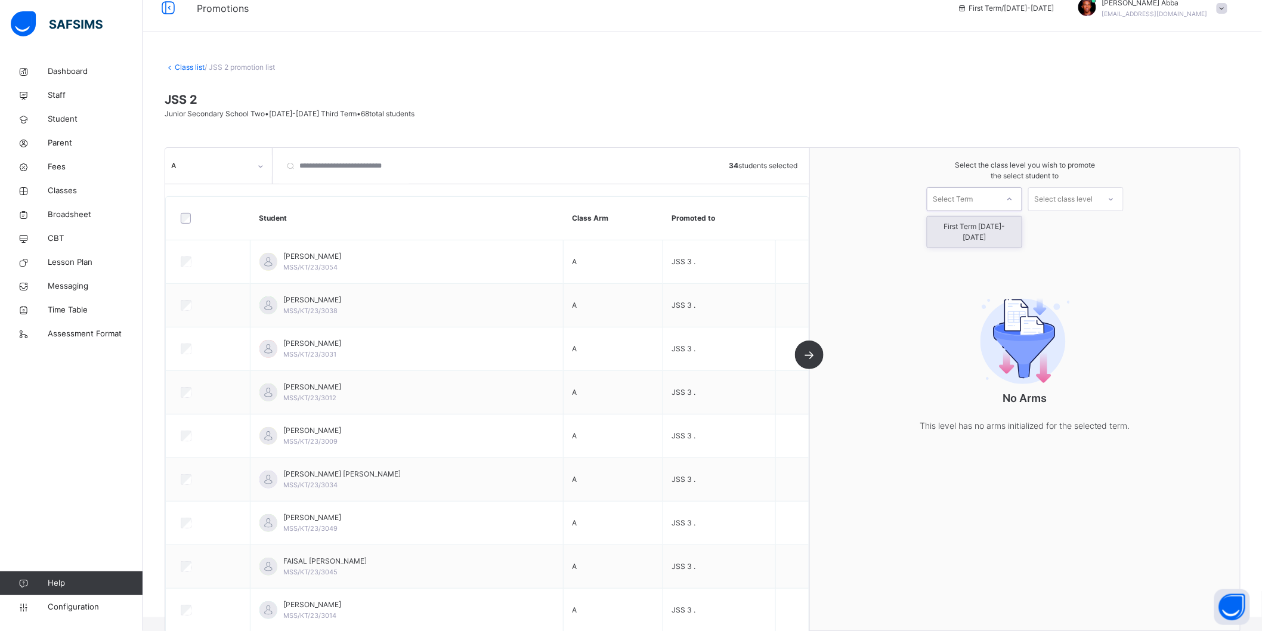
click at [973, 201] on div "Select Term" at bounding box center [953, 199] width 40 height 24
click at [983, 218] on div "First Term [DATE]-[DATE]" at bounding box center [974, 232] width 95 height 32
click at [983, 219] on div "First Term [DATE]-[DATE]" at bounding box center [974, 231] width 94 height 31
click at [1056, 200] on div "Select class level" at bounding box center [1064, 199] width 58 height 24
click at [1073, 233] on div "Junior Secondary School Three" at bounding box center [1076, 231] width 94 height 31
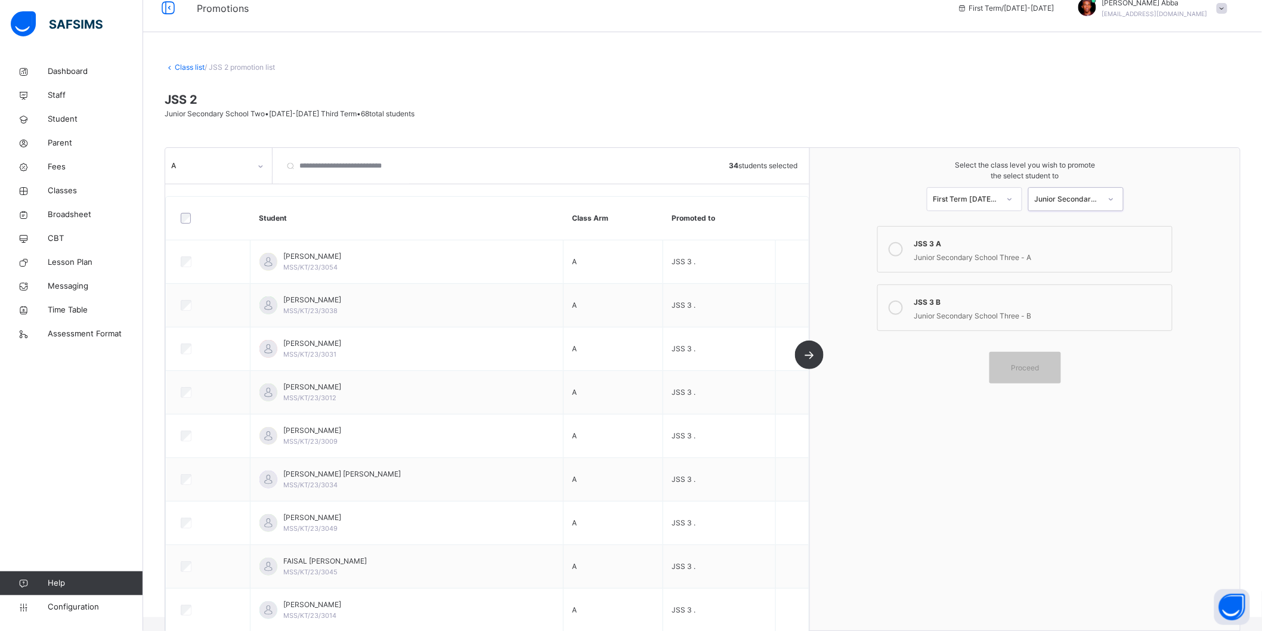
click at [903, 251] on icon at bounding box center [896, 249] width 14 height 14
click at [1052, 363] on span "Proceed" at bounding box center [1025, 368] width 54 height 11
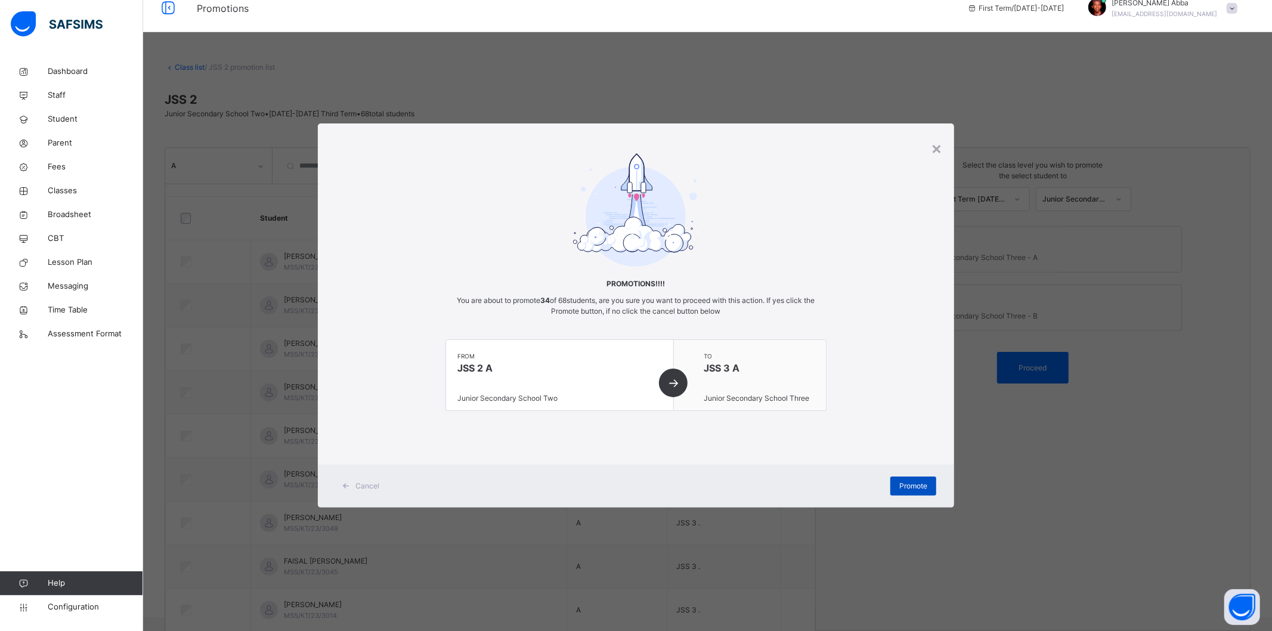
click at [921, 487] on span "Promote" at bounding box center [913, 486] width 28 height 11
click at [934, 147] on div "×" at bounding box center [936, 147] width 11 height 25
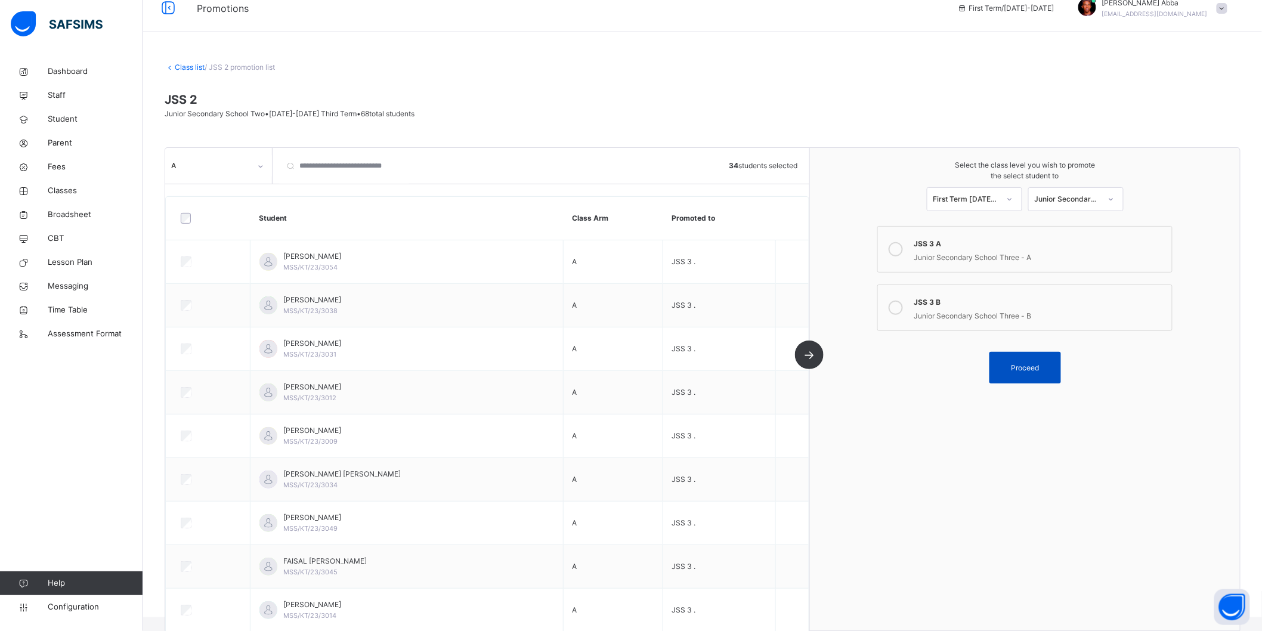
click at [1039, 368] on span "Proceed" at bounding box center [1025, 368] width 28 height 11
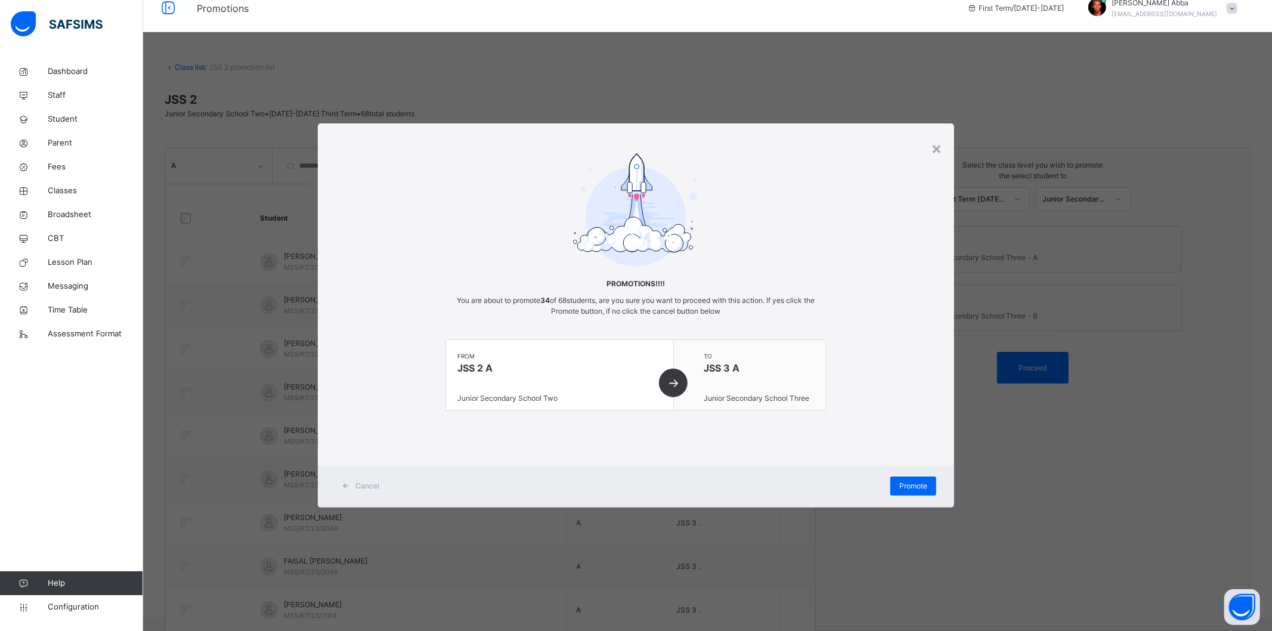
click at [886, 488] on div "Promote" at bounding box center [786, 485] width 300 height 19
click at [903, 487] on span "Promote" at bounding box center [913, 486] width 28 height 11
click at [668, 382] on div "from JSS 2 A Junior Secondary School Two" at bounding box center [560, 375] width 228 height 70
click at [934, 147] on div "×" at bounding box center [936, 147] width 11 height 25
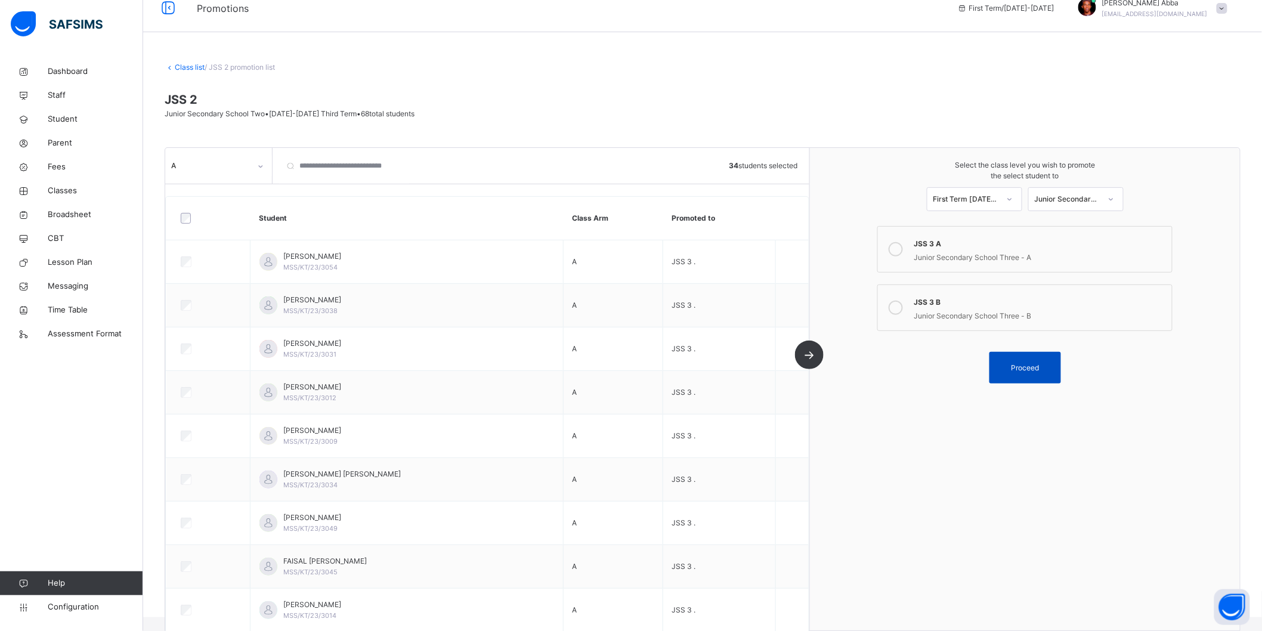
click at [1034, 383] on div "Proceed" at bounding box center [1025, 368] width 72 height 32
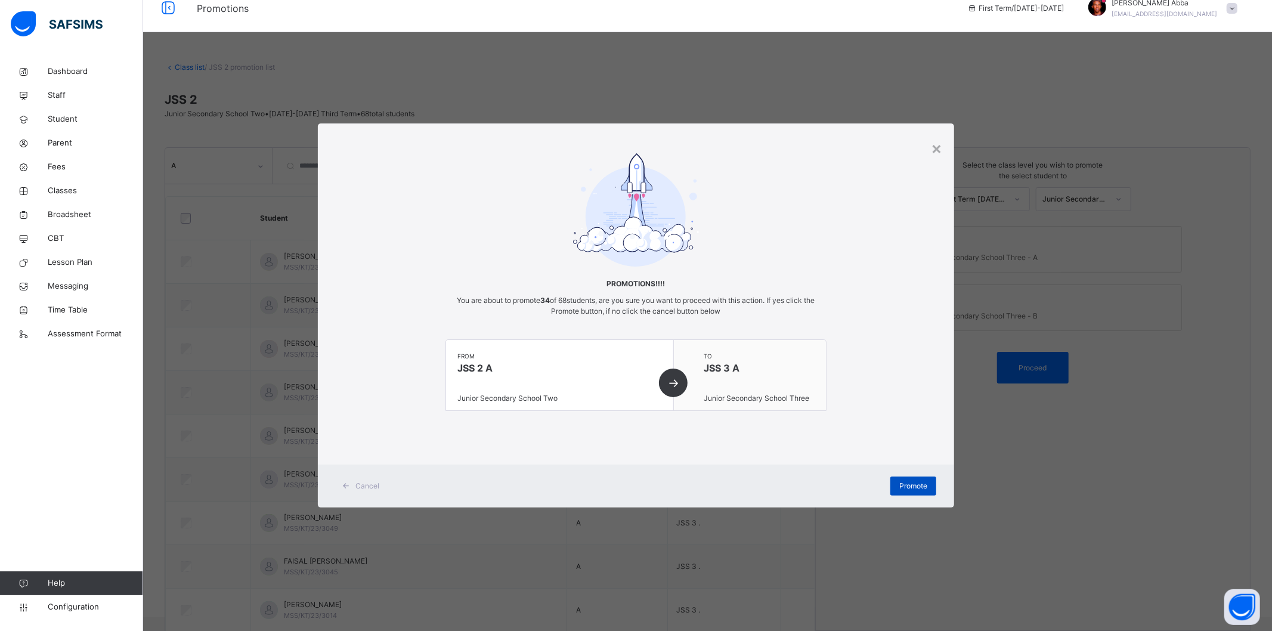
click at [914, 485] on span "Promote" at bounding box center [913, 486] width 28 height 11
click at [939, 146] on div "×" at bounding box center [936, 147] width 11 height 25
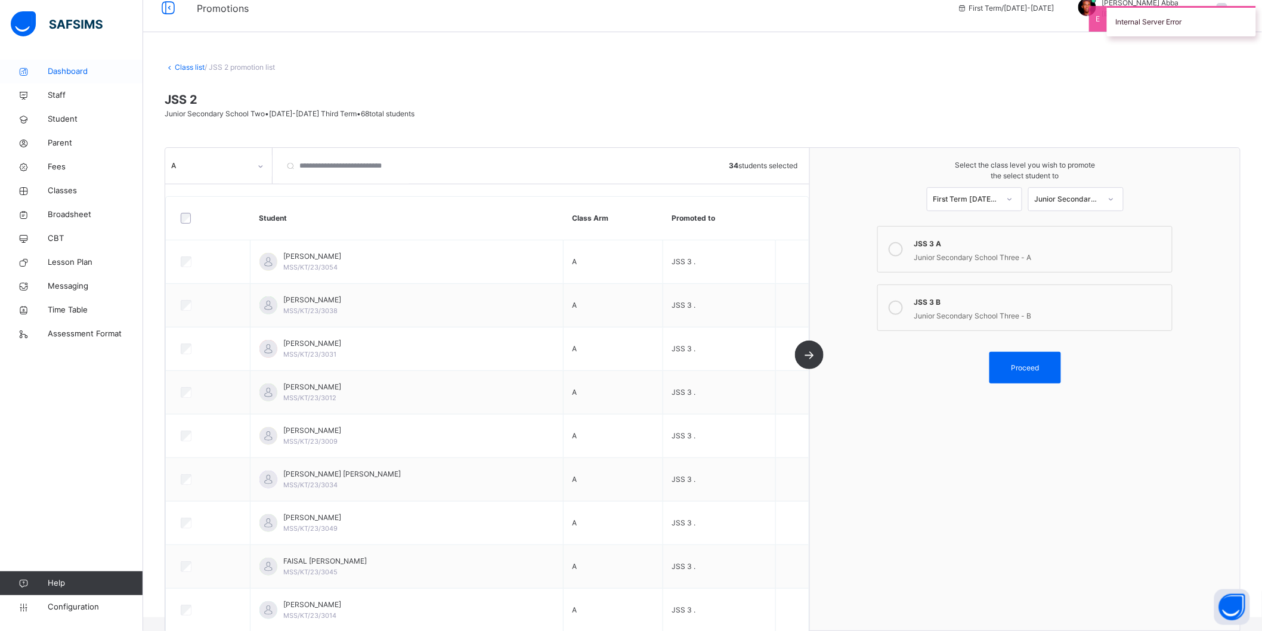
click at [57, 73] on span "Dashboard" at bounding box center [95, 72] width 95 height 12
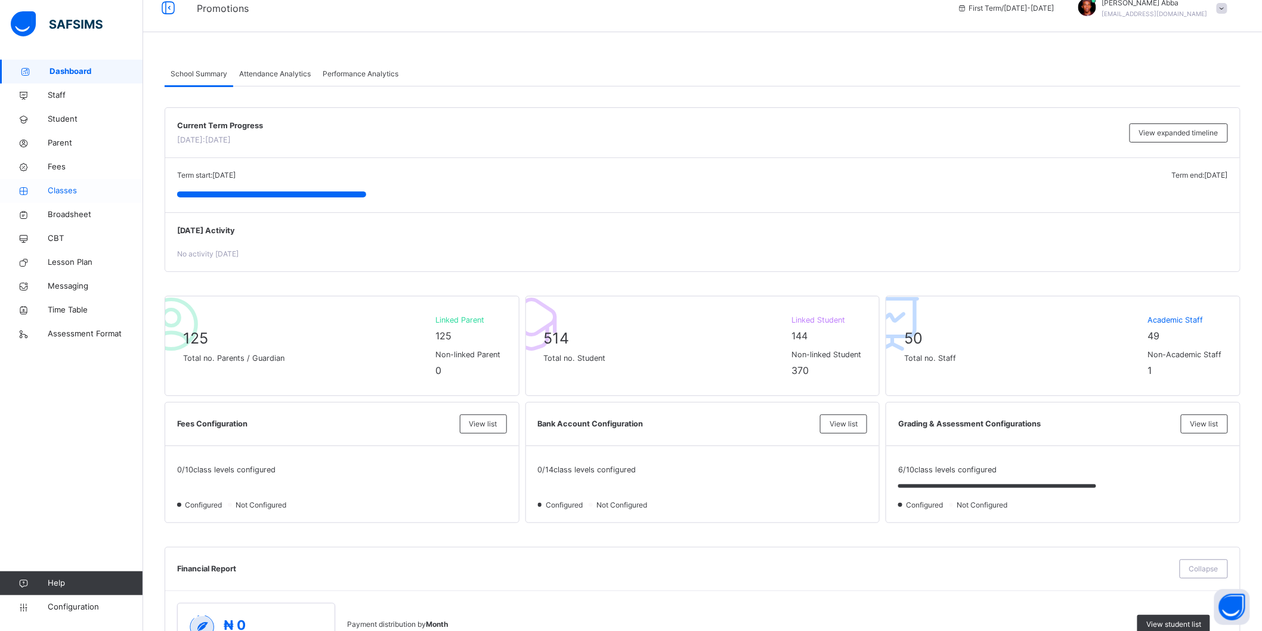
click at [72, 188] on span "Classes" at bounding box center [95, 191] width 95 height 12
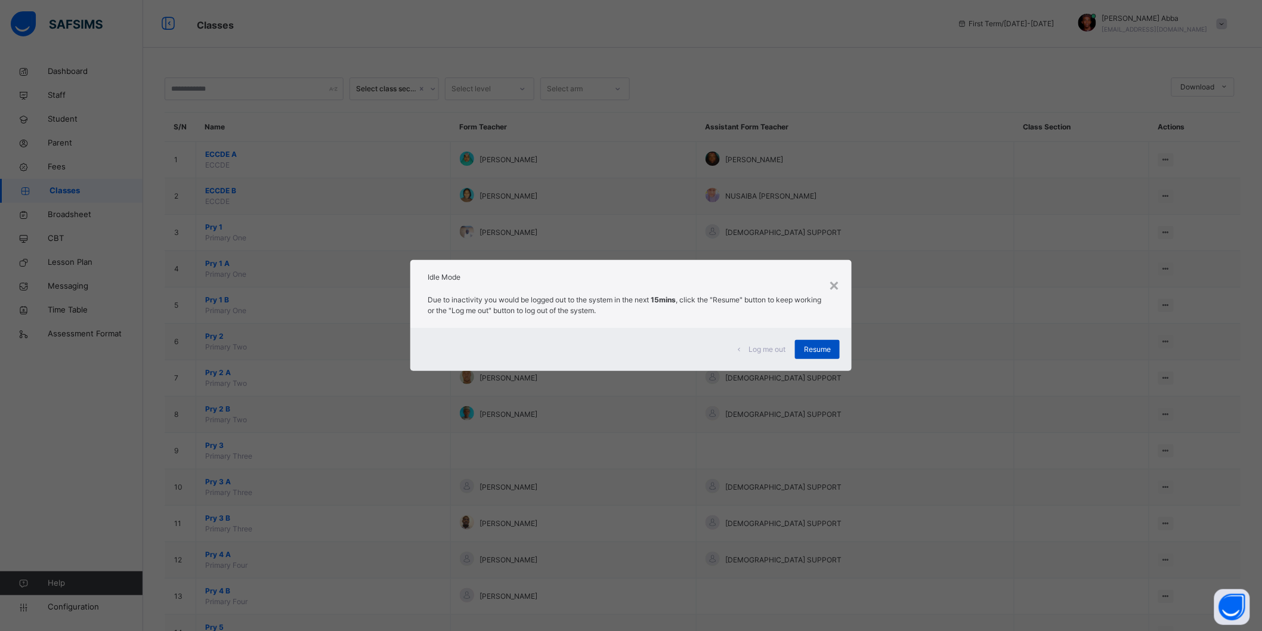
click at [818, 354] on span "Resume" at bounding box center [817, 349] width 27 height 11
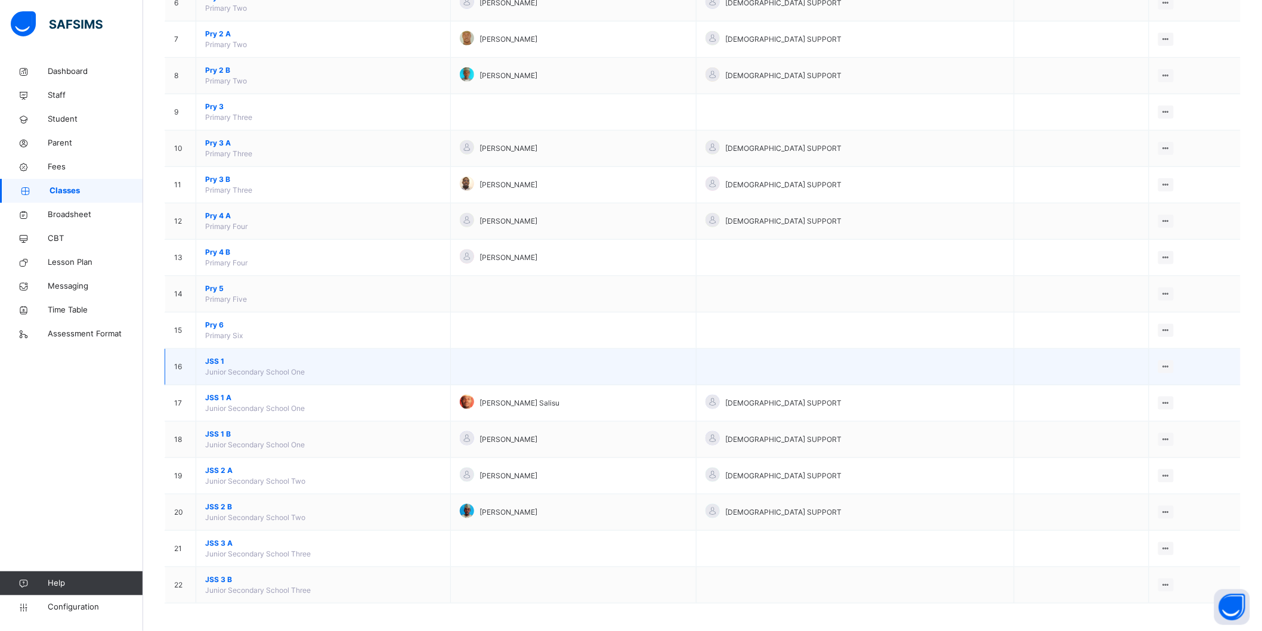
scroll to position [342, 0]
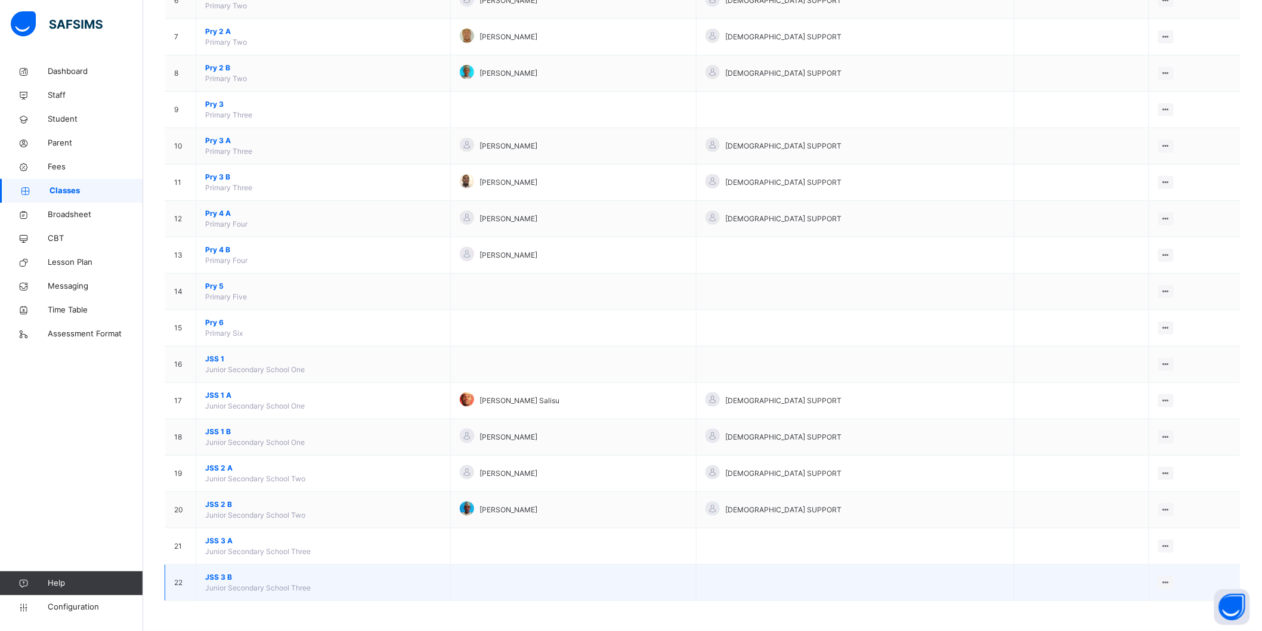
click at [224, 575] on span "JSS 3 B" at bounding box center [323, 577] width 236 height 11
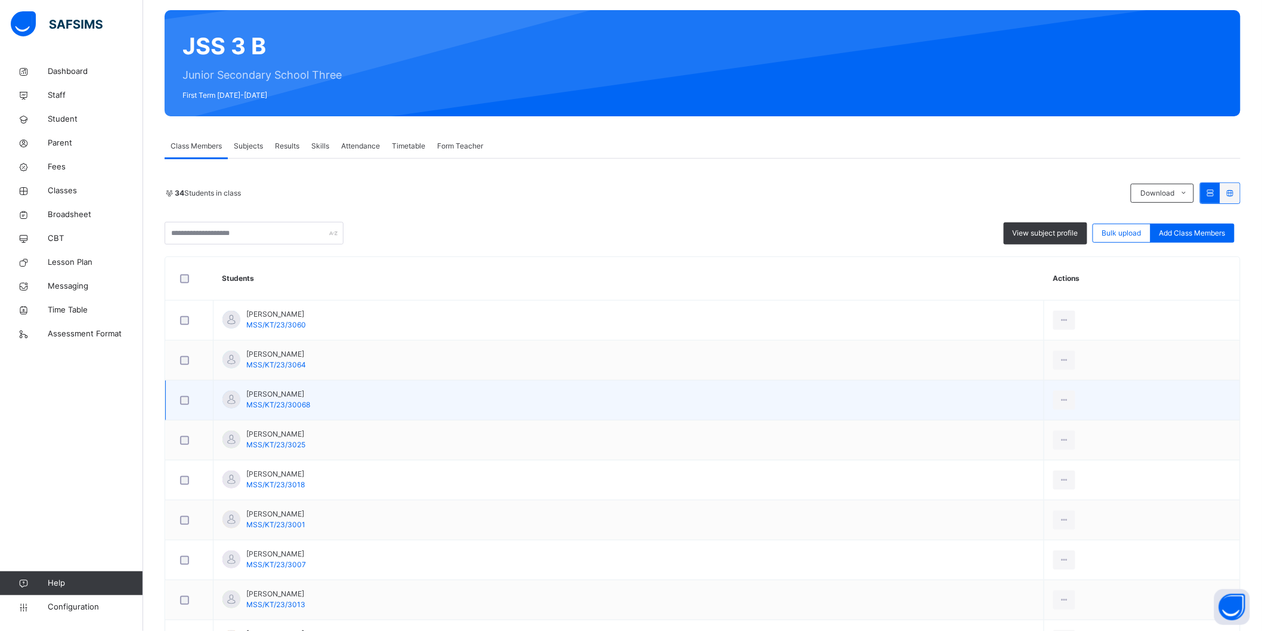
scroll to position [66, 0]
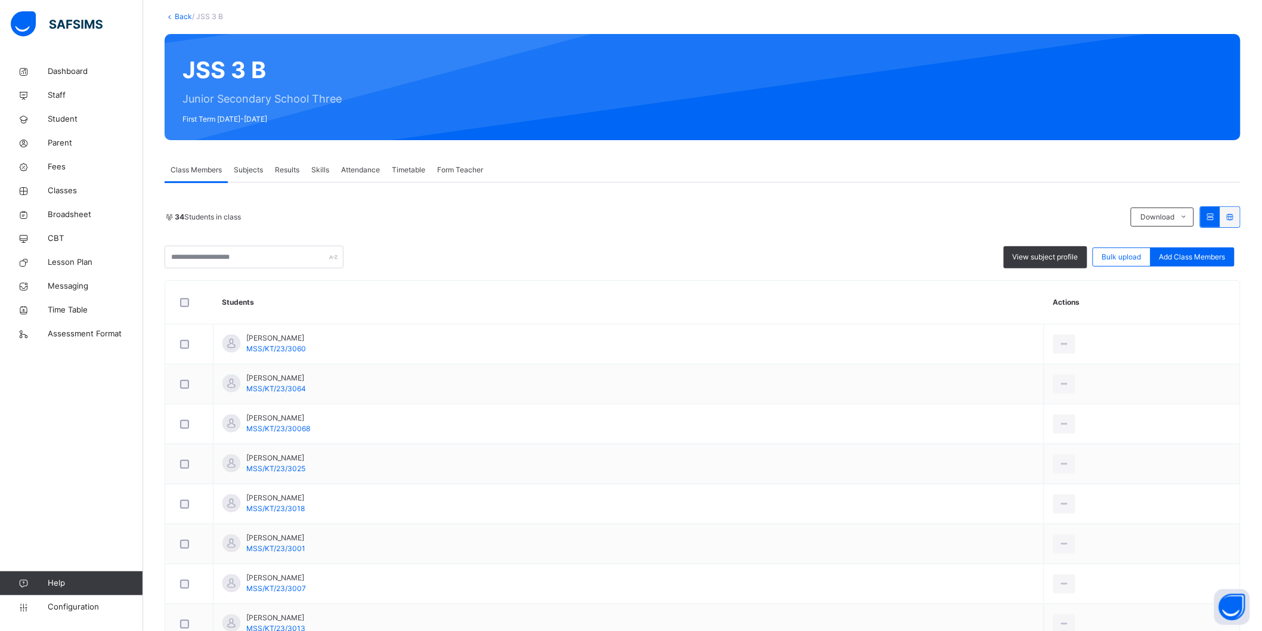
click at [179, 18] on link "Back" at bounding box center [183, 16] width 17 height 9
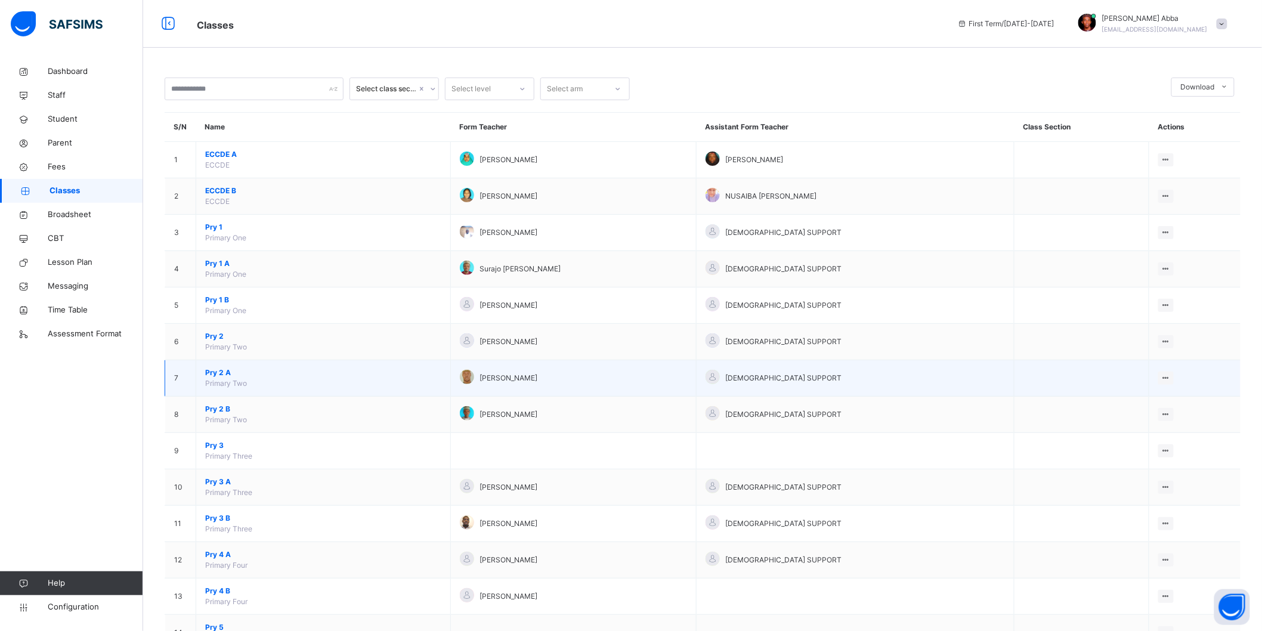
scroll to position [342, 0]
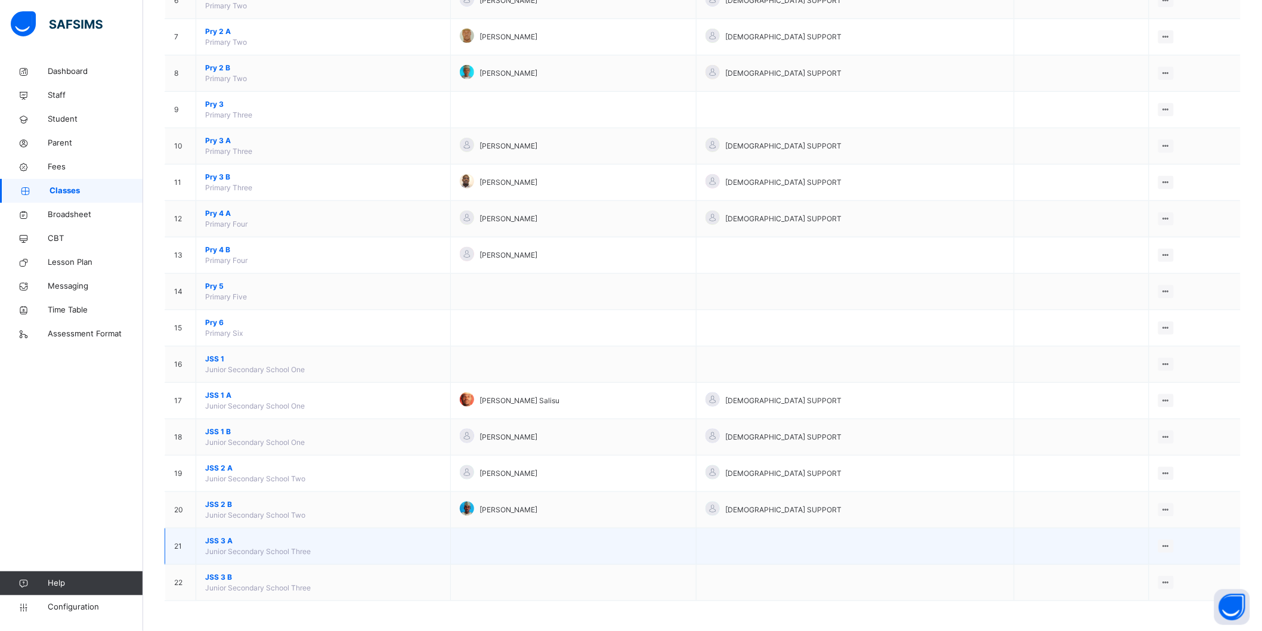
click at [224, 540] on span "JSS 3 A" at bounding box center [323, 540] width 236 height 11
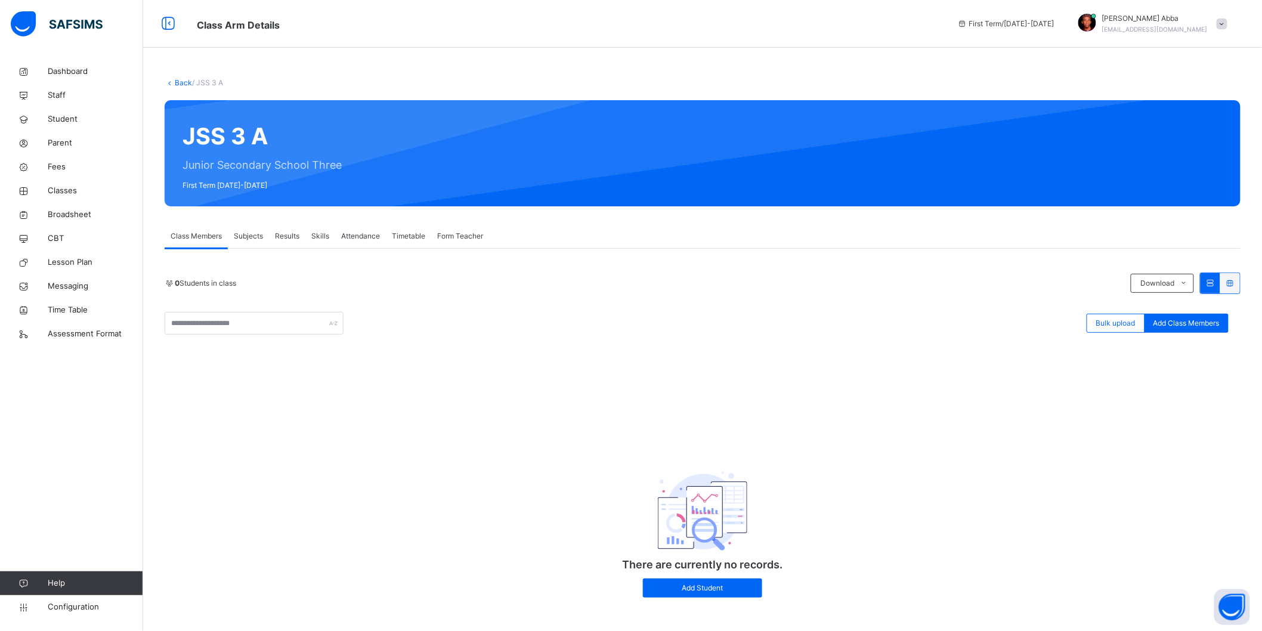
click at [182, 81] on link "Back" at bounding box center [183, 82] width 17 height 9
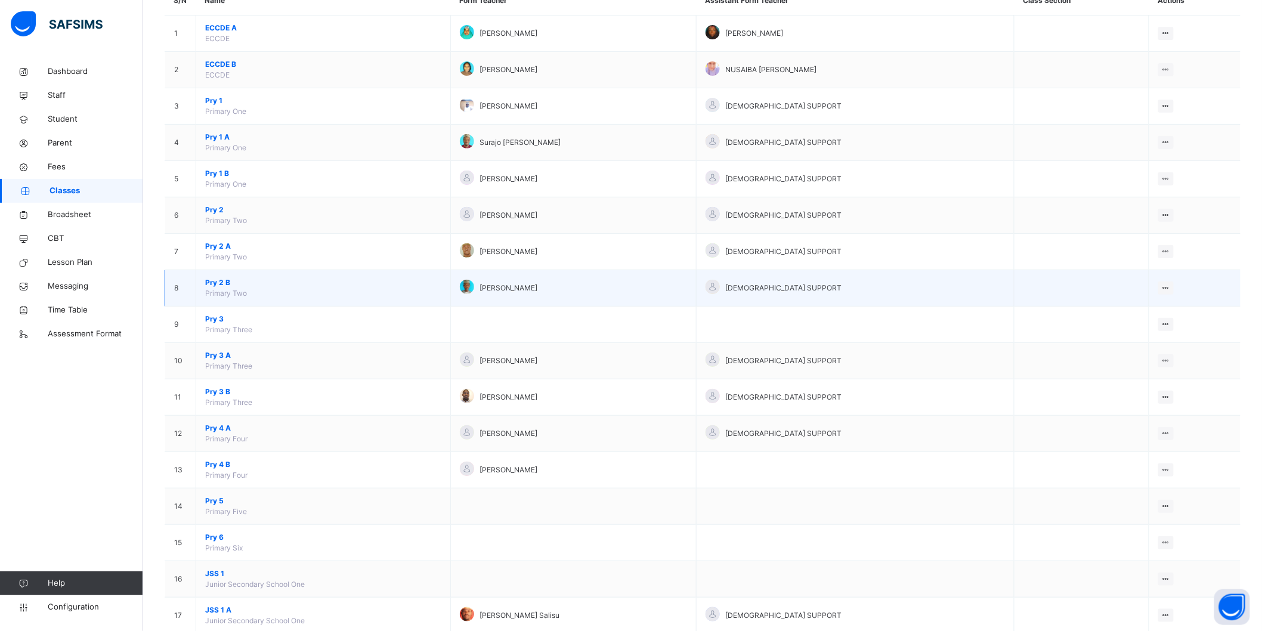
scroll to position [342, 0]
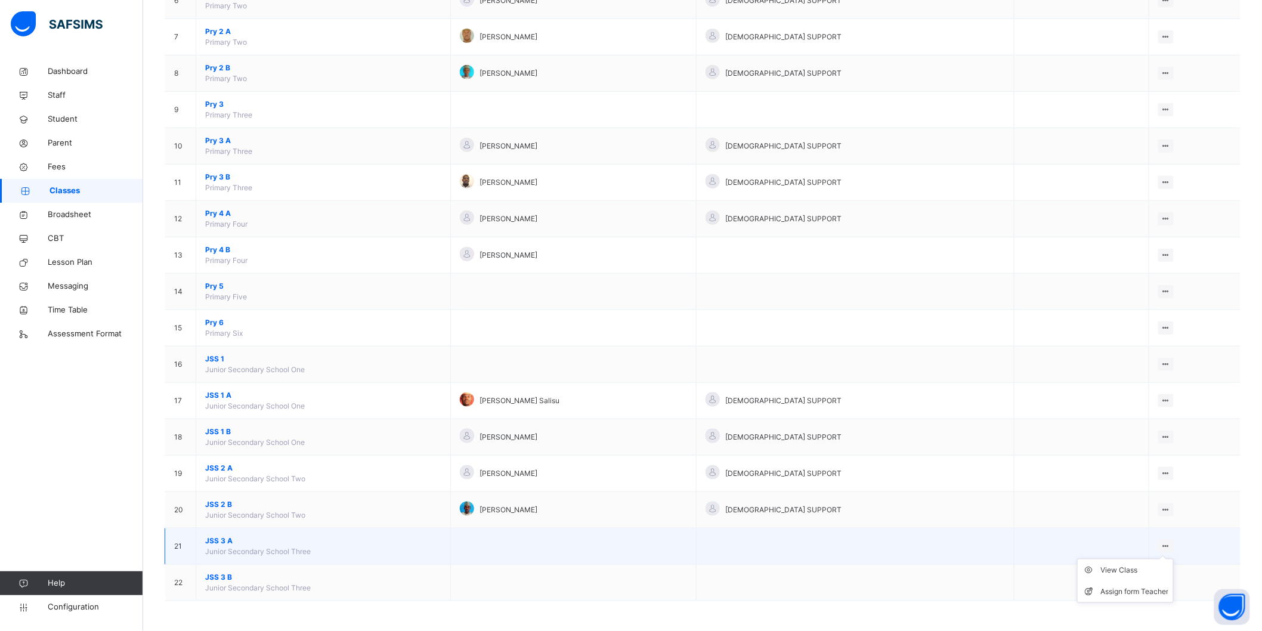
click at [1171, 545] on icon at bounding box center [1166, 545] width 10 height 9
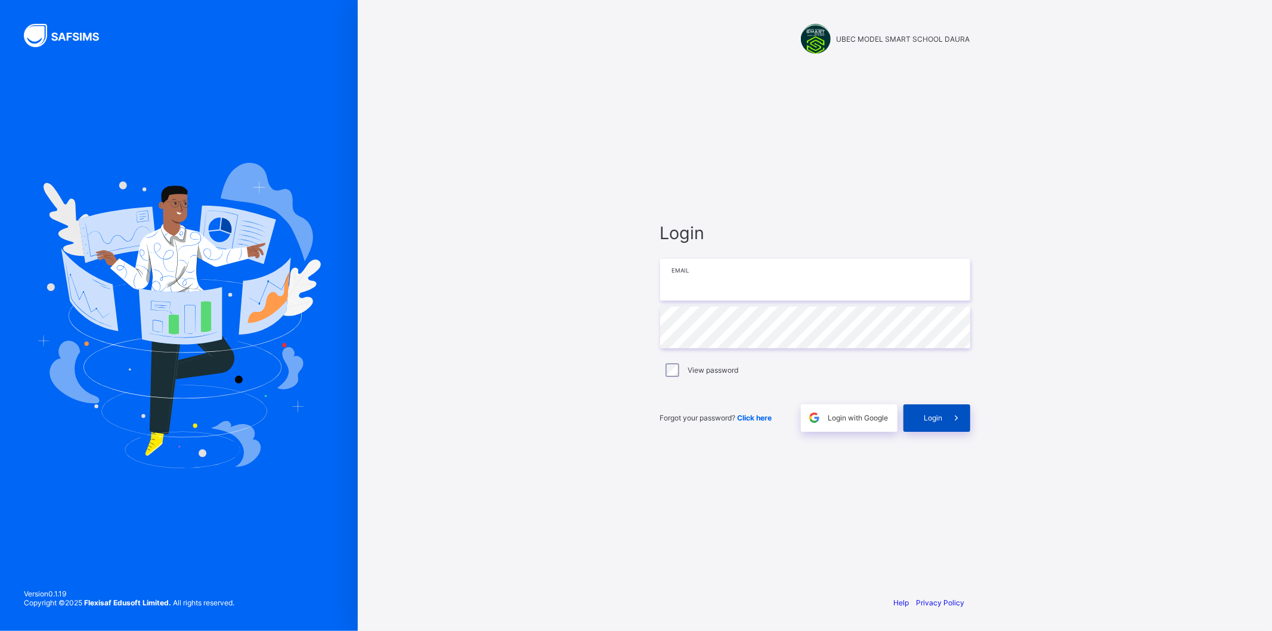
type input "**********"
click at [933, 410] on div "Login" at bounding box center [936, 417] width 67 height 27
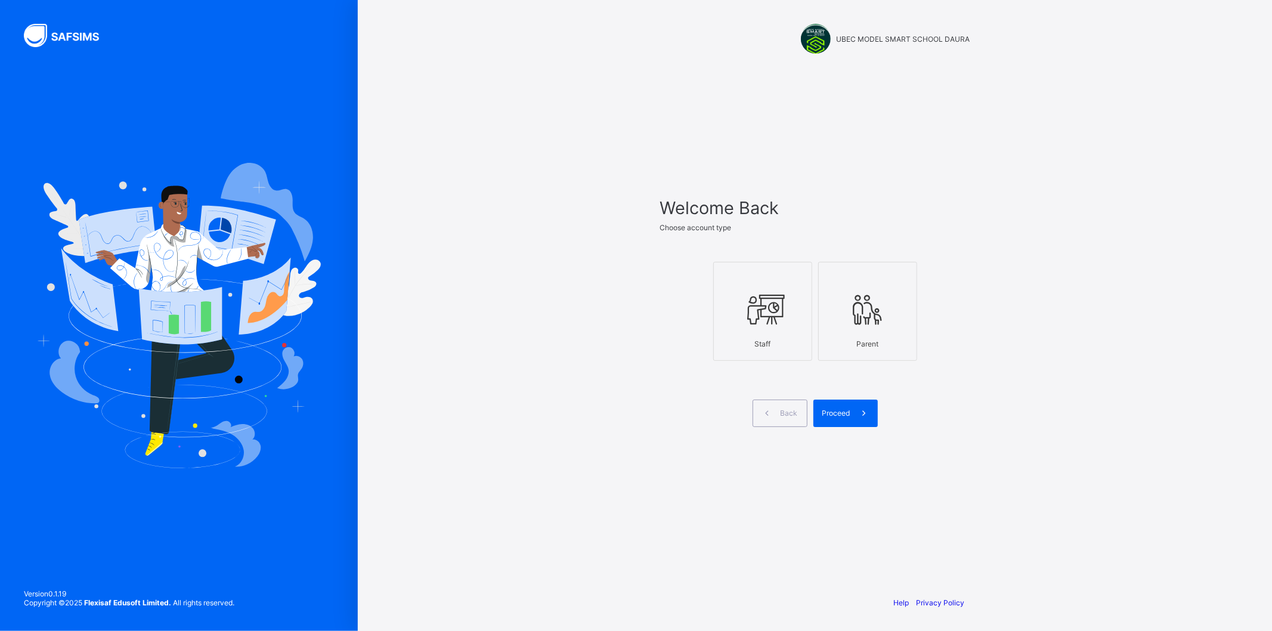
click at [786, 330] on div at bounding box center [763, 309] width 86 height 47
click at [859, 414] on icon at bounding box center [864, 412] width 13 height 11
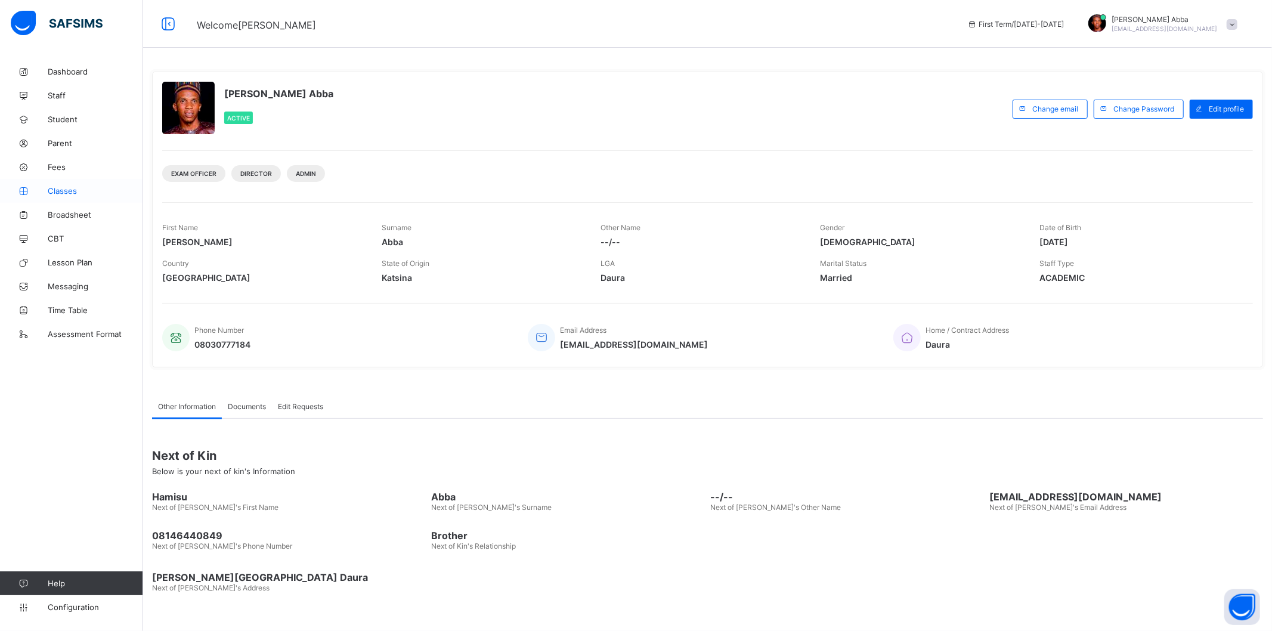
click at [62, 185] on link "Classes" at bounding box center [71, 191] width 143 height 24
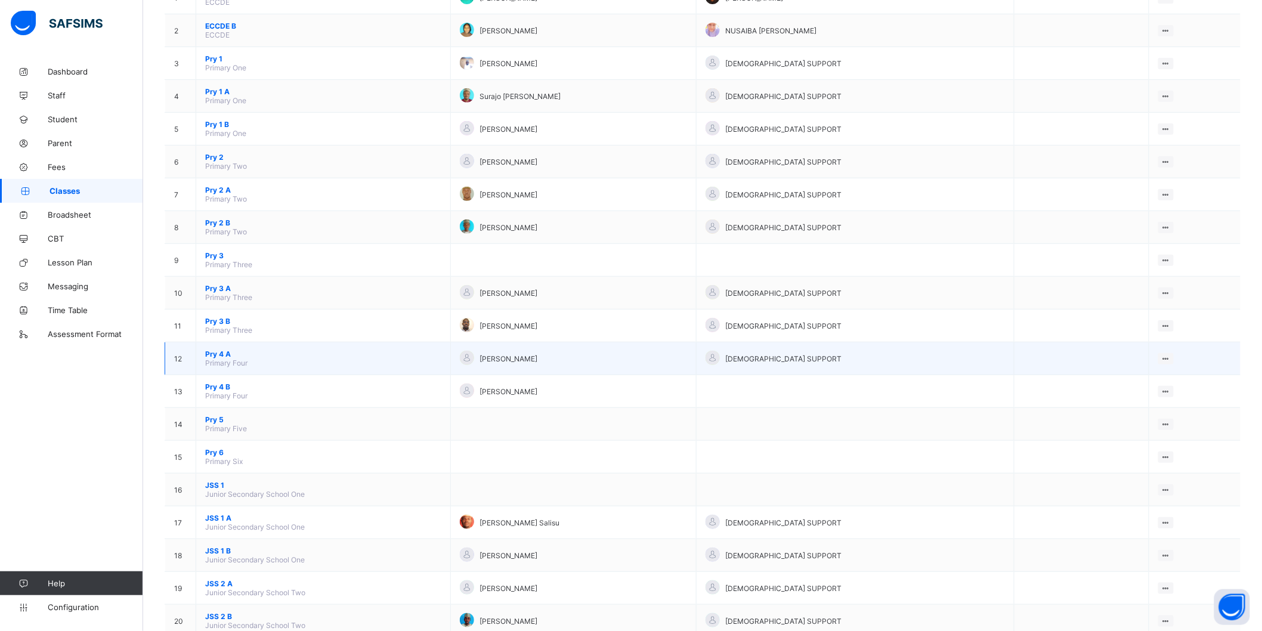
scroll to position [199, 0]
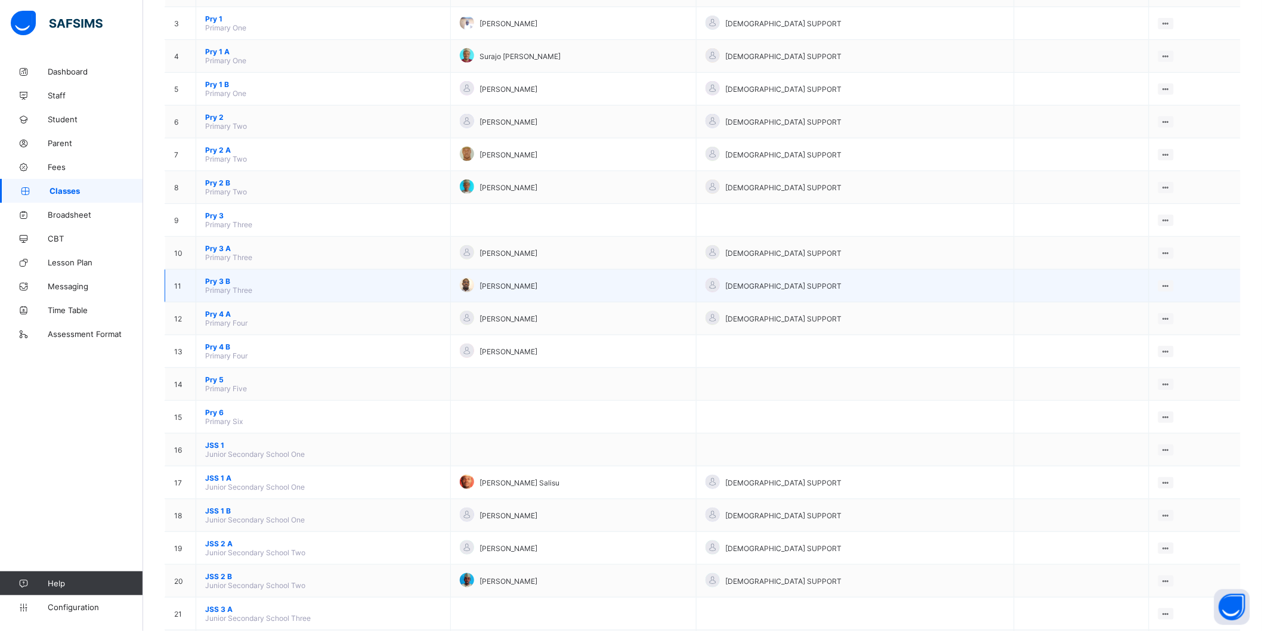
click at [221, 277] on span "Pry 3 B" at bounding box center [323, 281] width 236 height 9
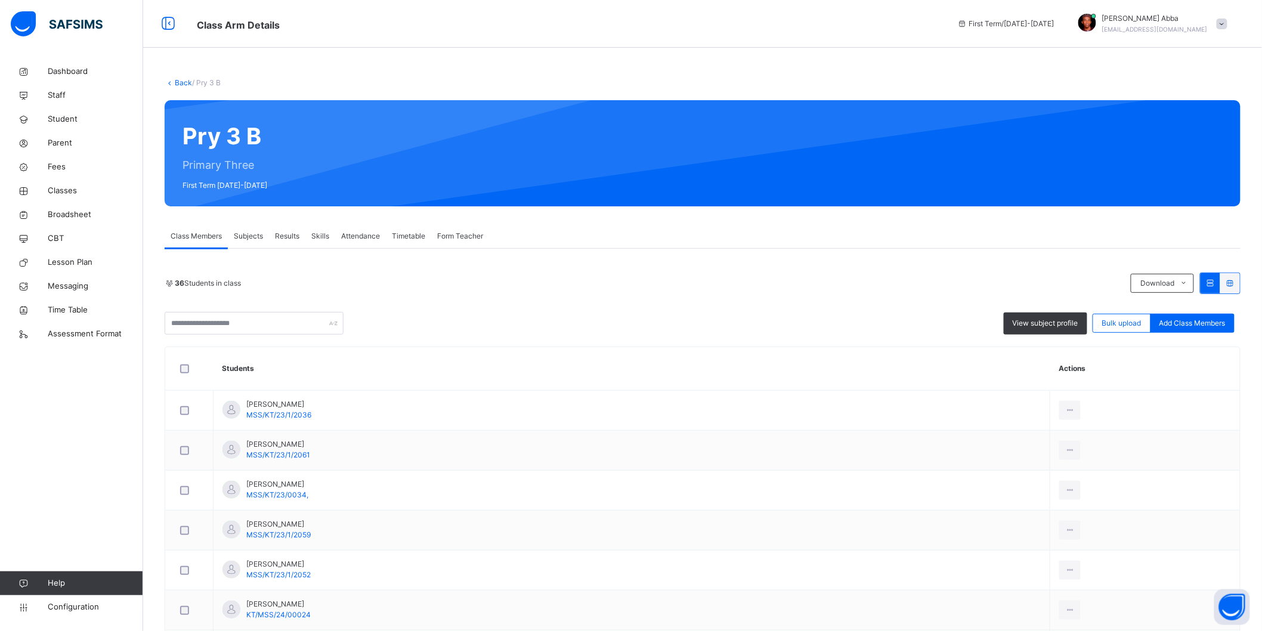
scroll to position [66, 0]
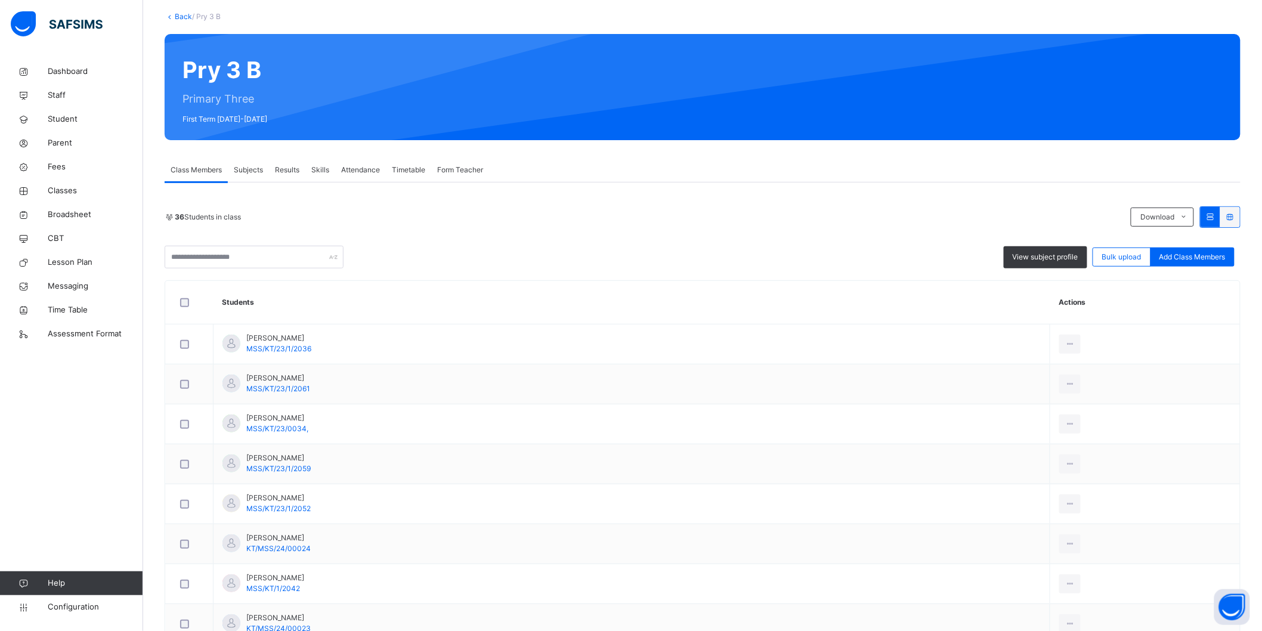
click at [454, 165] on span "Form Teacher" at bounding box center [460, 170] width 46 height 11
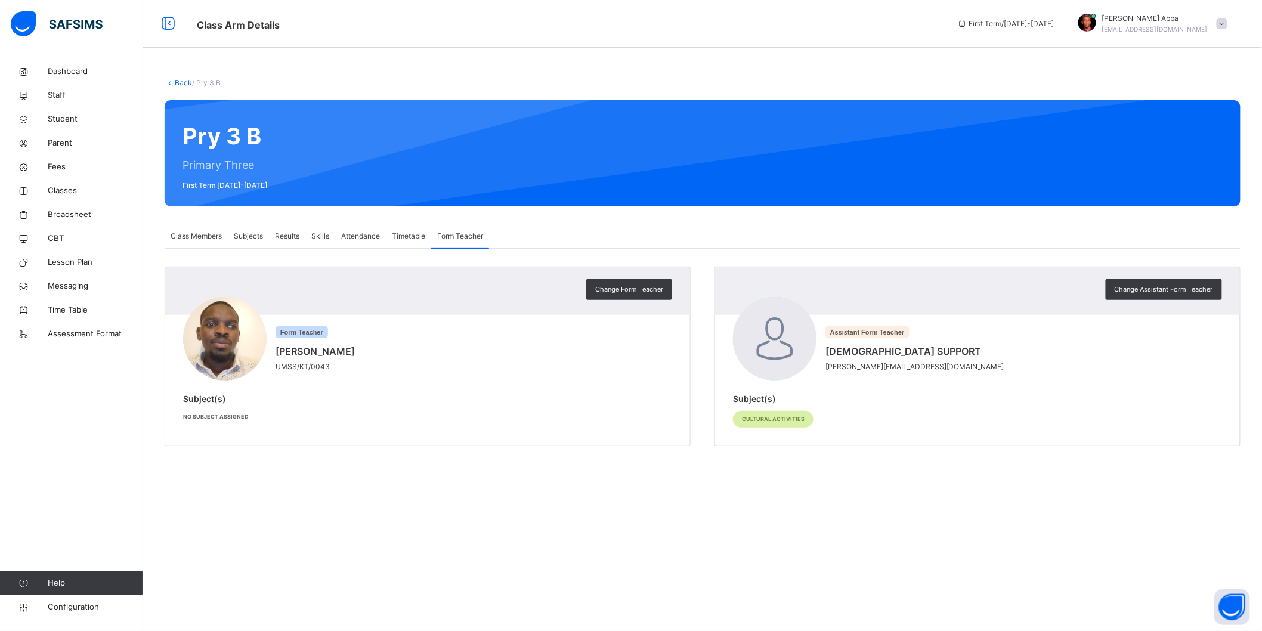
scroll to position [0, 0]
click at [640, 297] on div "Change Form Teacher" at bounding box center [635, 289] width 86 height 21
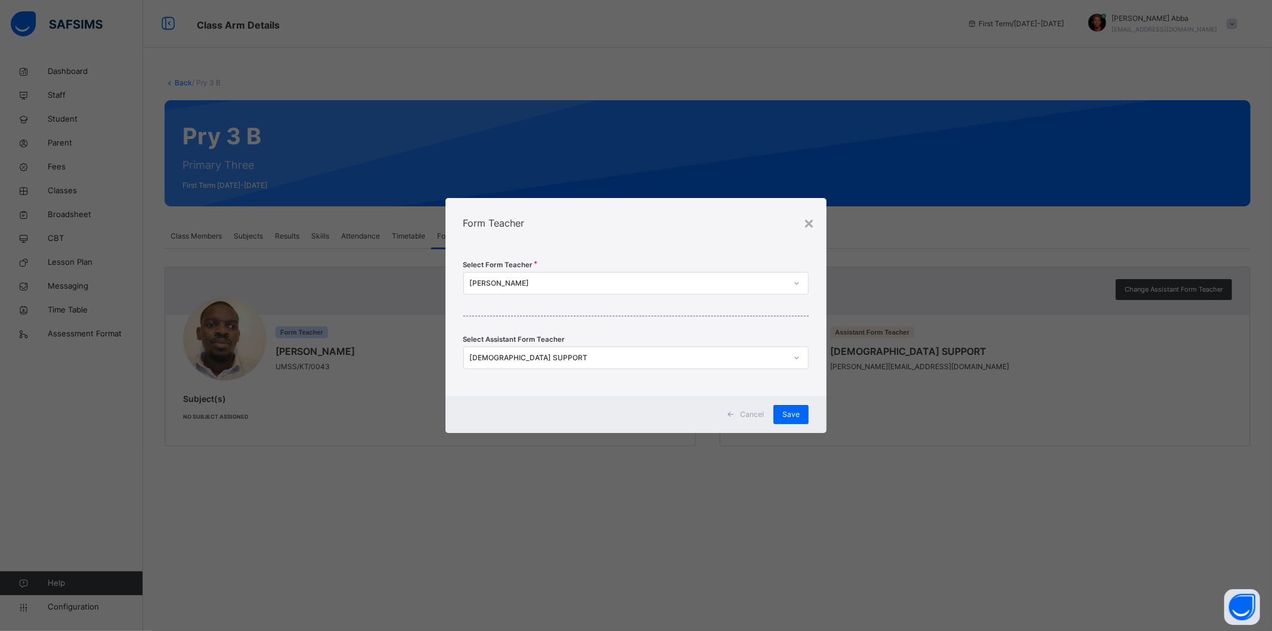
click at [552, 291] on div "[PERSON_NAME]" at bounding box center [625, 283] width 322 height 18
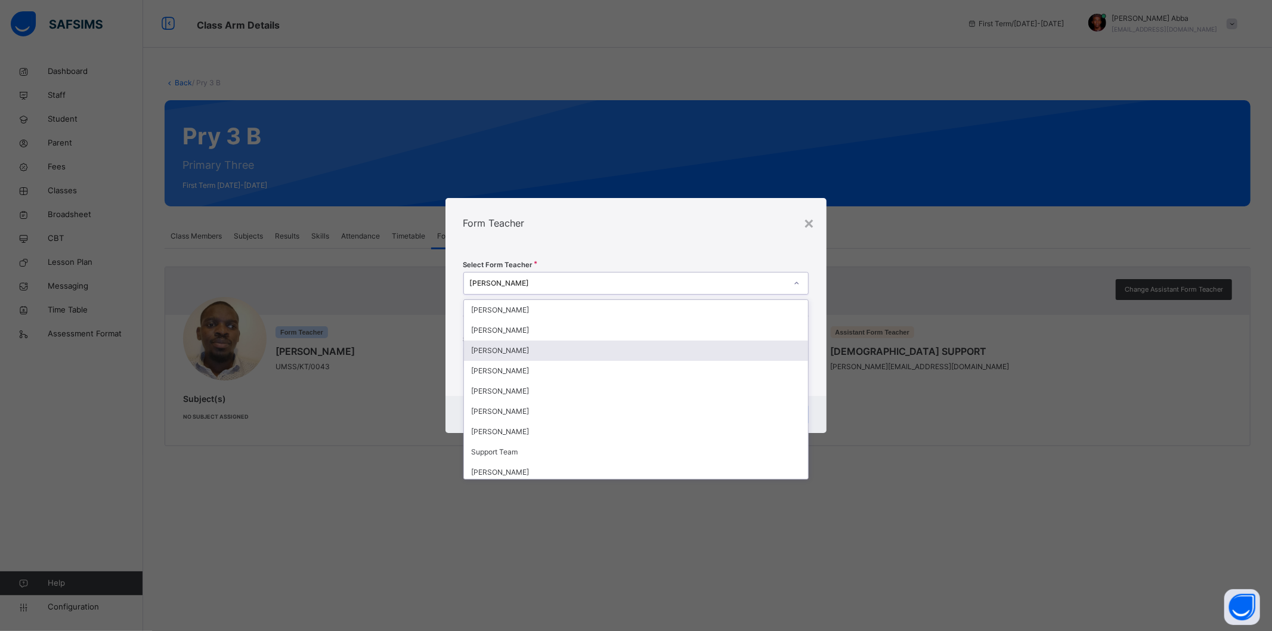
click at [531, 355] on div "[PERSON_NAME]" at bounding box center [636, 350] width 345 height 20
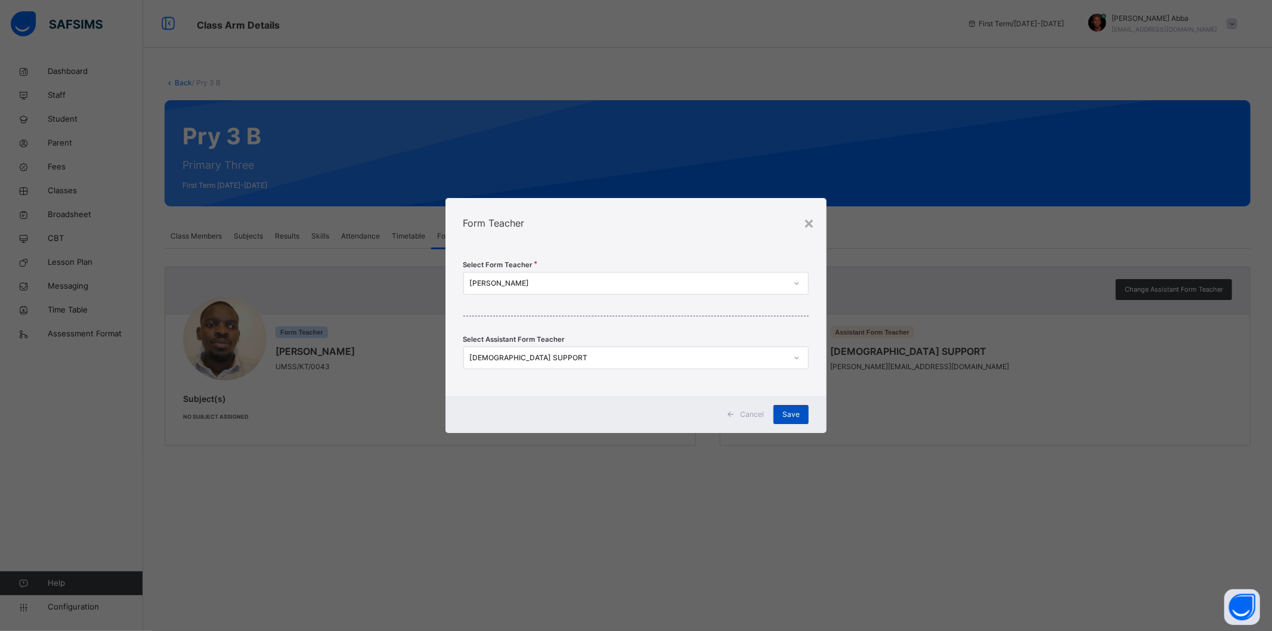
click at [790, 414] on span "Save" at bounding box center [790, 414] width 17 height 11
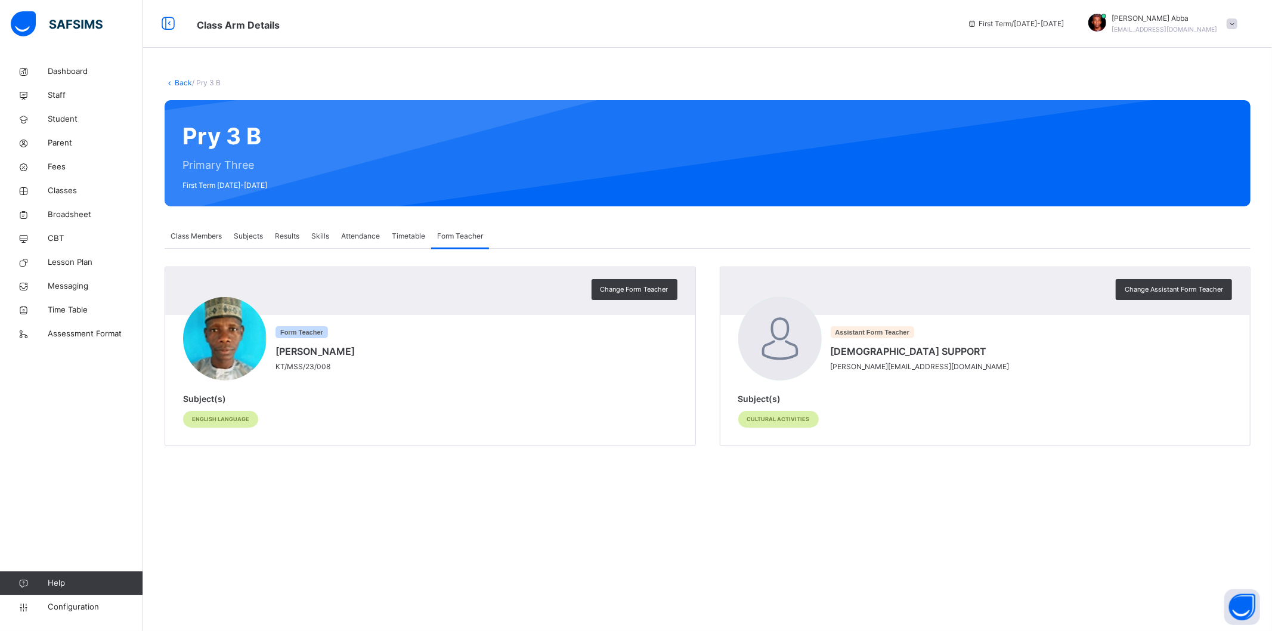
click at [177, 82] on link "Back" at bounding box center [183, 82] width 17 height 9
